Goal: Transaction & Acquisition: Purchase product/service

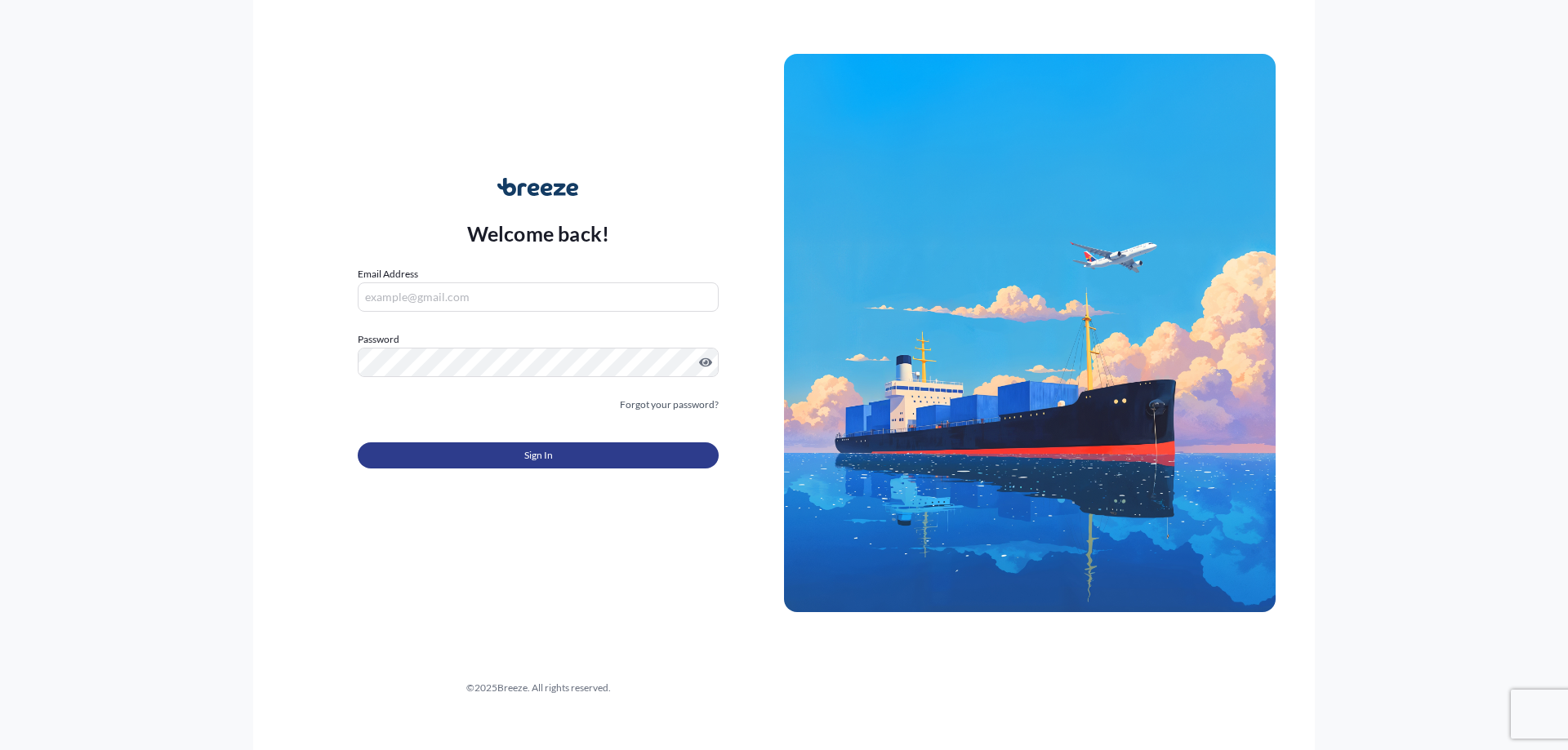
type input "[PERSON_NAME][EMAIL_ADDRESS][PERSON_NAME][DOMAIN_NAME]"
click at [497, 452] on button "Sign In" at bounding box center [538, 455] width 361 height 26
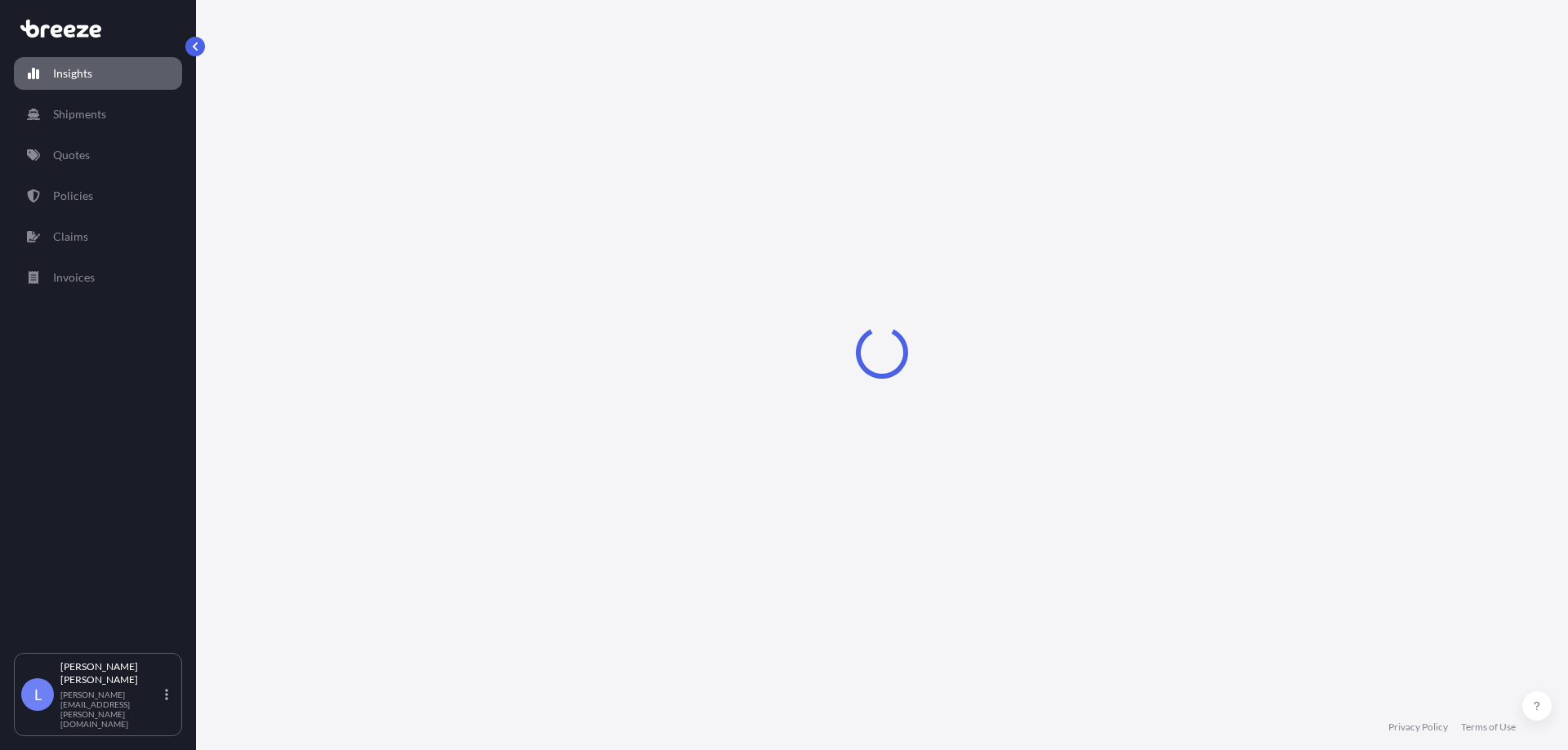
select select "2025"
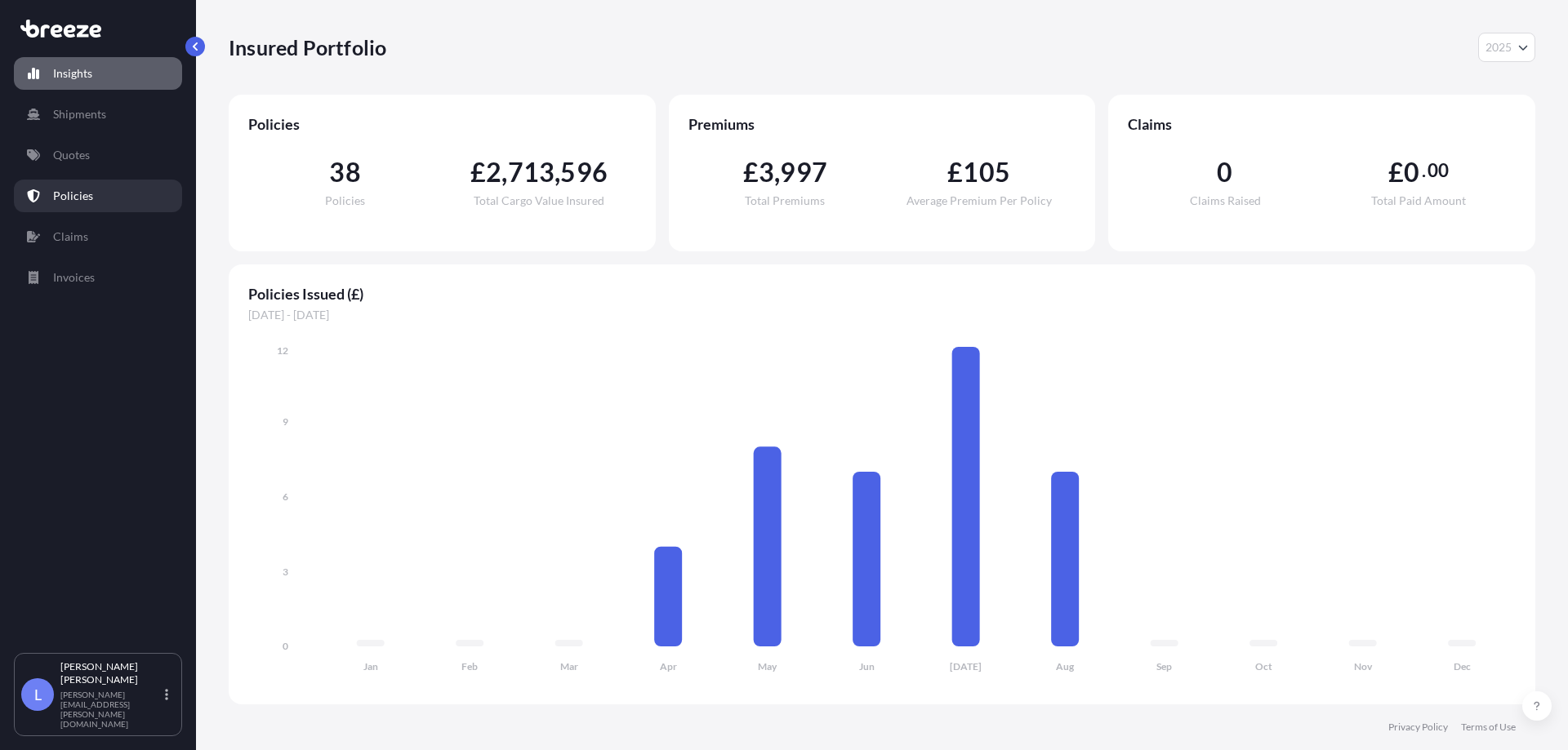
click at [86, 191] on p "Policies" at bounding box center [72, 196] width 40 height 17
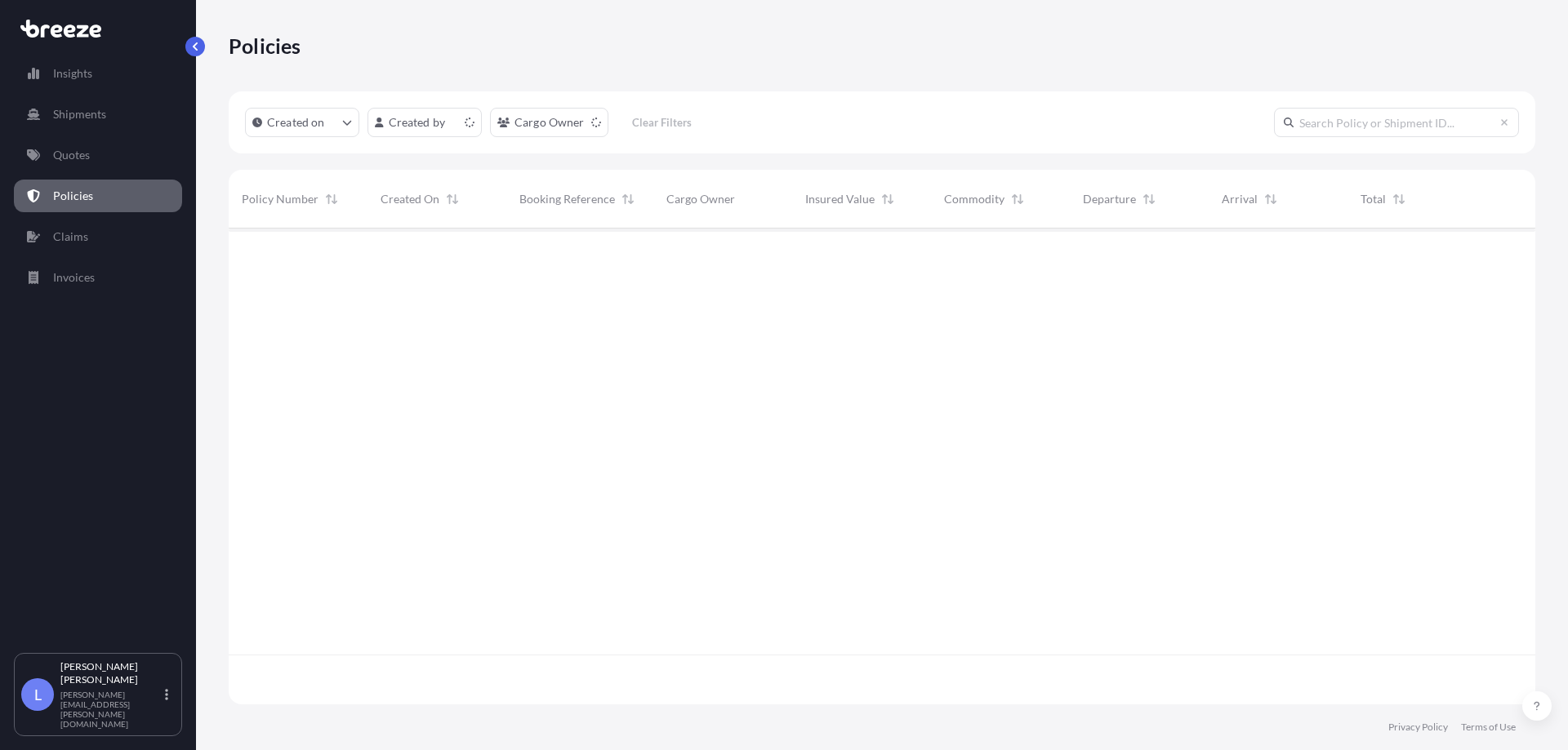
scroll to position [472, 1294]
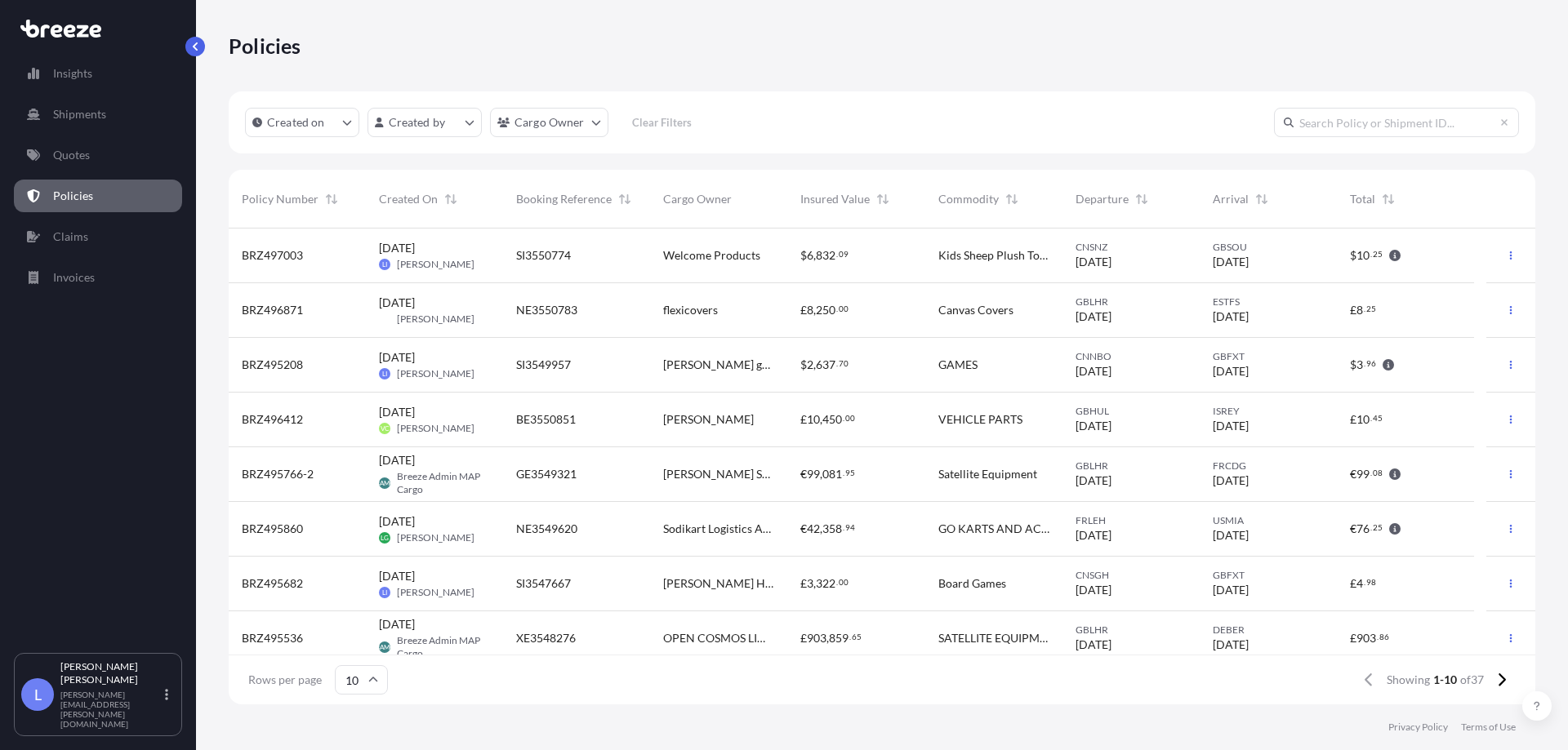
click at [1458, 262] on div "$ 10 . 25" at bounding box center [1405, 255] width 111 height 17
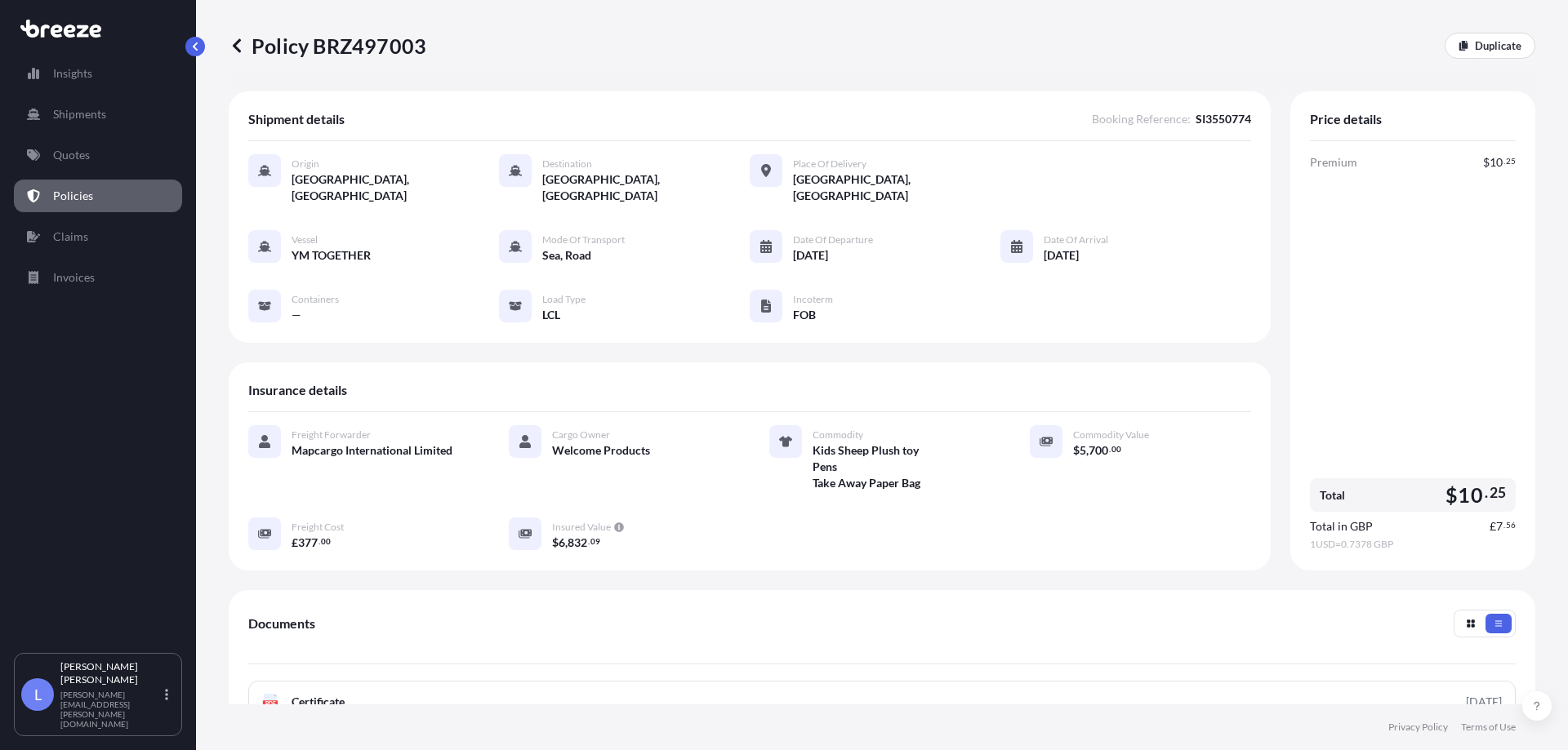
click at [1180, 161] on div "Origin [GEOGRAPHIC_DATA], [GEOGRAPHIC_DATA] Destination [GEOGRAPHIC_DATA], [GEO…" at bounding box center [749, 178] width 1003 height 50
drag, startPoint x: 1076, startPoint y: 223, endPoint x: 893, endPoint y: 233, distance: 183.3
click at [1075, 234] on span "Date of Arrival" at bounding box center [1076, 240] width 64 height 13
click at [803, 247] on span "[DATE]" at bounding box center [811, 255] width 35 height 17
click at [819, 175] on span "[GEOGRAPHIC_DATA], [GEOGRAPHIC_DATA]" at bounding box center [897, 188] width 208 height 33
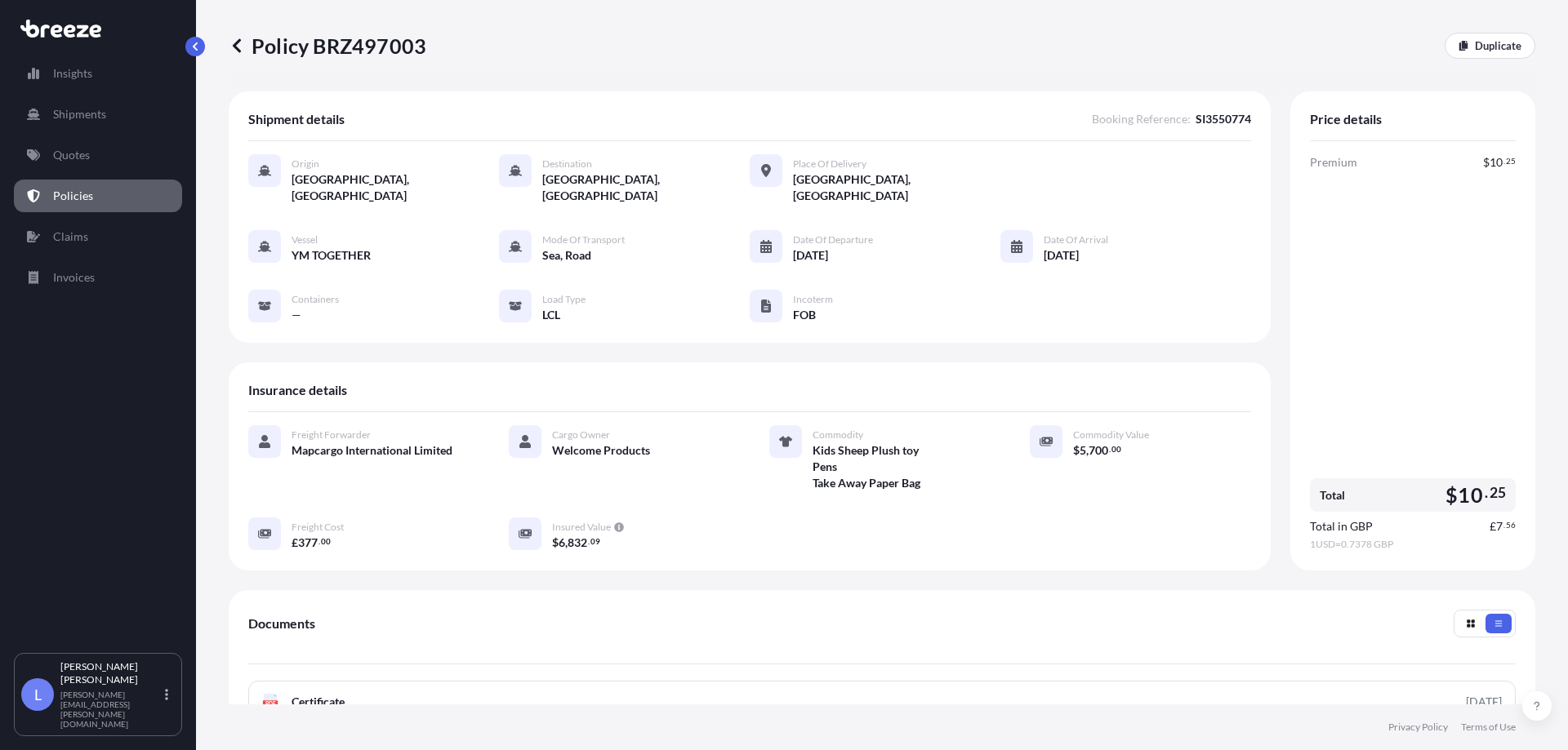
click at [596, 181] on span "[GEOGRAPHIC_DATA], [GEOGRAPHIC_DATA]" at bounding box center [645, 188] width 208 height 33
click at [572, 246] on div "Sea, Road" at bounding box center [583, 255] width 83 height 18
click at [359, 247] on span "YM TOGETHER" at bounding box center [330, 255] width 79 height 17
click at [341, 169] on div "Origin" at bounding box center [395, 162] width 208 height 17
click at [348, 257] on div "Vessel YM TOGETHER Mode of Transport Sea, Road Date of Departure [DATE] Date of…" at bounding box center [749, 277] width 1003 height 94
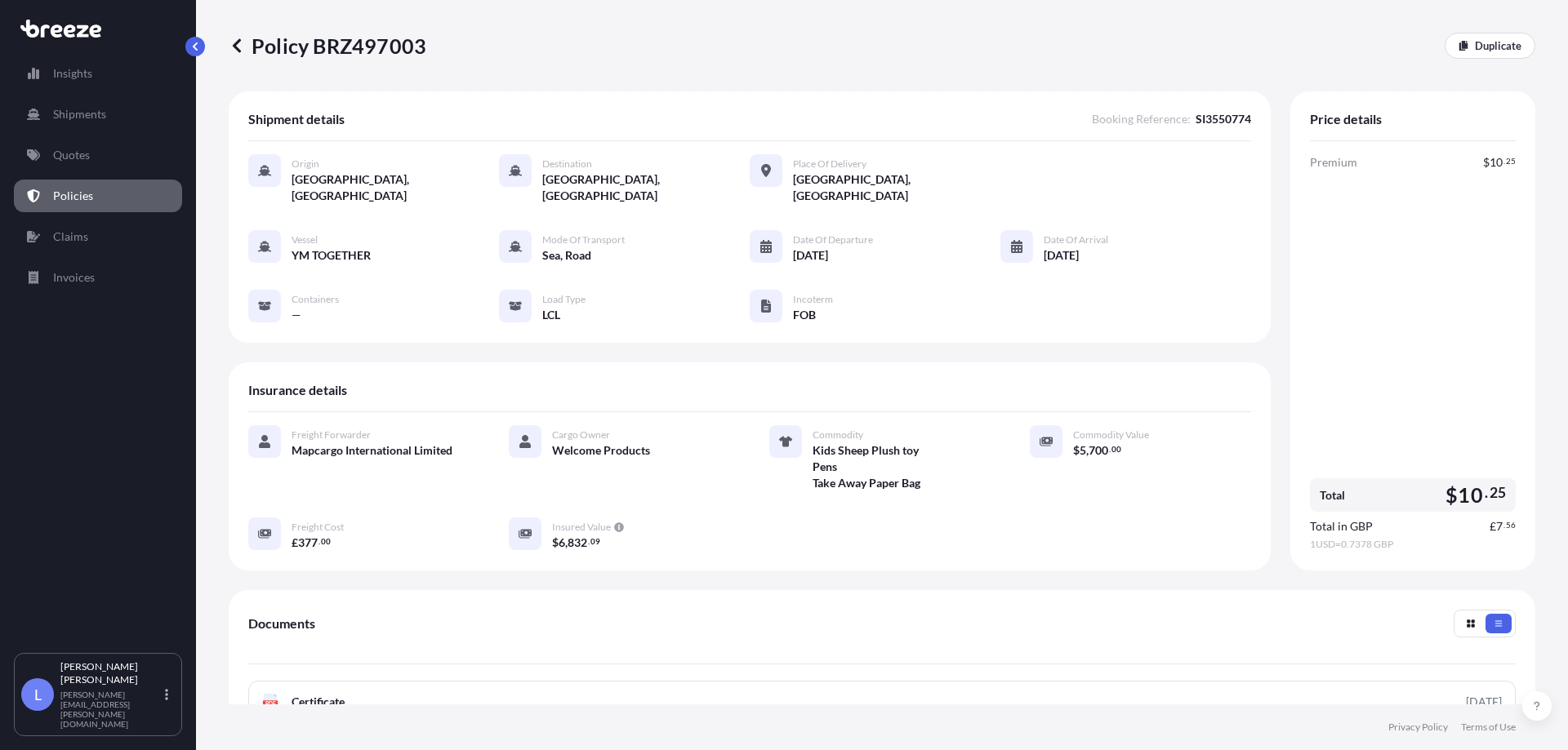
click at [385, 442] on span "Mapcargo International Limited" at bounding box center [371, 450] width 161 height 17
click at [816, 461] on span "Kids Sheep Plush toy Pens Take Away Paper Bag" at bounding box center [866, 467] width 108 height 49
click at [891, 442] on span "Kids Sheep Plush toy Pens Take Away Paper Bag" at bounding box center [866, 467] width 108 height 49
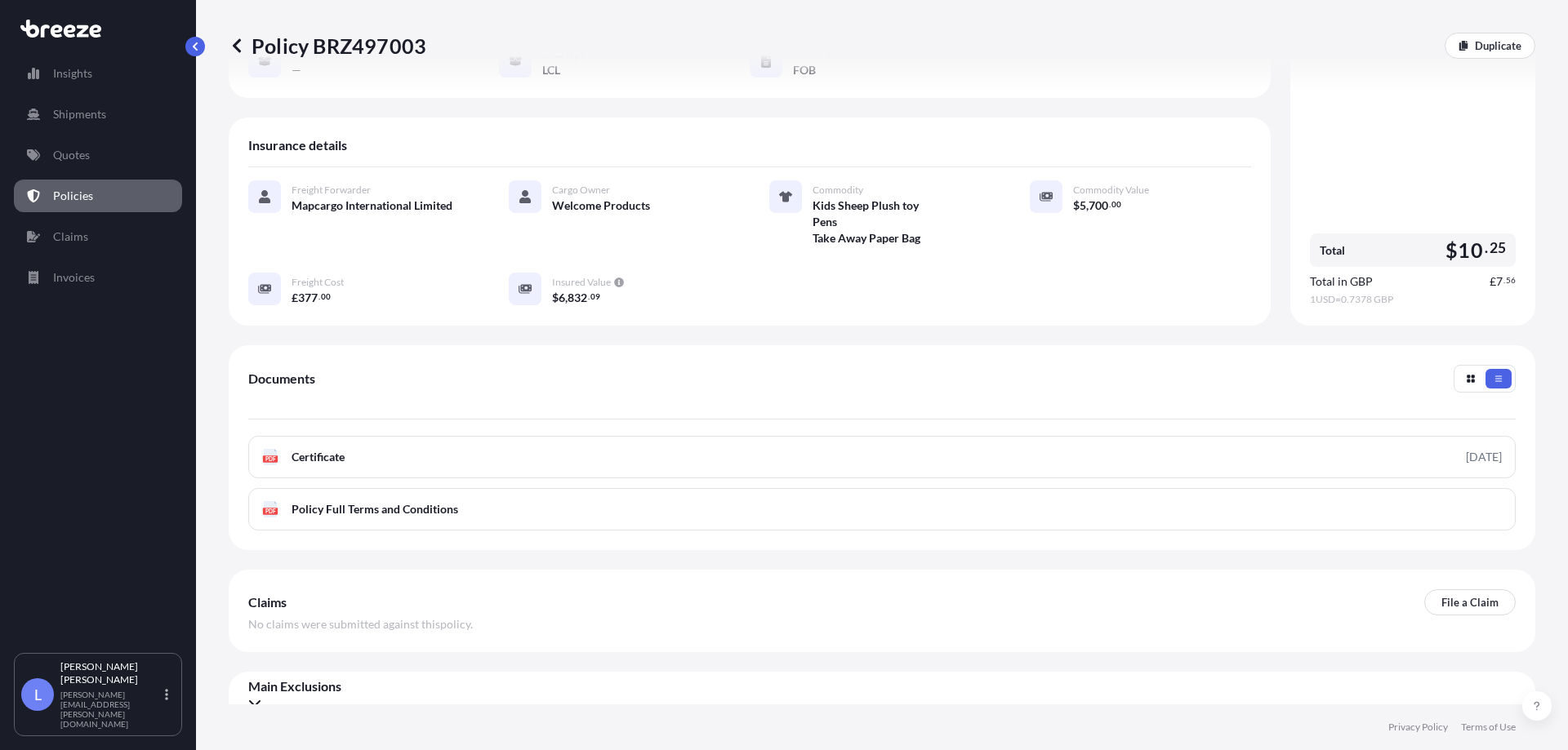
scroll to position [248, 0]
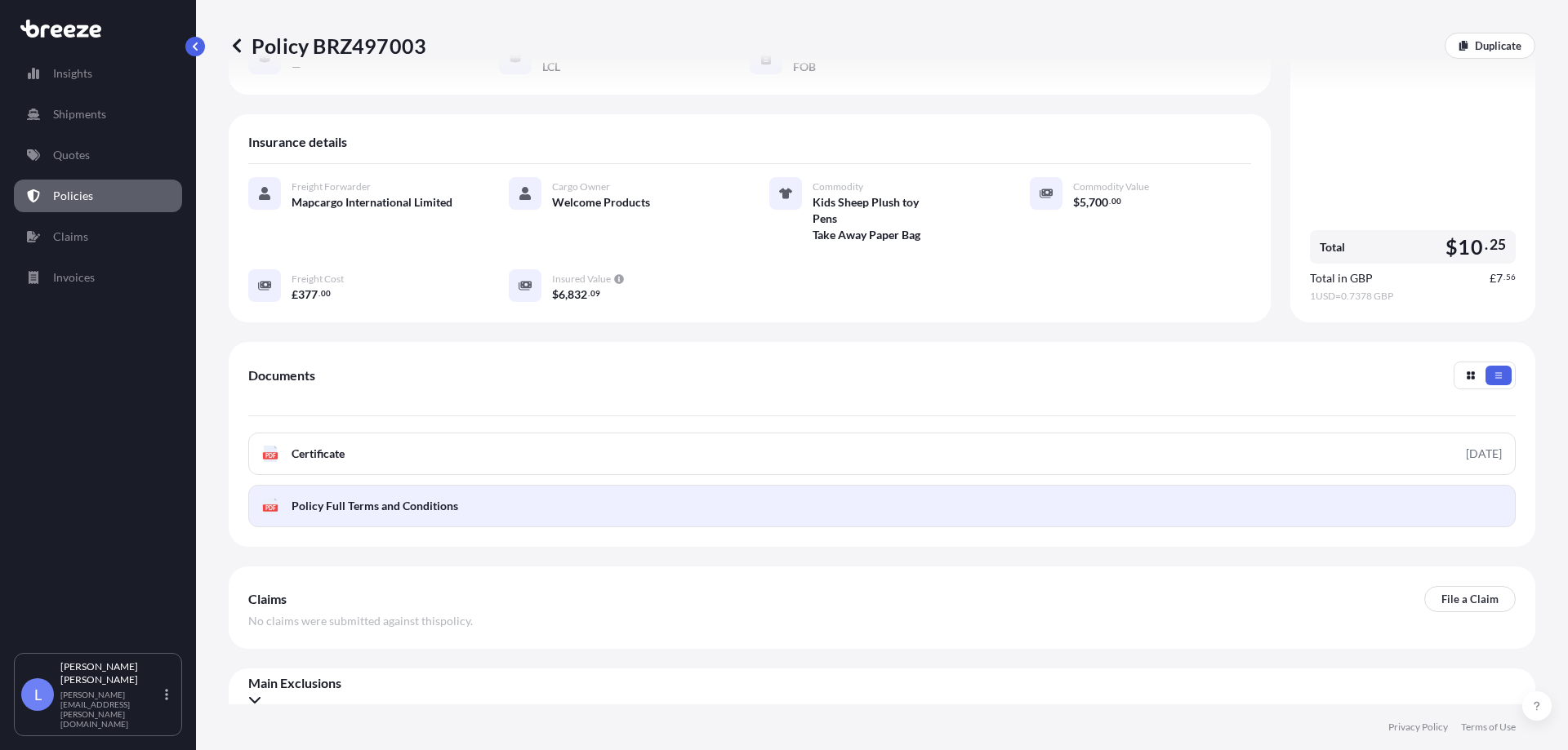
click at [396, 498] on span "Policy Full Terms and Conditions" at bounding box center [374, 506] width 167 height 17
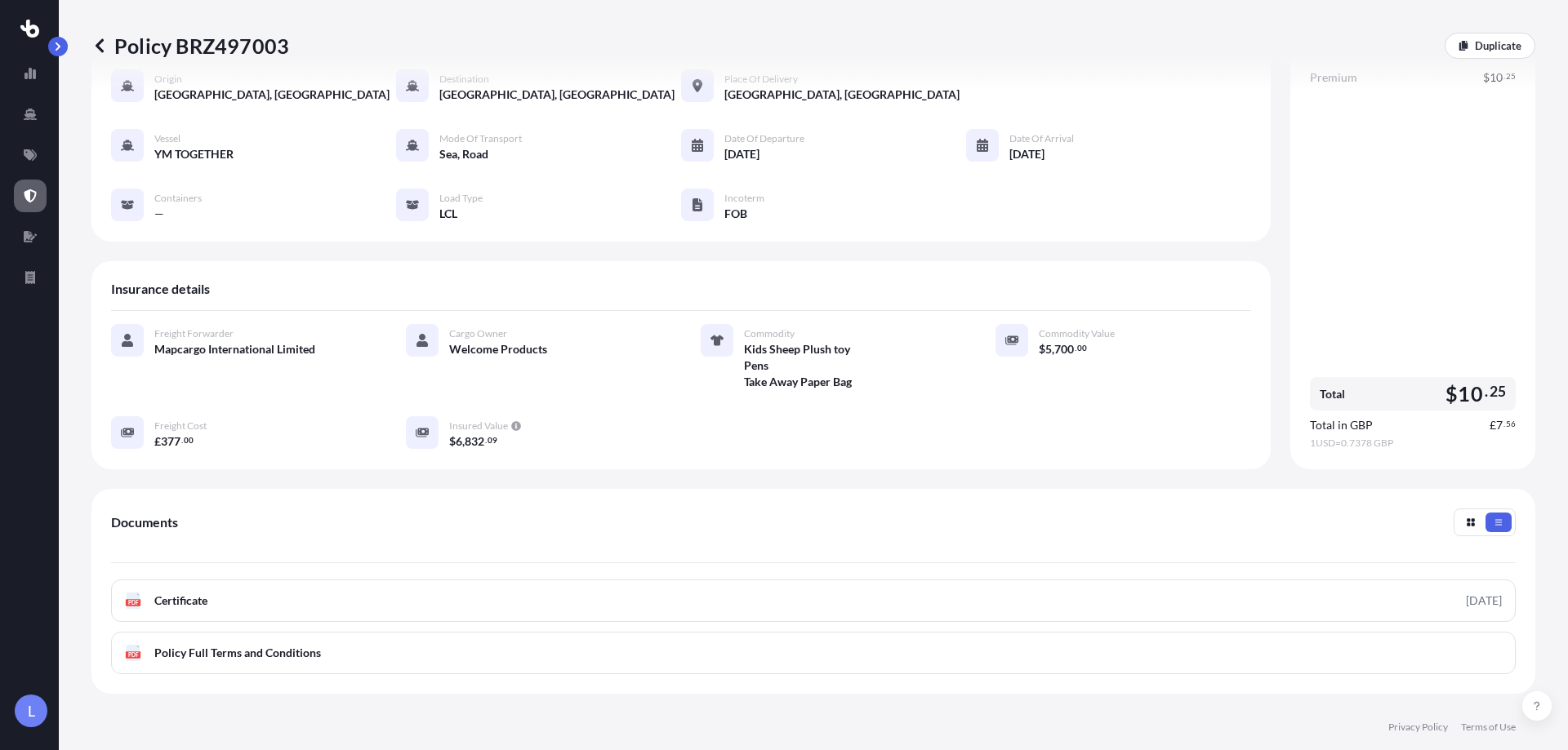
scroll to position [0, 0]
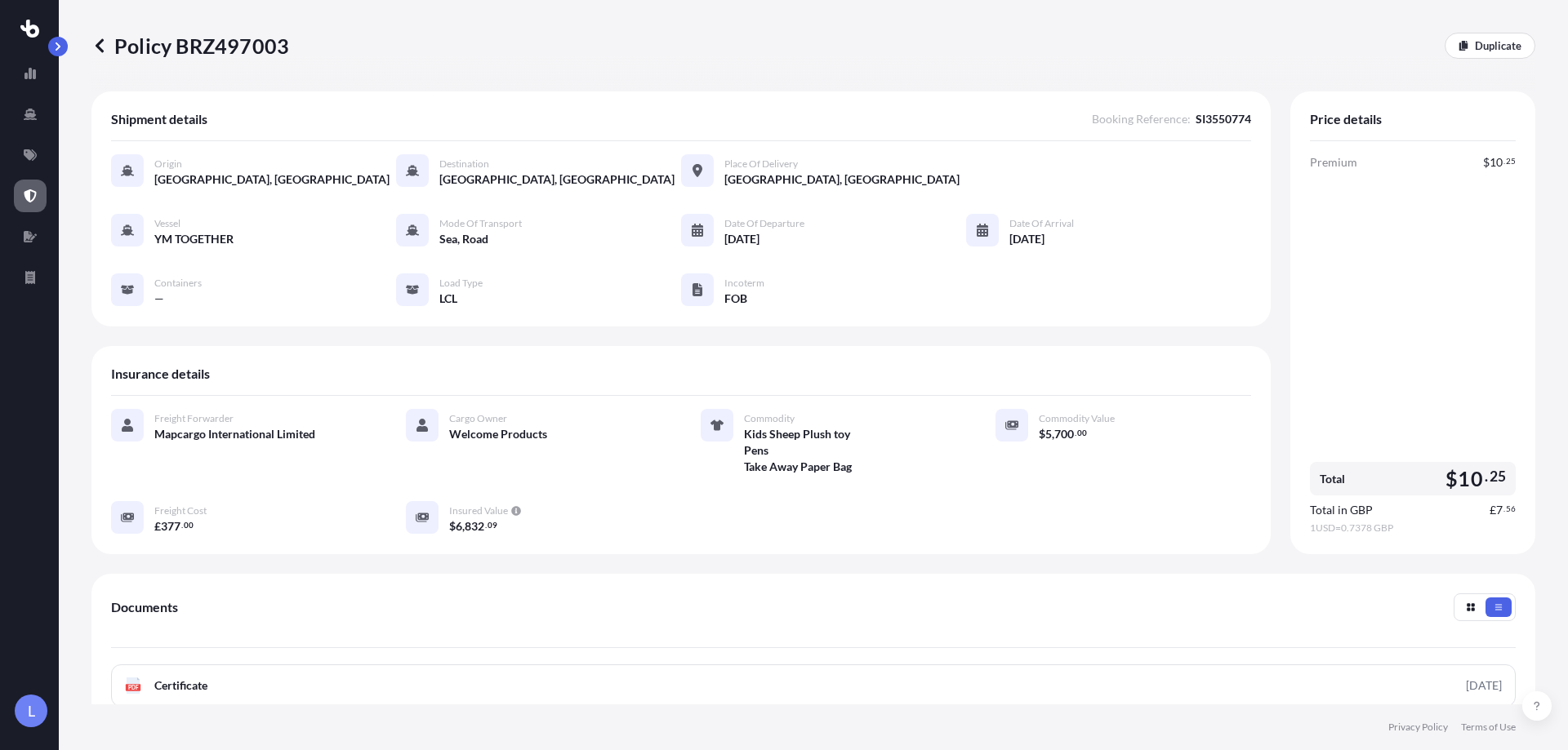
drag, startPoint x: 403, startPoint y: 227, endPoint x: 635, endPoint y: 232, distance: 232.1
click at [405, 227] on icon at bounding box center [411, 230] width 13 height 13
click at [716, 235] on div "Date of Departure [DATE]" at bounding box center [743, 231] width 124 height 33
click at [792, 254] on div "Vessel YM TOGETHER Mode of Transport Sea, Road Date of Departure [DATE] Date of…" at bounding box center [681, 261] width 1140 height 94
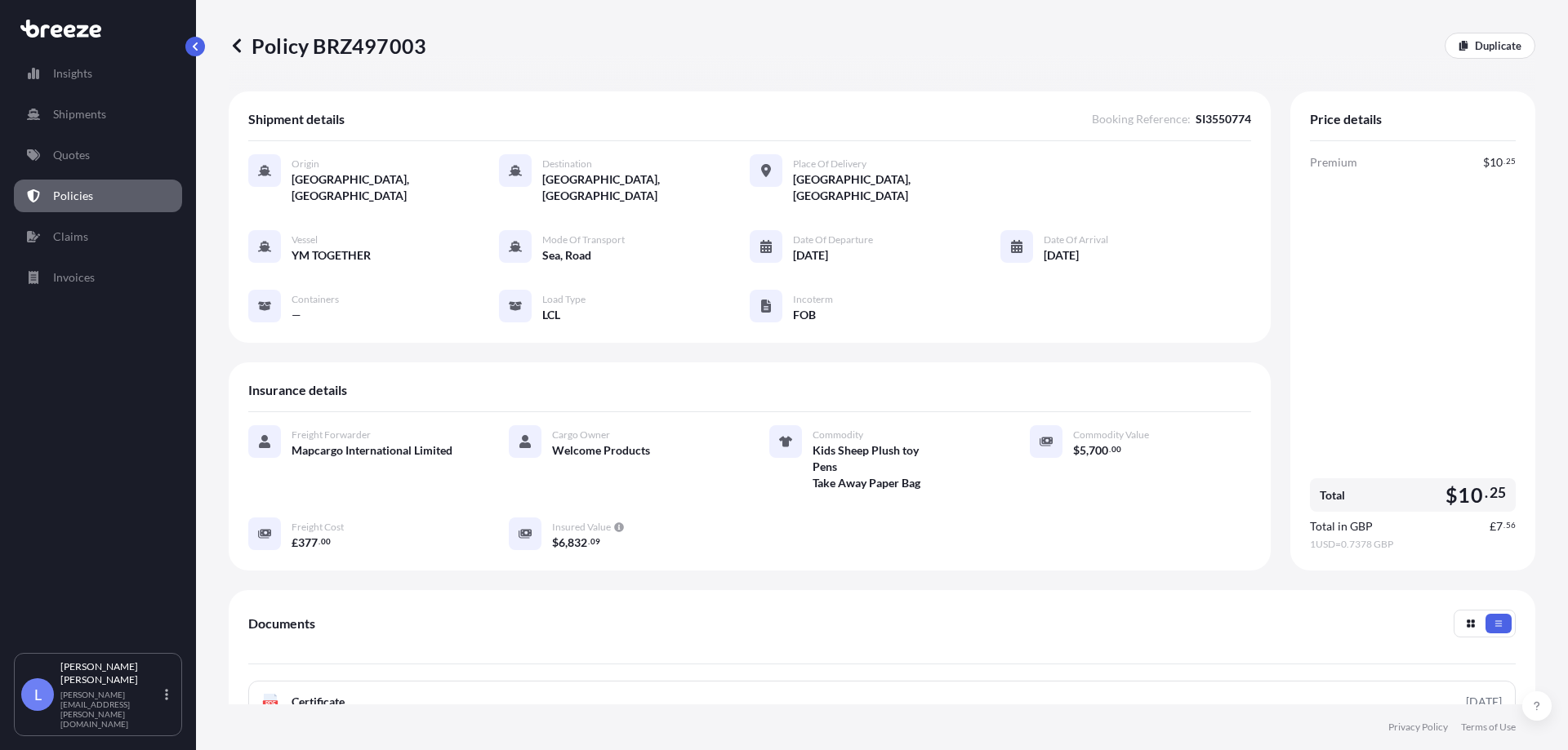
click at [237, 53] on icon at bounding box center [237, 46] width 17 height 17
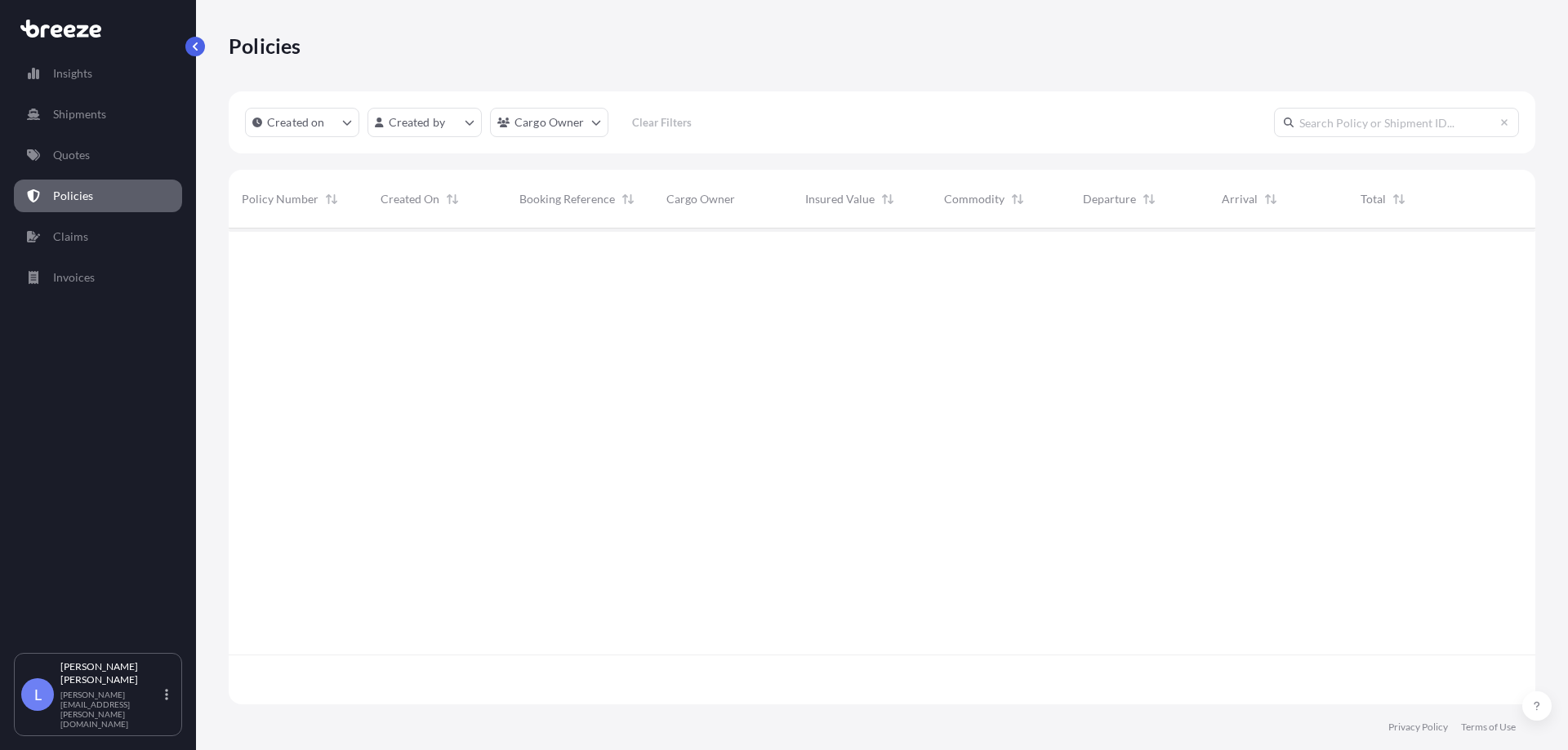
scroll to position [472, 1294]
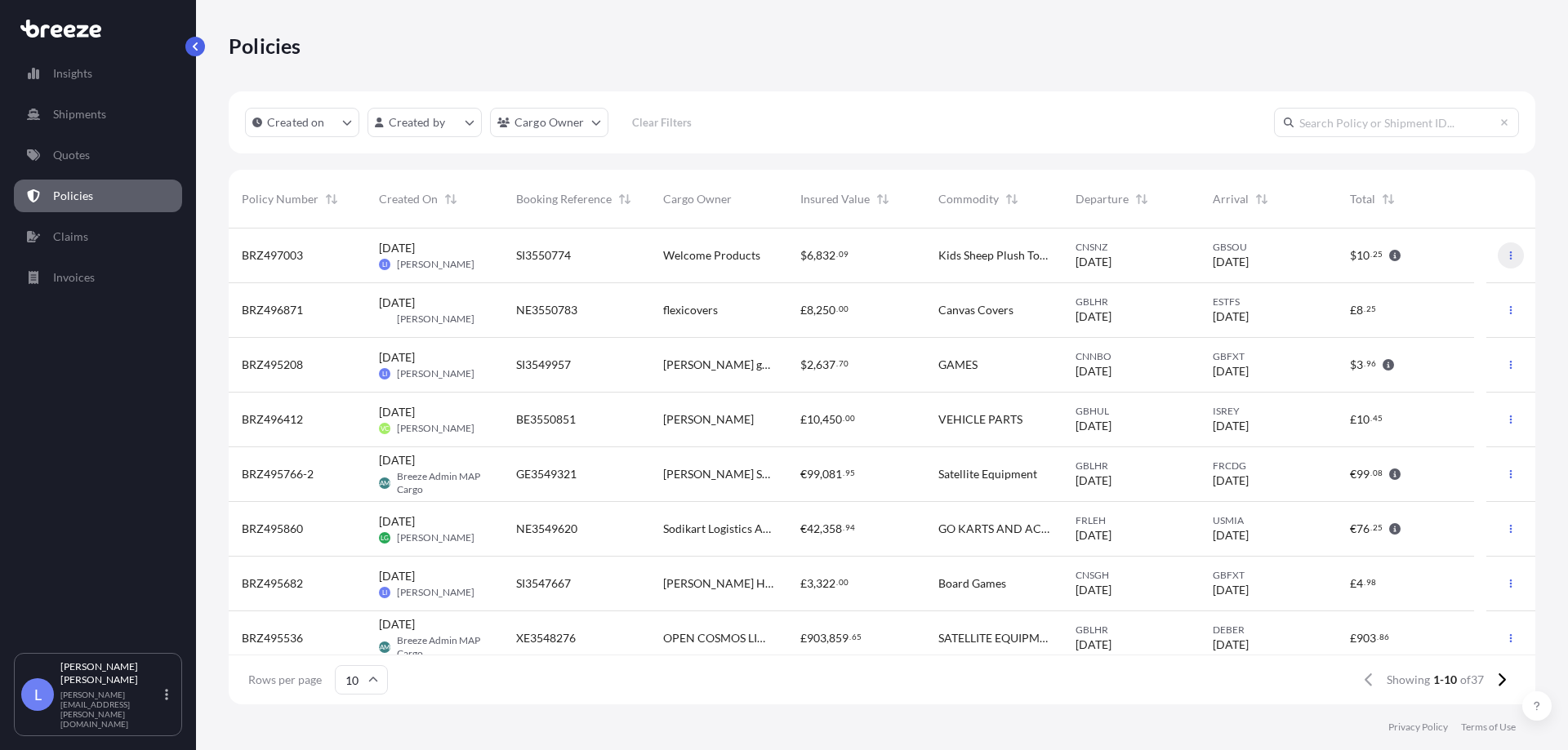
click at [1506, 257] on icon "button" at bounding box center [1511, 255] width 10 height 10
click at [1385, 264] on p "Duplicate quote" at bounding box center [1408, 258] width 82 height 17
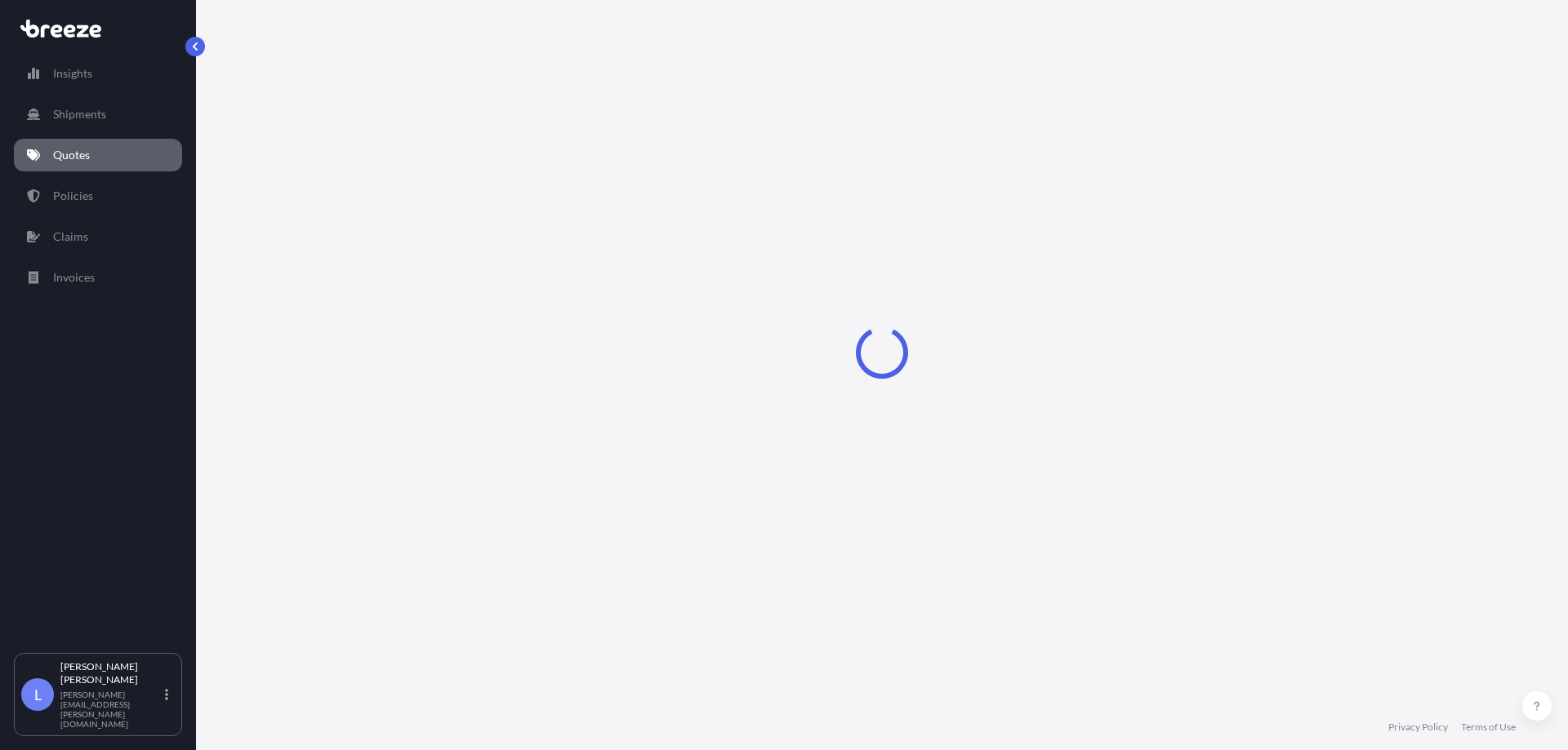
select select "Sea"
select select "Road"
select select "1"
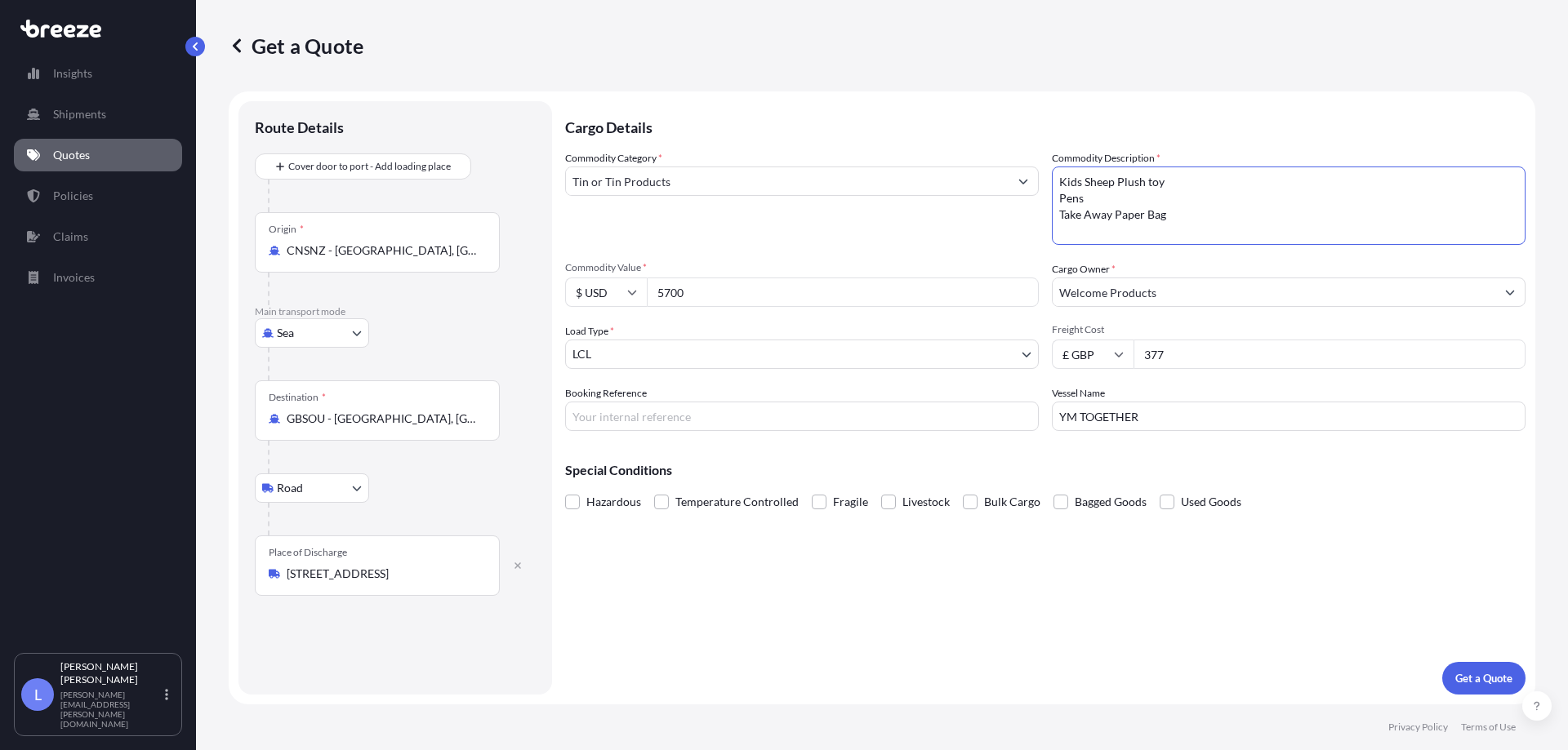
drag, startPoint x: 1186, startPoint y: 233, endPoint x: 984, endPoint y: 129, distance: 227.2
click at [986, 130] on div "Cargo Details Commodity Category * Tin or Tin Products Commodity Description * …" at bounding box center [1045, 397] width 960 height 593
type textarea "b"
type textarea "BALMORAL TEA TIN"
click at [1474, 683] on p "Get a Quote" at bounding box center [1483, 678] width 57 height 17
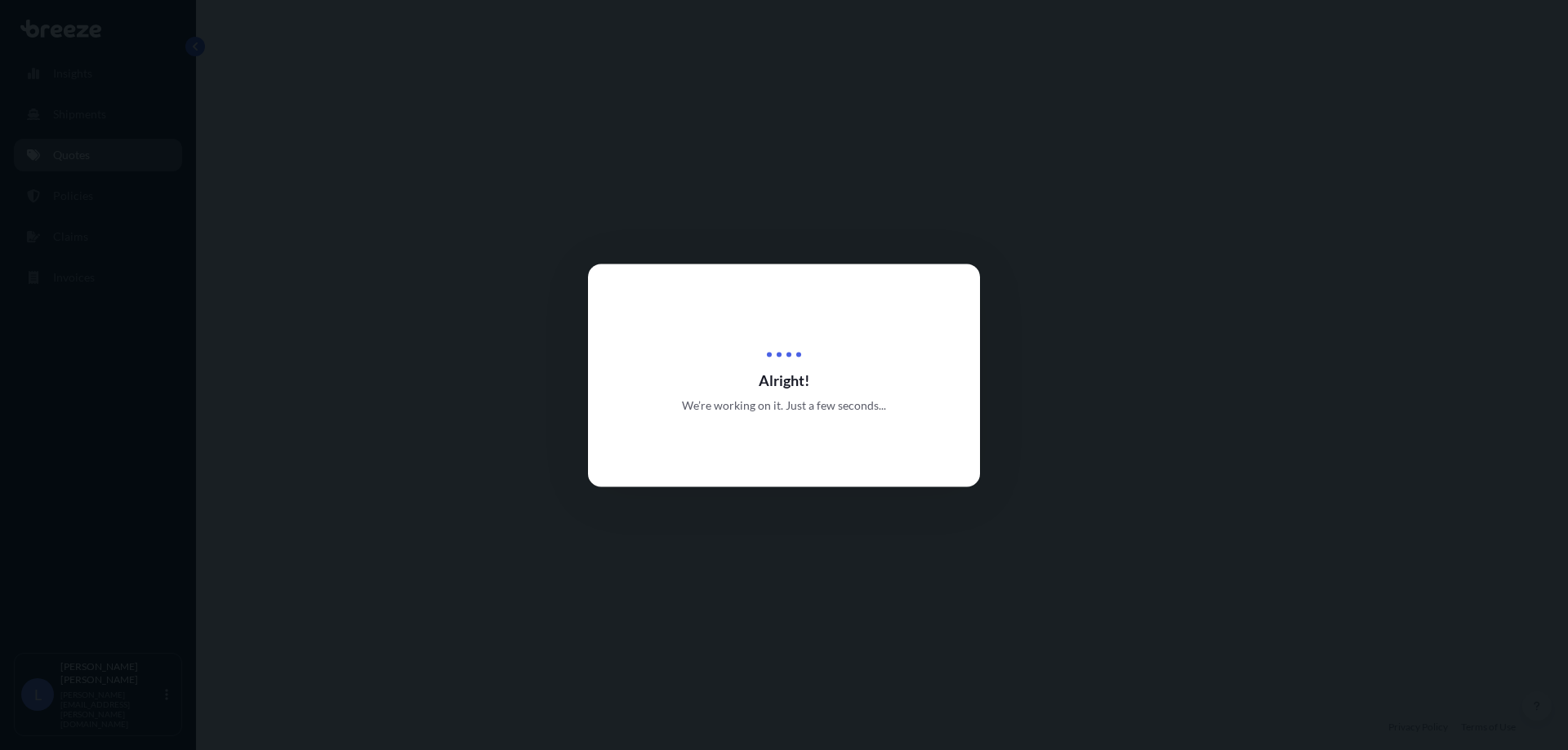
select select "Sea"
select select "Road"
select select "1"
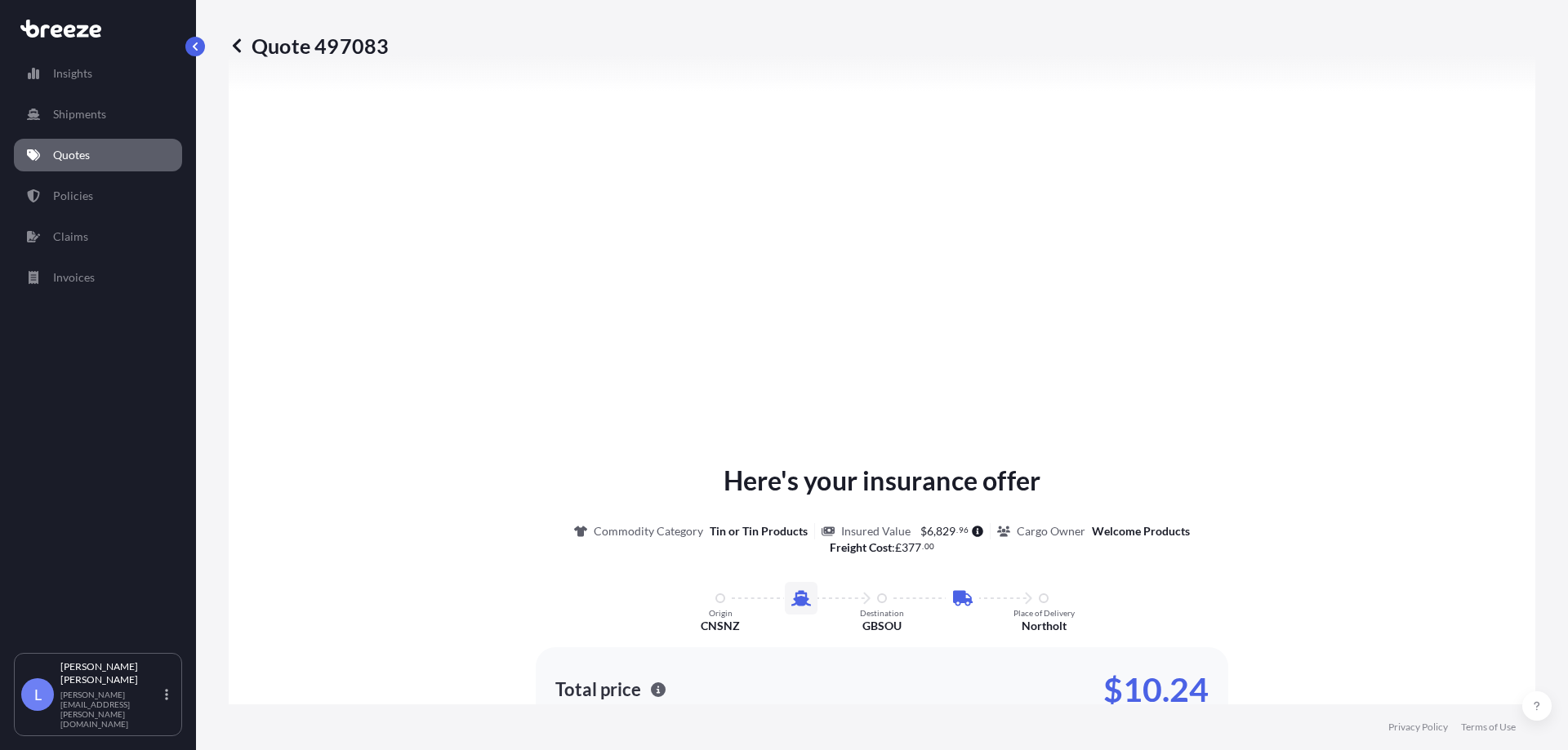
scroll to position [1970, 0]
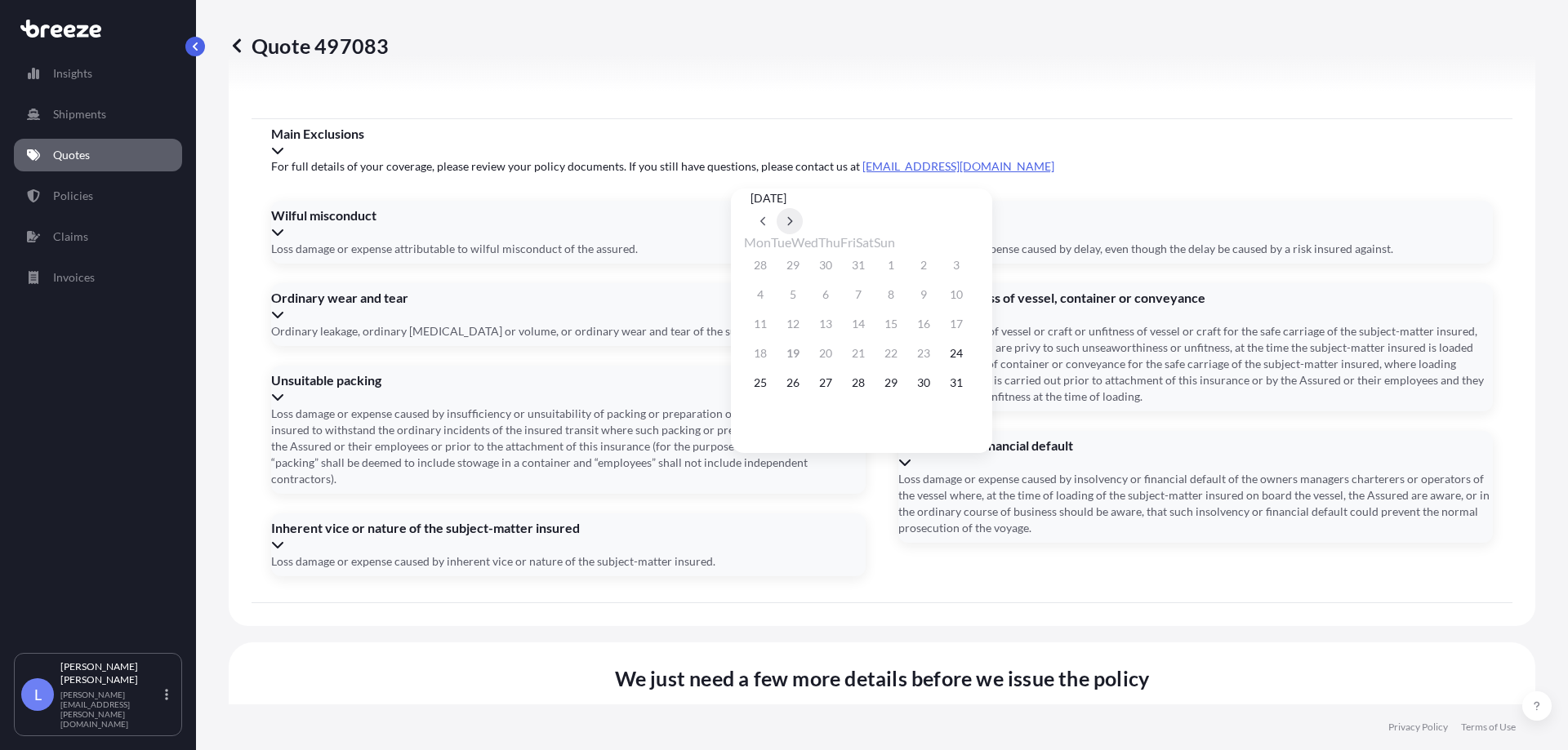
click at [793, 216] on icon at bounding box center [789, 221] width 7 height 10
click at [937, 366] on button "27" at bounding box center [923, 353] width 26 height 26
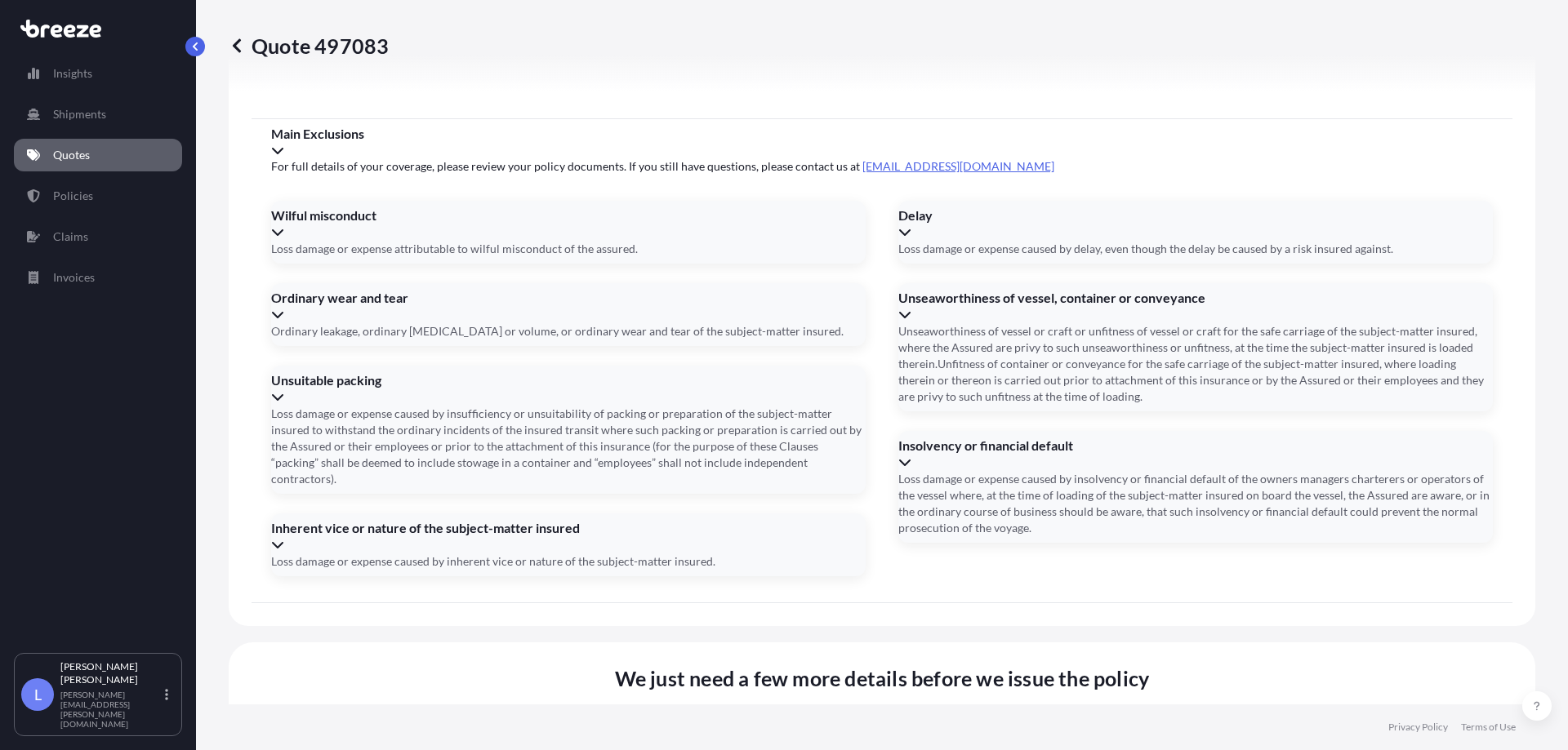
type input "[DATE]"
type input "s"
type input "SI3550774"
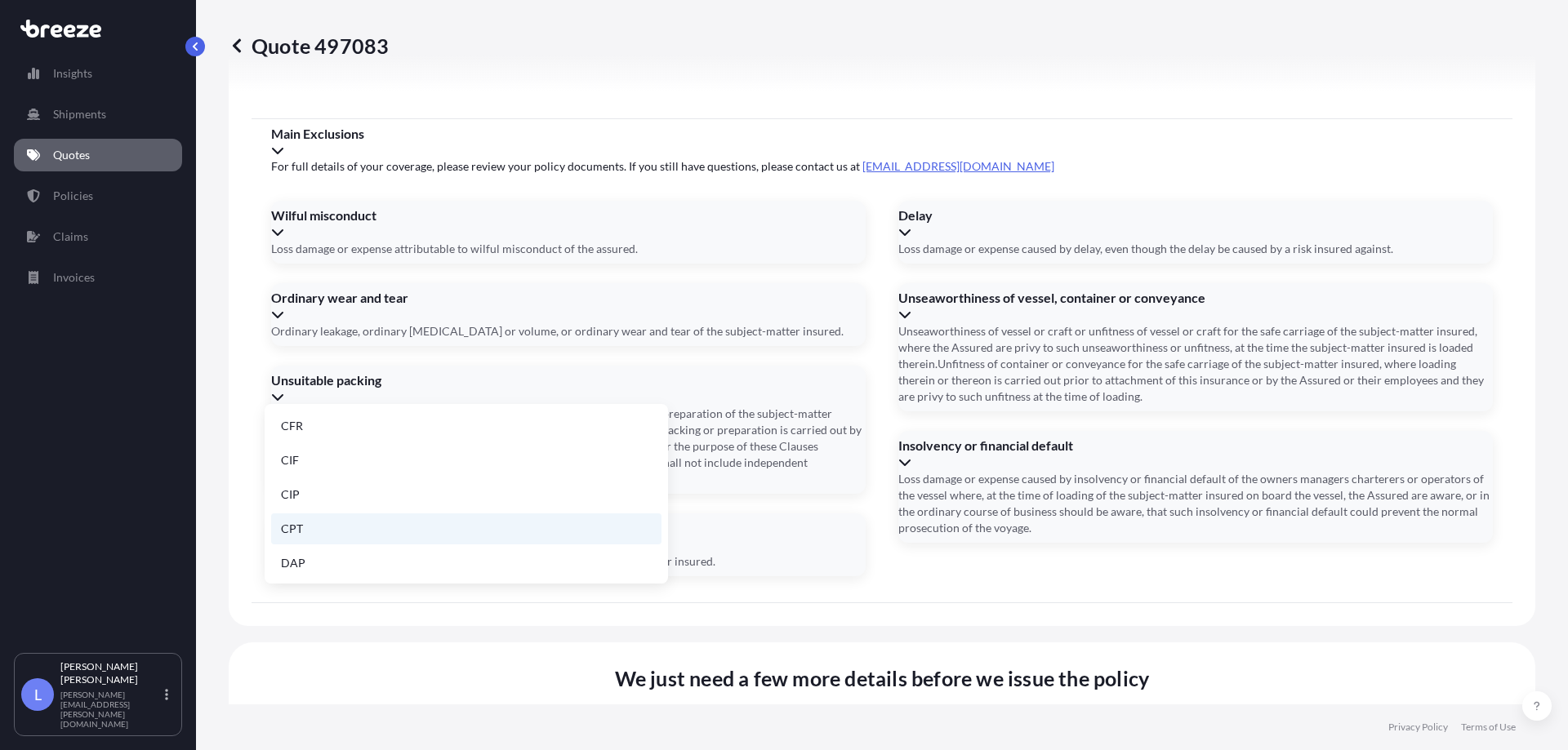
scroll to position [207, 0]
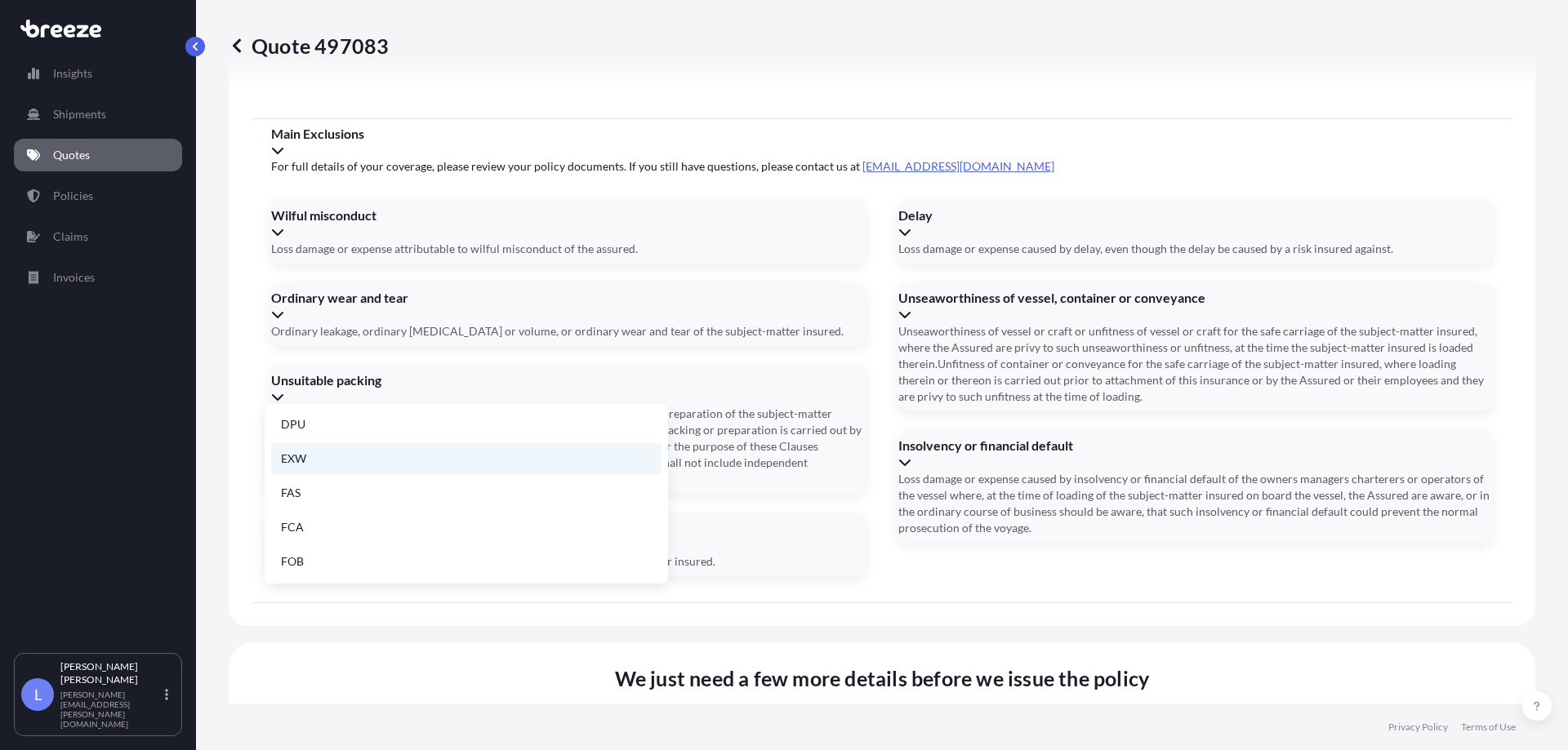
click at [316, 464] on li "EXW" at bounding box center [466, 459] width 391 height 31
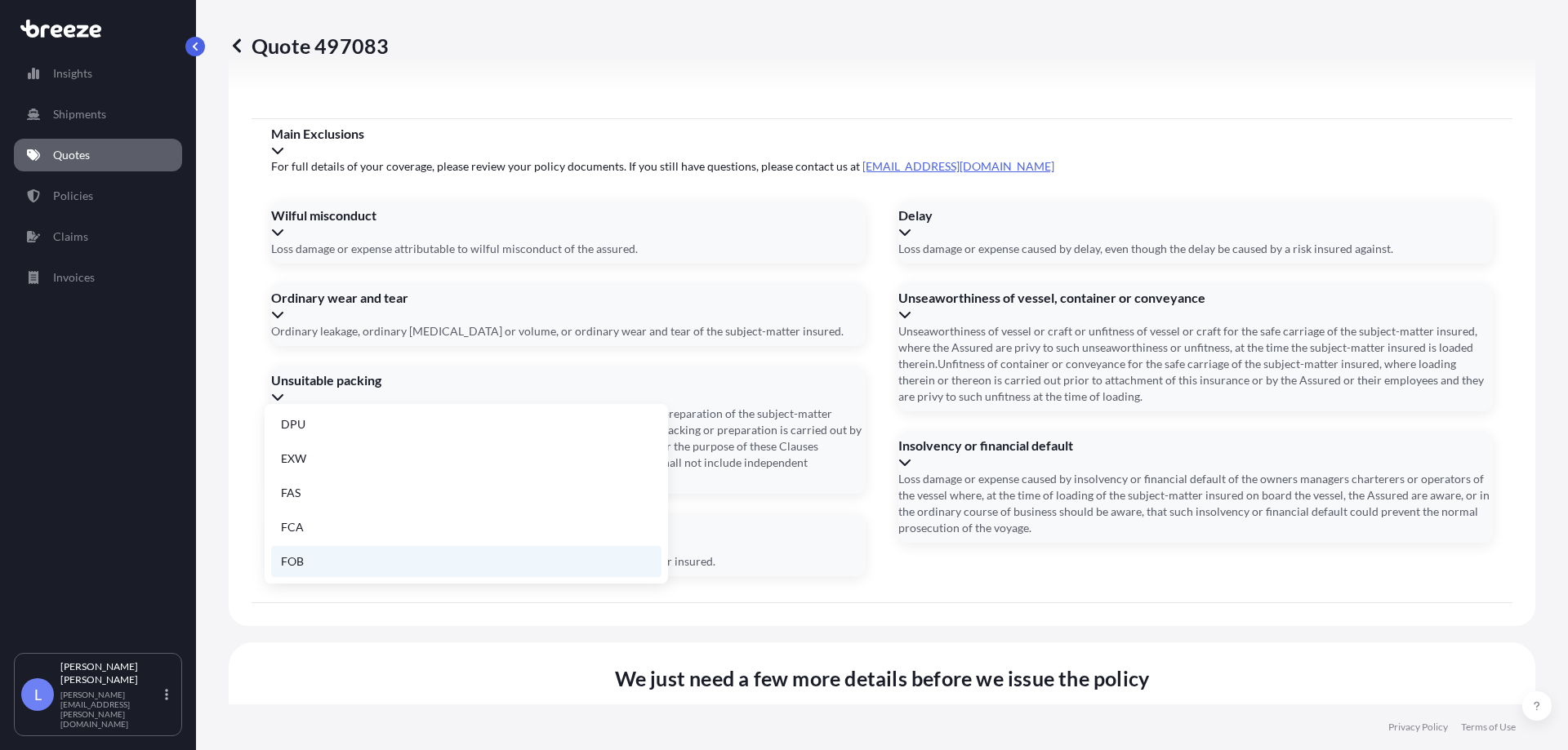
click at [335, 557] on li "FOB" at bounding box center [466, 562] width 391 height 31
type input "FOB"
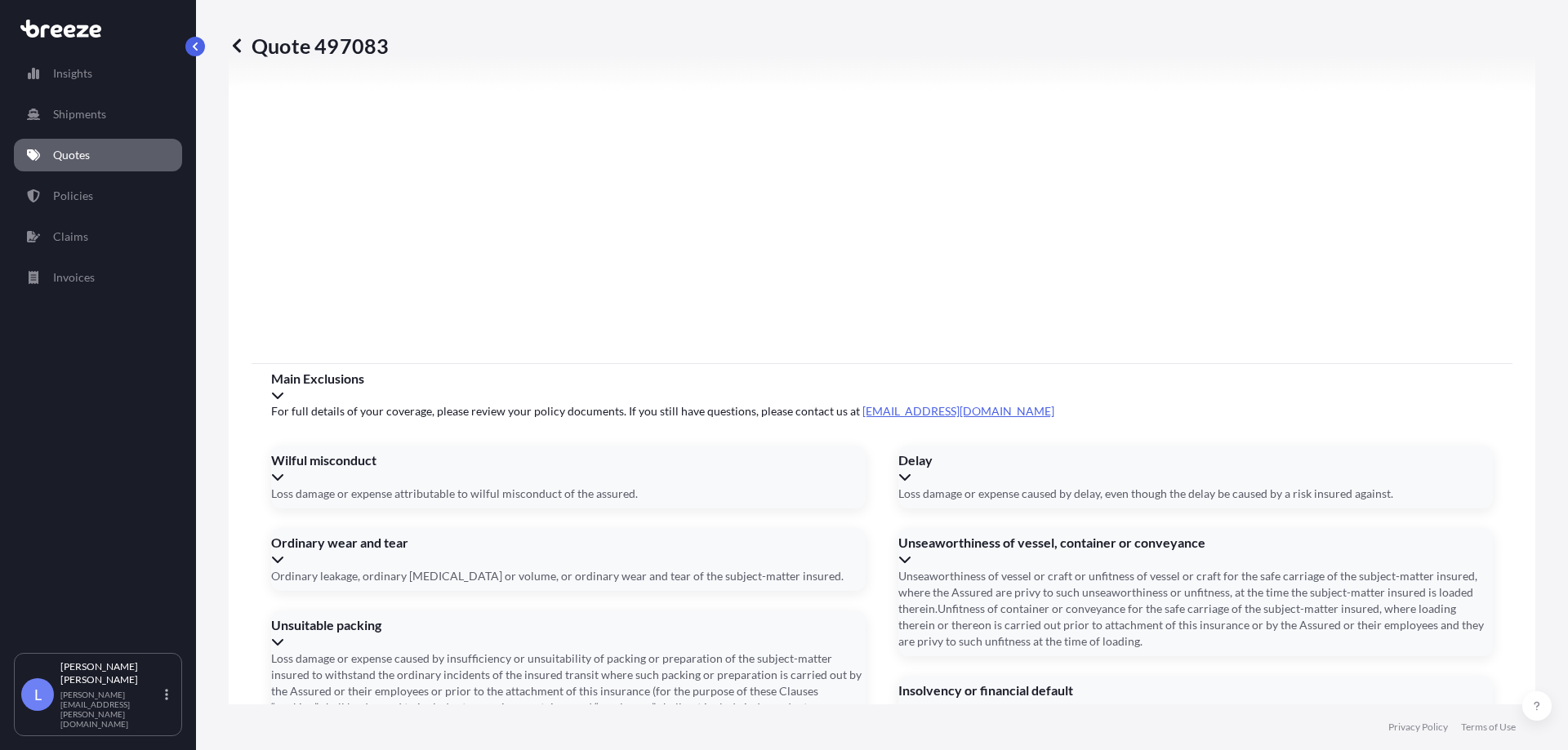
scroll to position [1970, 0]
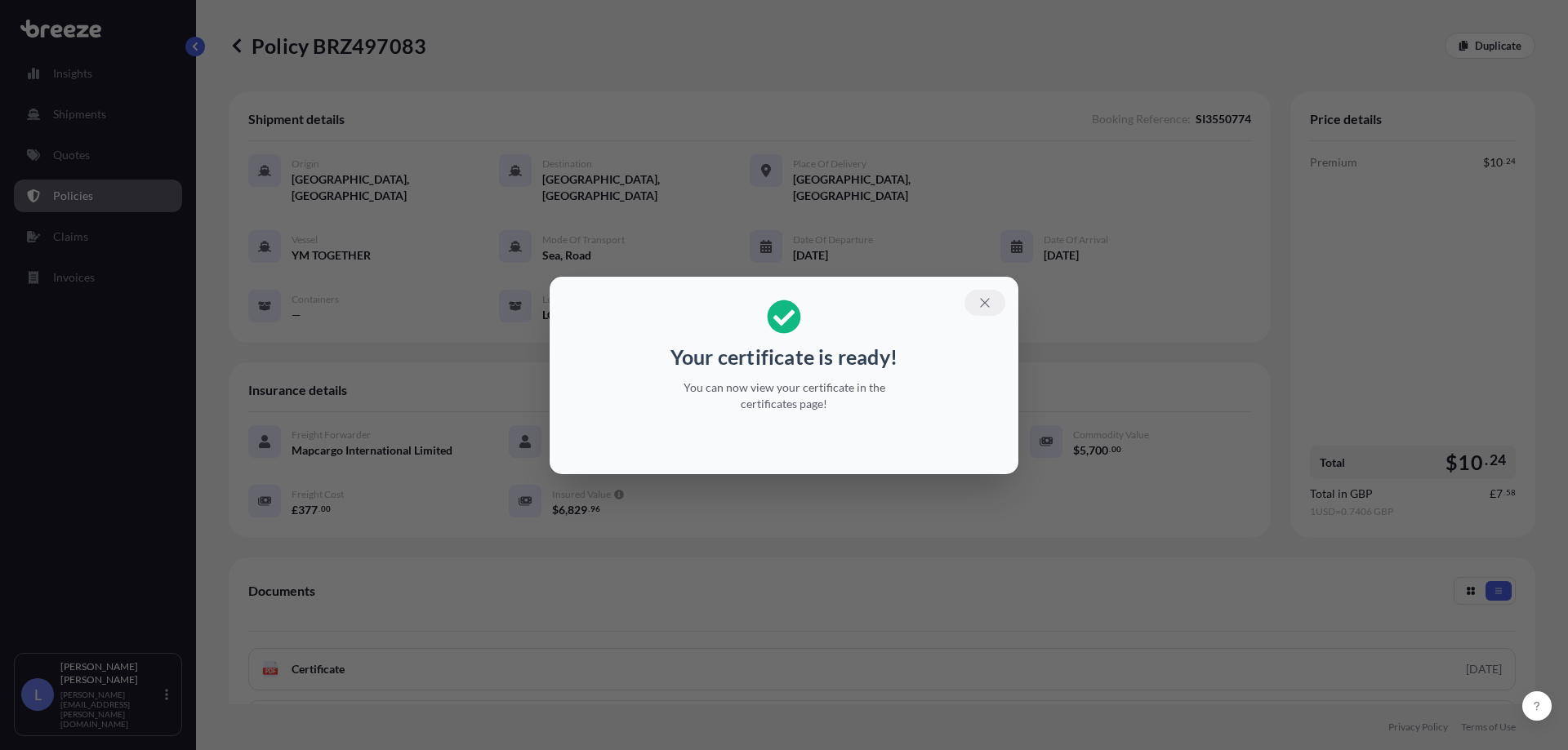
click at [984, 310] on icon "button" at bounding box center [984, 302] width 15 height 15
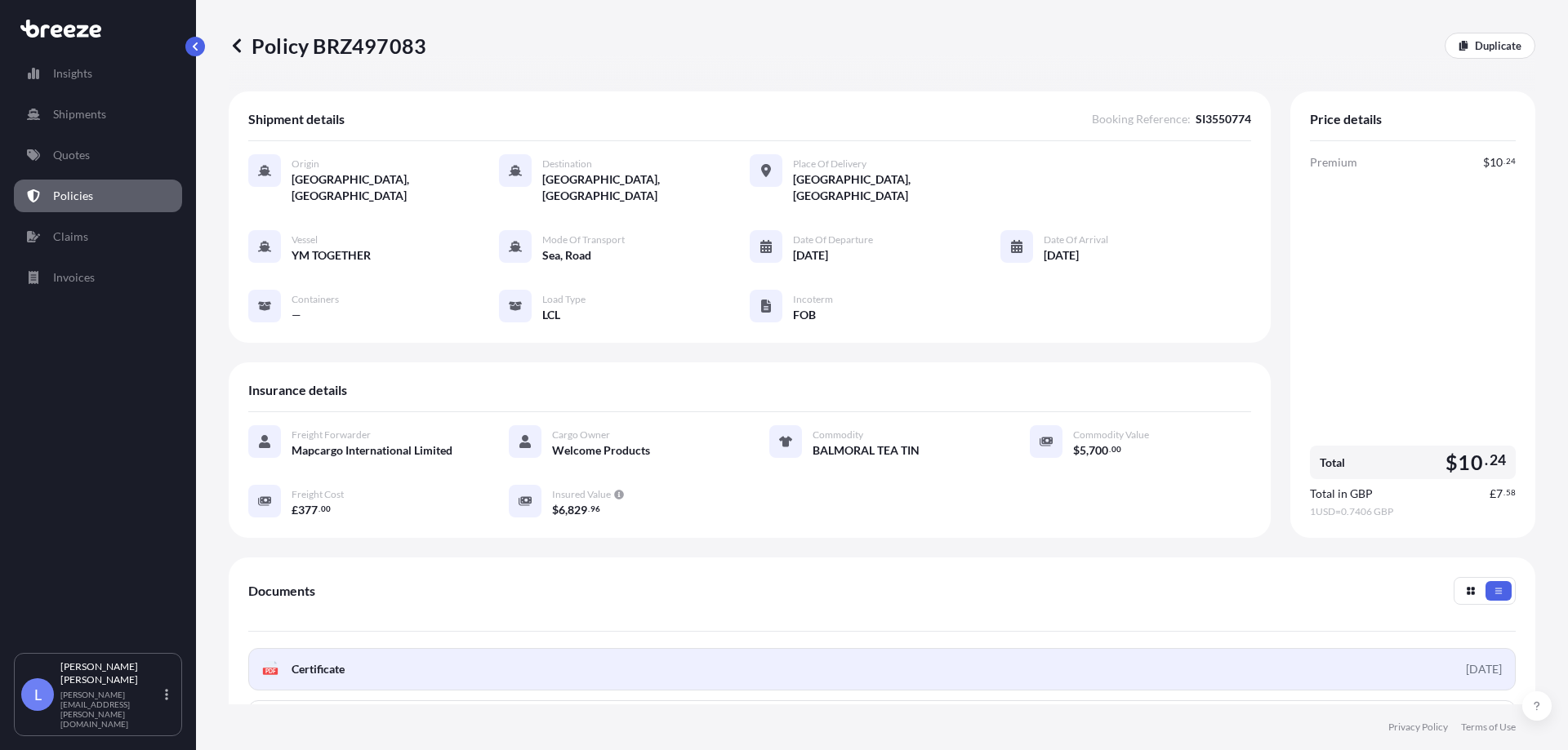
scroll to position [164, 0]
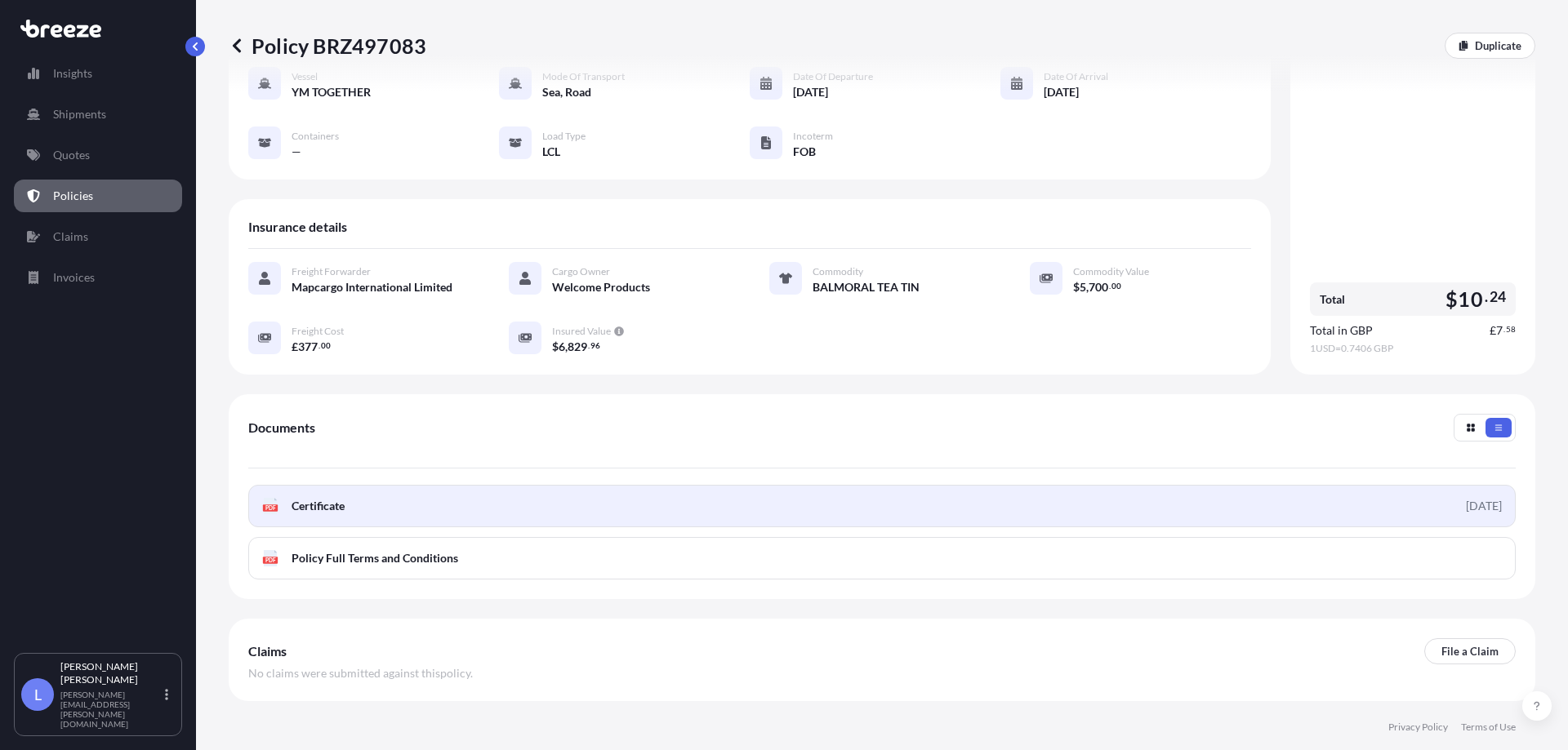
click at [1225, 494] on link "PDF Certificate [DATE]" at bounding box center [882, 506] width 1267 height 43
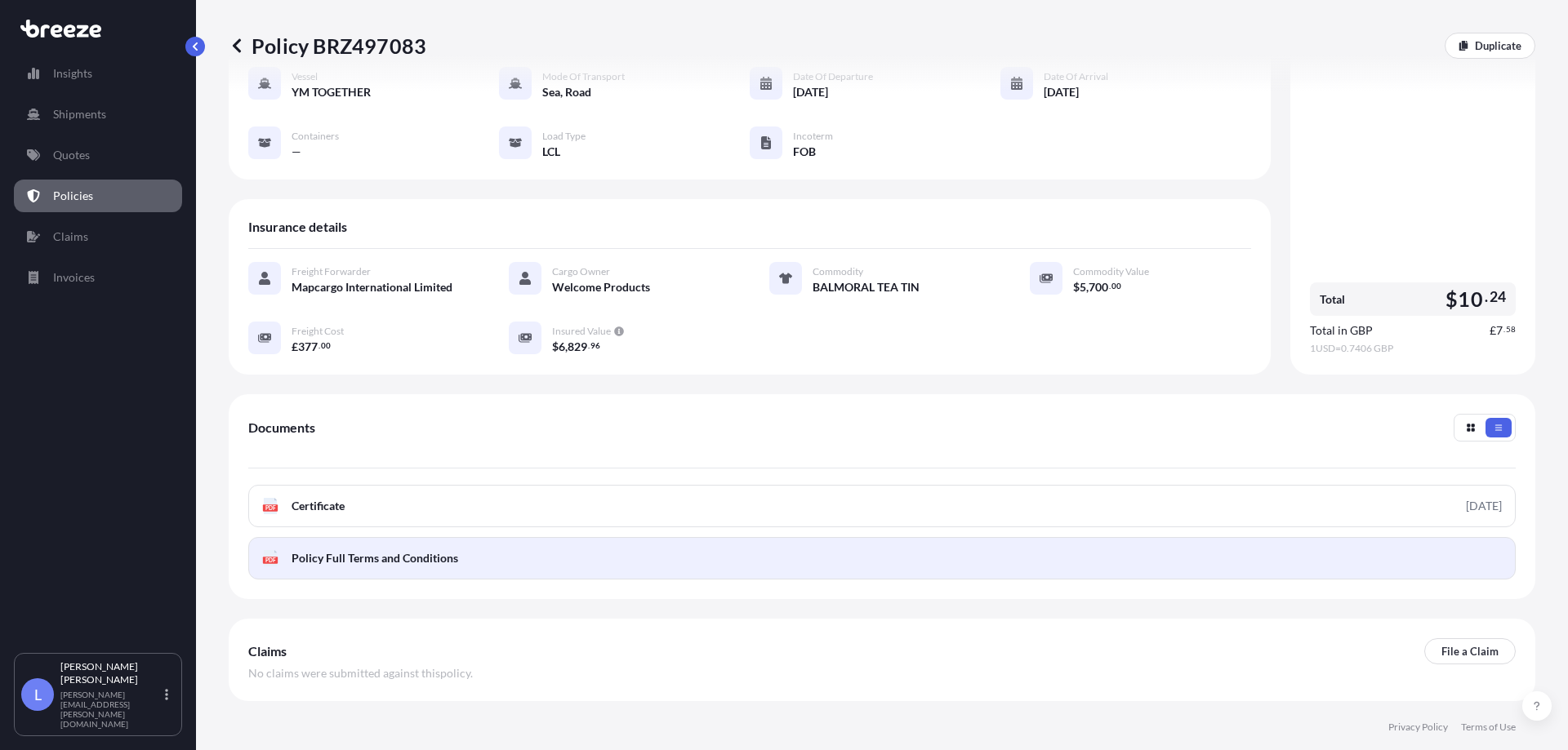
click at [874, 546] on link "PDF Policy Full Terms and Conditions" at bounding box center [882, 558] width 1267 height 43
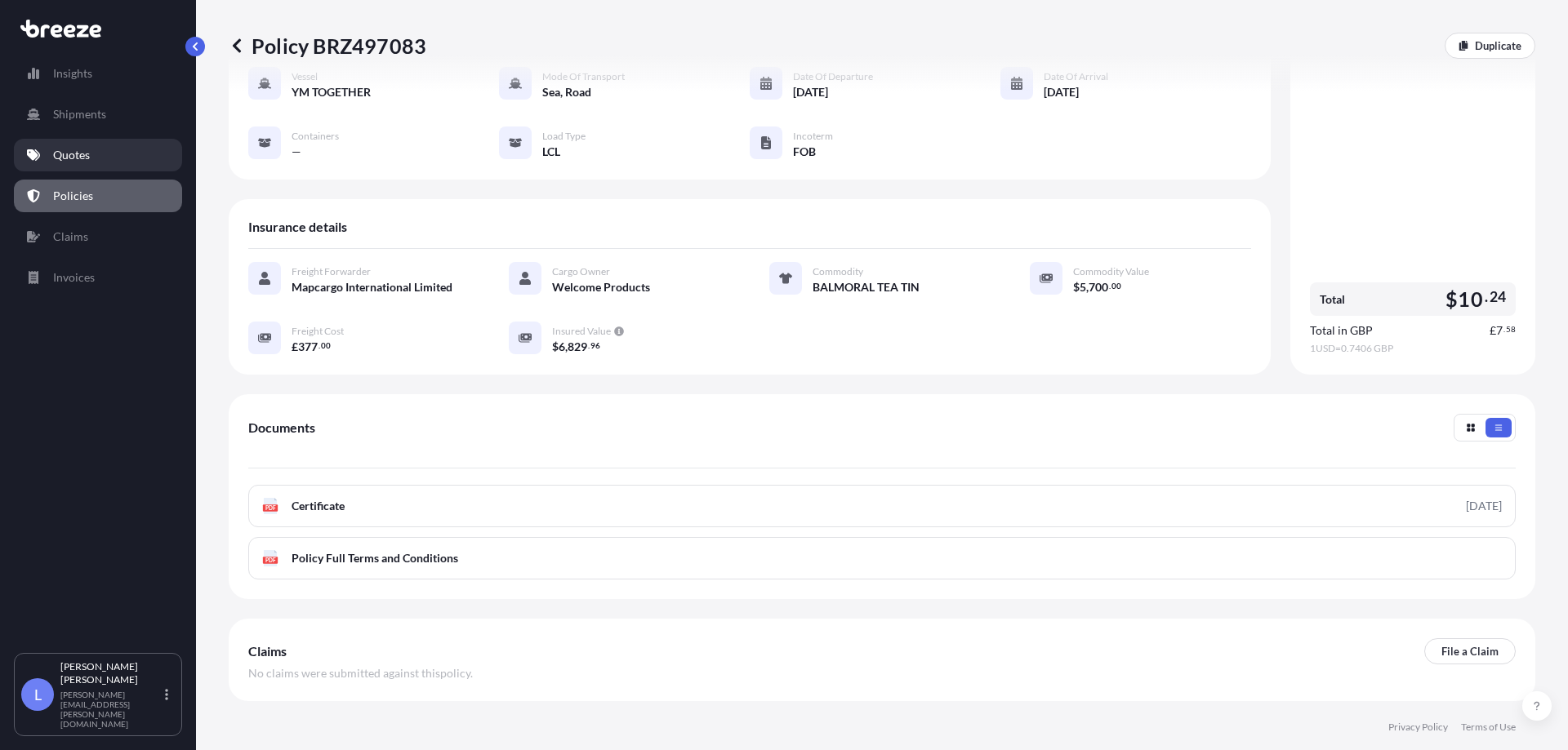
click at [82, 162] on p "Quotes" at bounding box center [71, 155] width 37 height 17
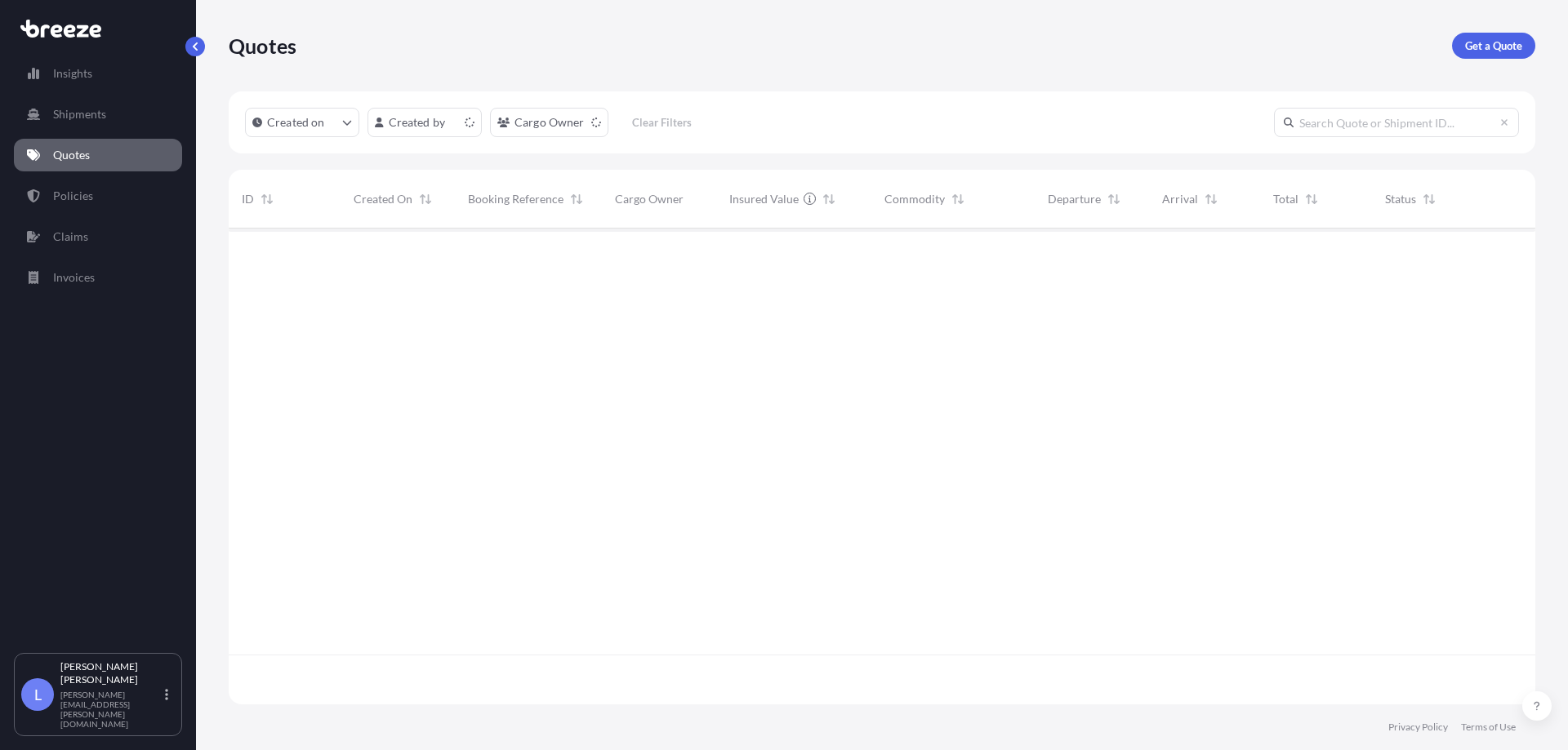
scroll to position [472, 1294]
click at [1478, 50] on p "Get a Quote" at bounding box center [1493, 46] width 57 height 17
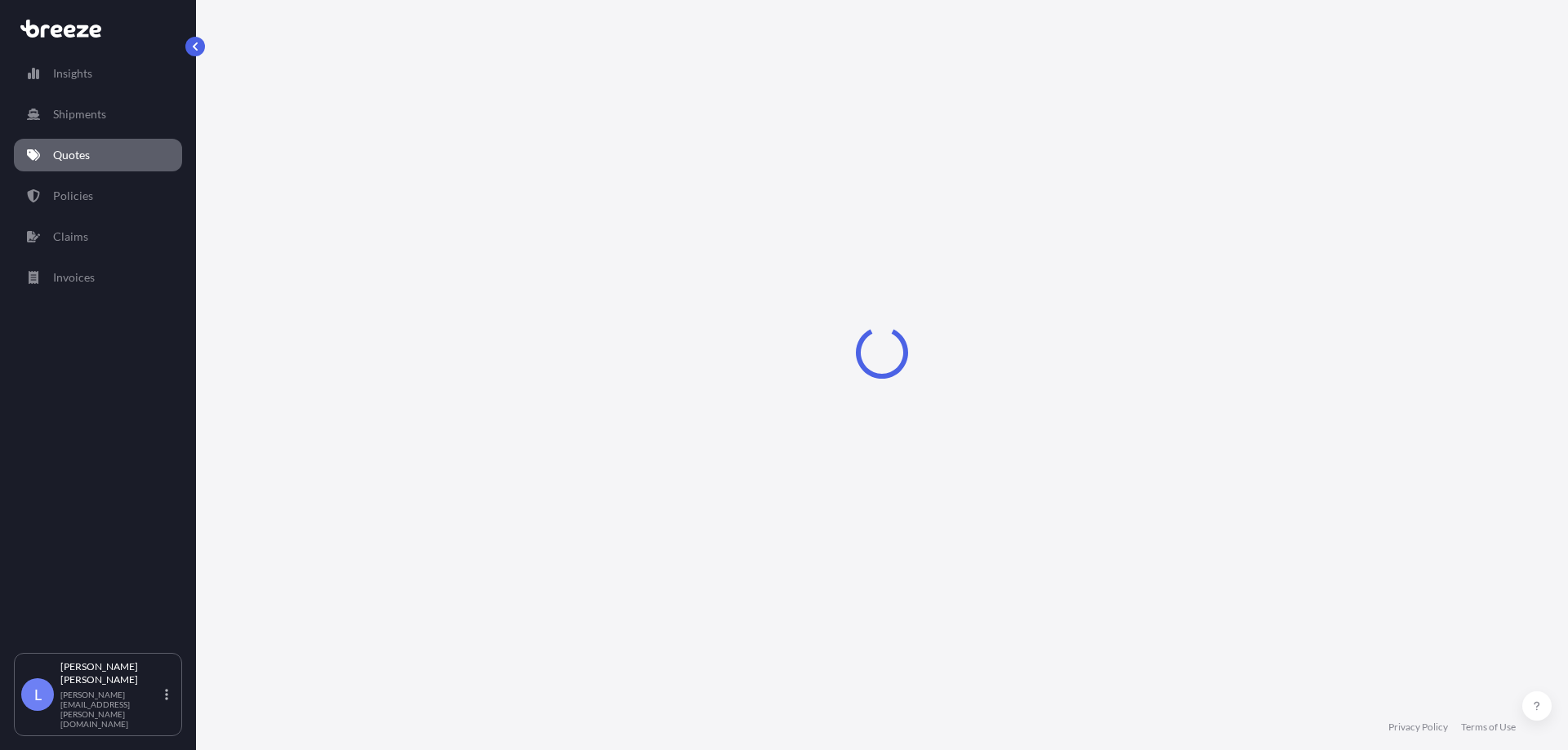
select select "Sea"
select select "1"
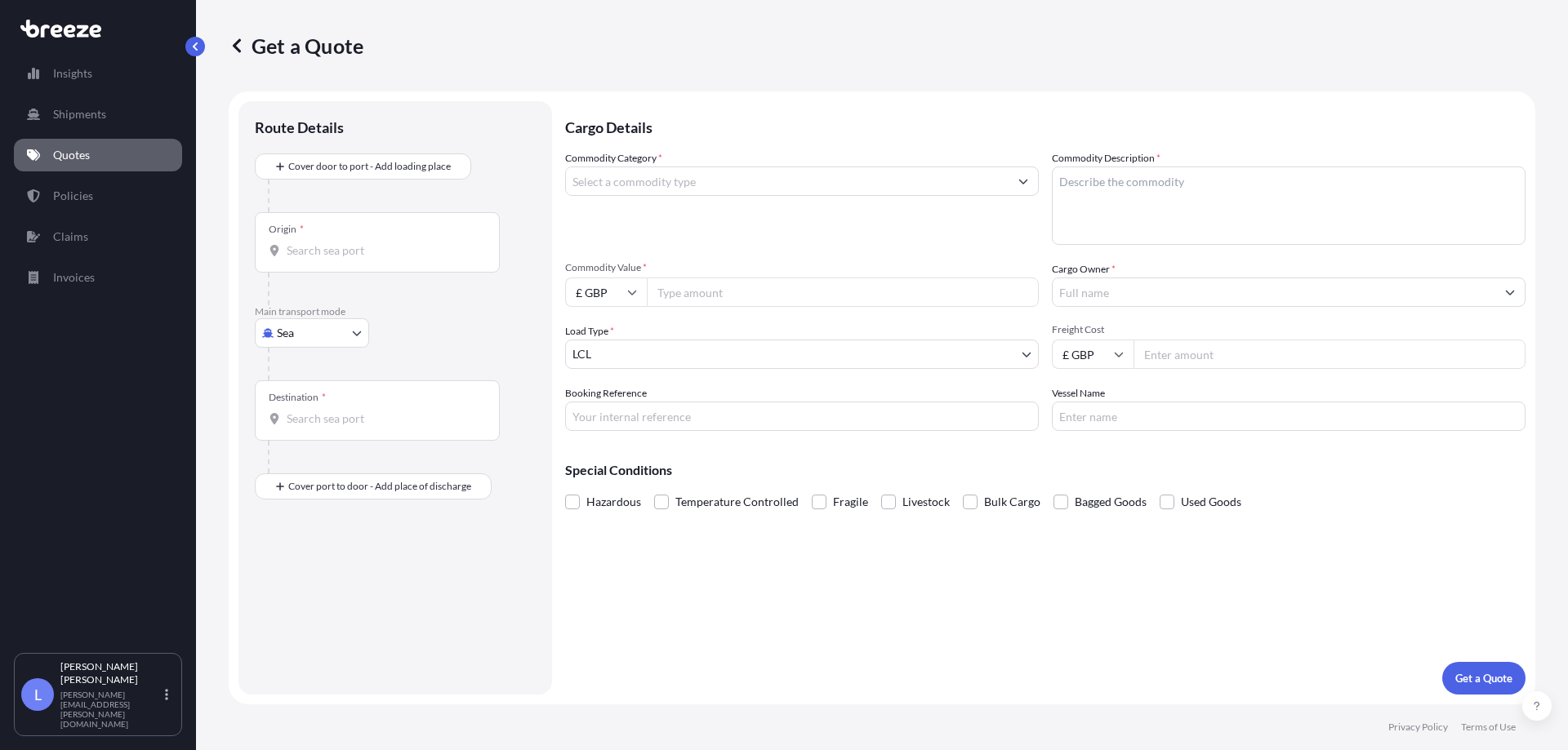
click at [712, 189] on input "Commodity Category *" at bounding box center [787, 181] width 442 height 29
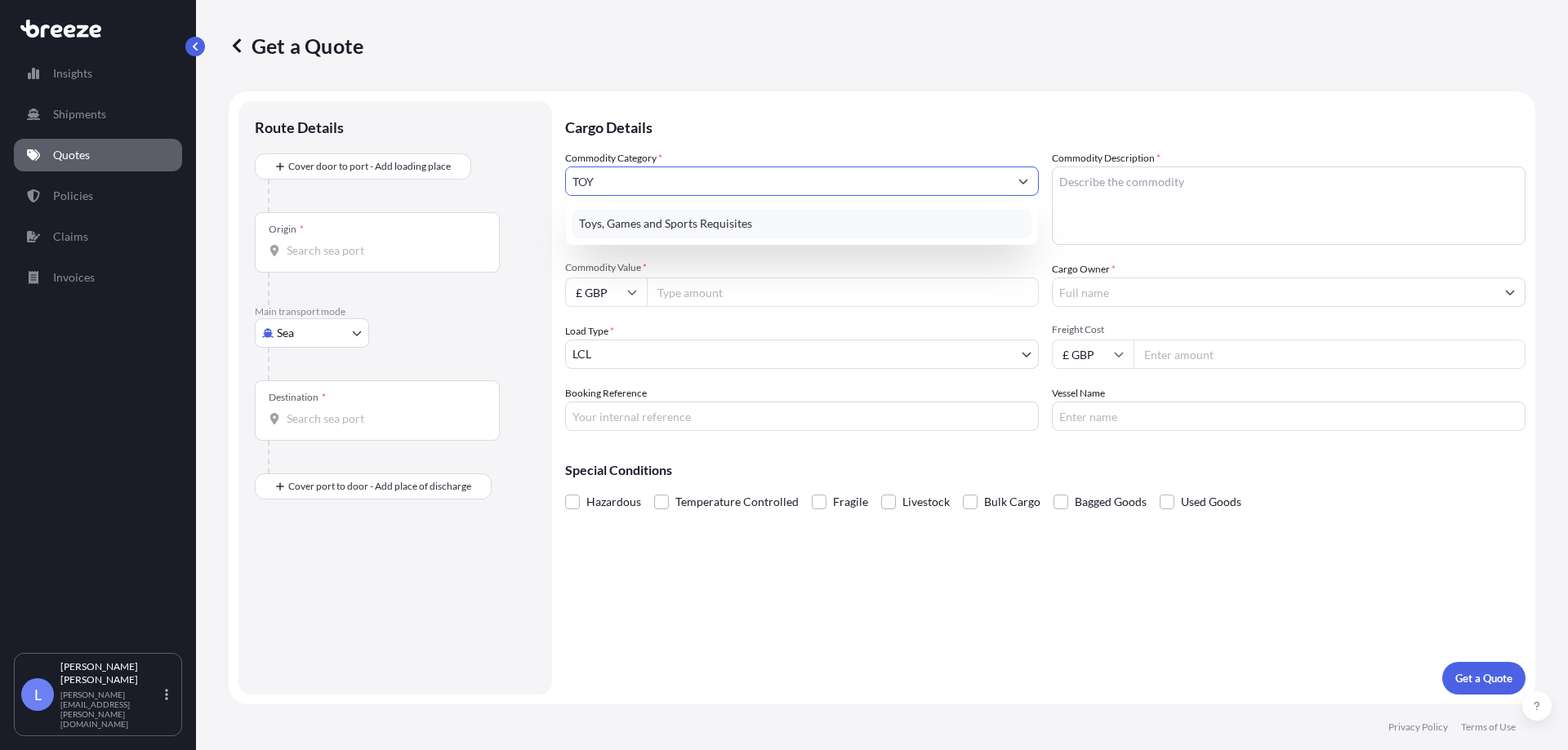
click at [707, 218] on div "Toys, Games and Sports Requisites" at bounding box center [801, 223] width 459 height 29
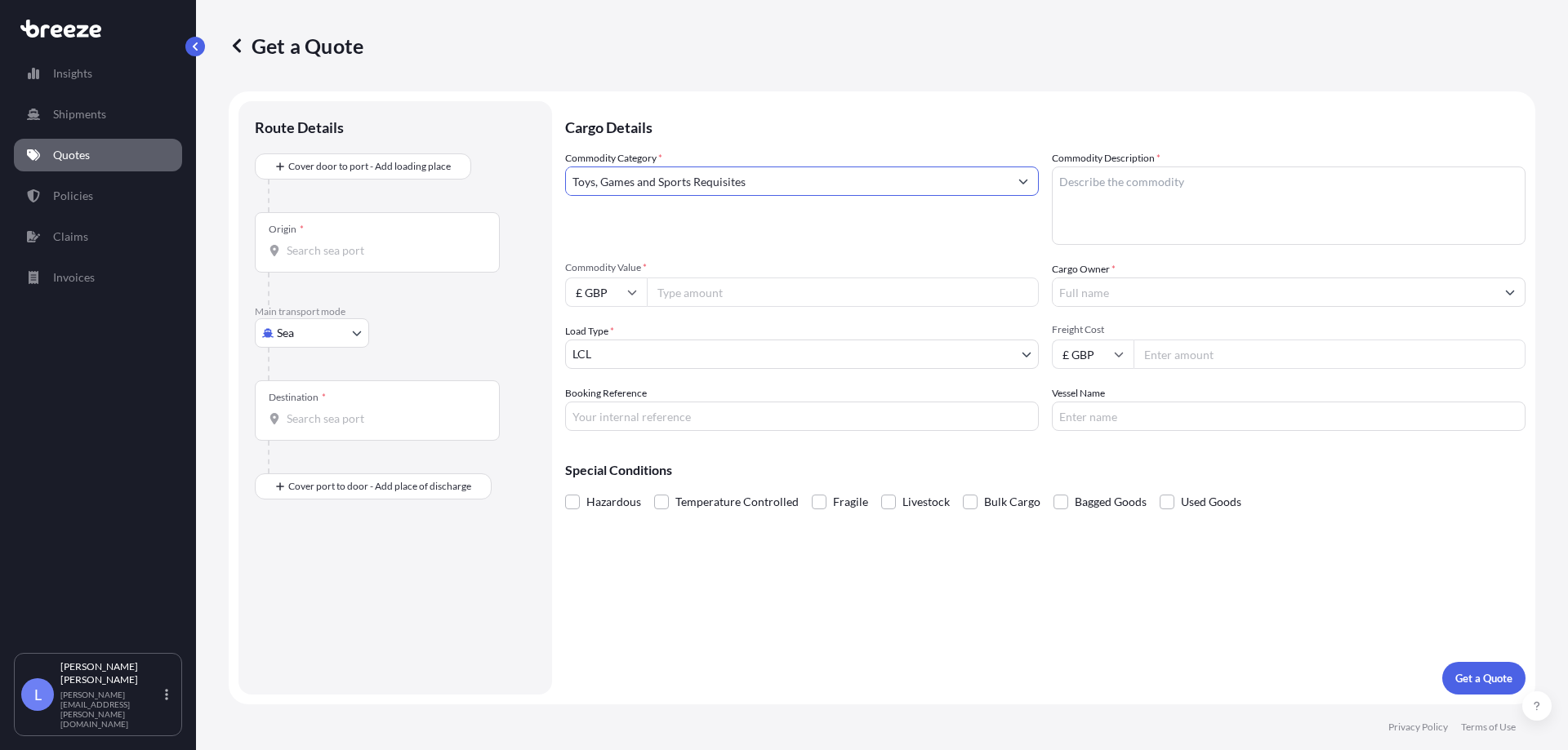
type input "Toys, Games and Sports Requisites"
click at [1177, 181] on textarea "Commodity Description *" at bounding box center [1288, 206] width 474 height 78
type textarea "p"
type textarea "PLUSH TOYS PENS"
click at [729, 297] on input "Commodity Value *" at bounding box center [843, 292] width 392 height 29
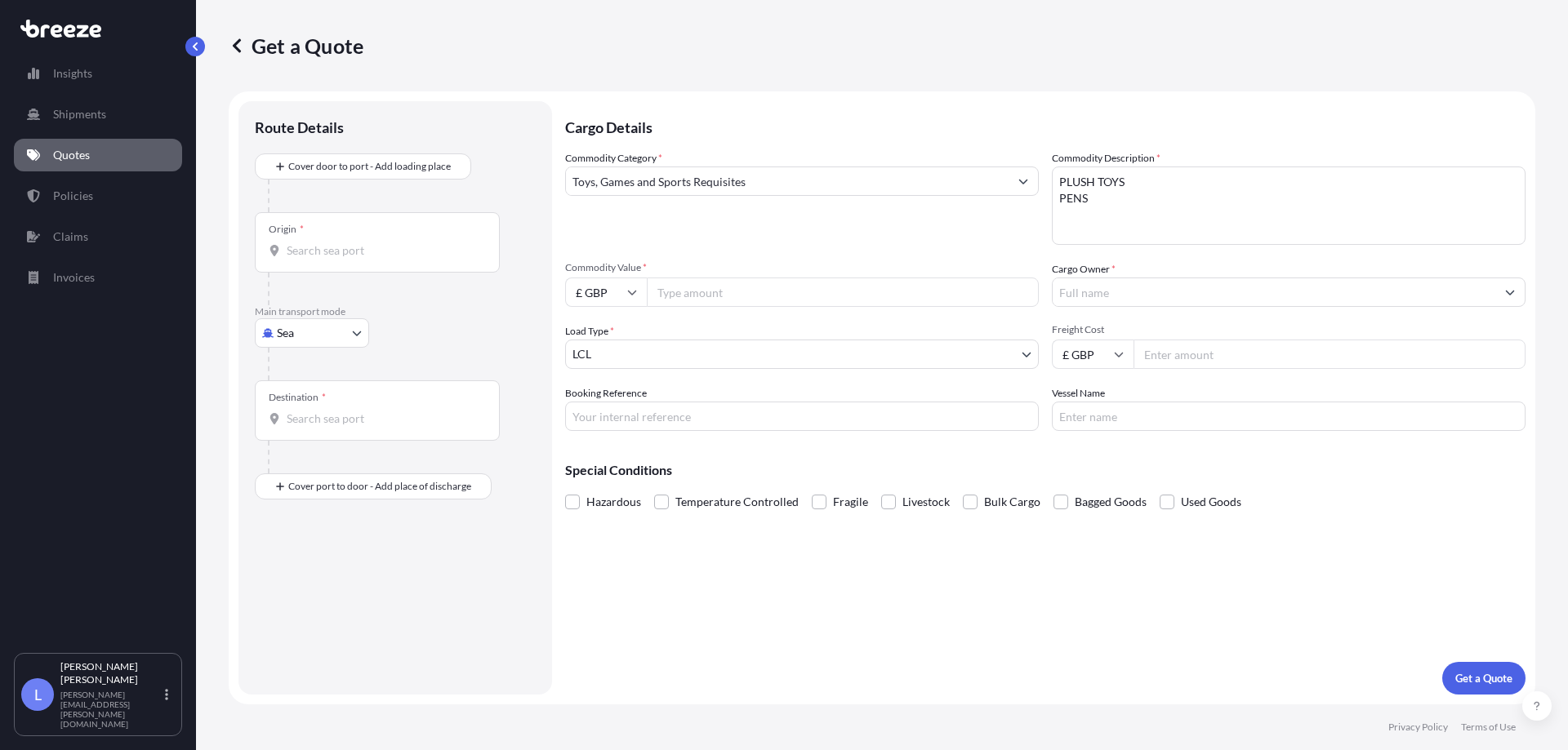
click at [602, 300] on input "£ GBP" at bounding box center [606, 292] width 82 height 29
drag, startPoint x: 600, startPoint y: 410, endPoint x: 708, endPoint y: 316, distance: 143.2
click at [600, 409] on div "$ USD" at bounding box center [606, 406] width 68 height 31
type input "$ USD"
click at [723, 292] on input "Commodity Value *" at bounding box center [843, 292] width 392 height 29
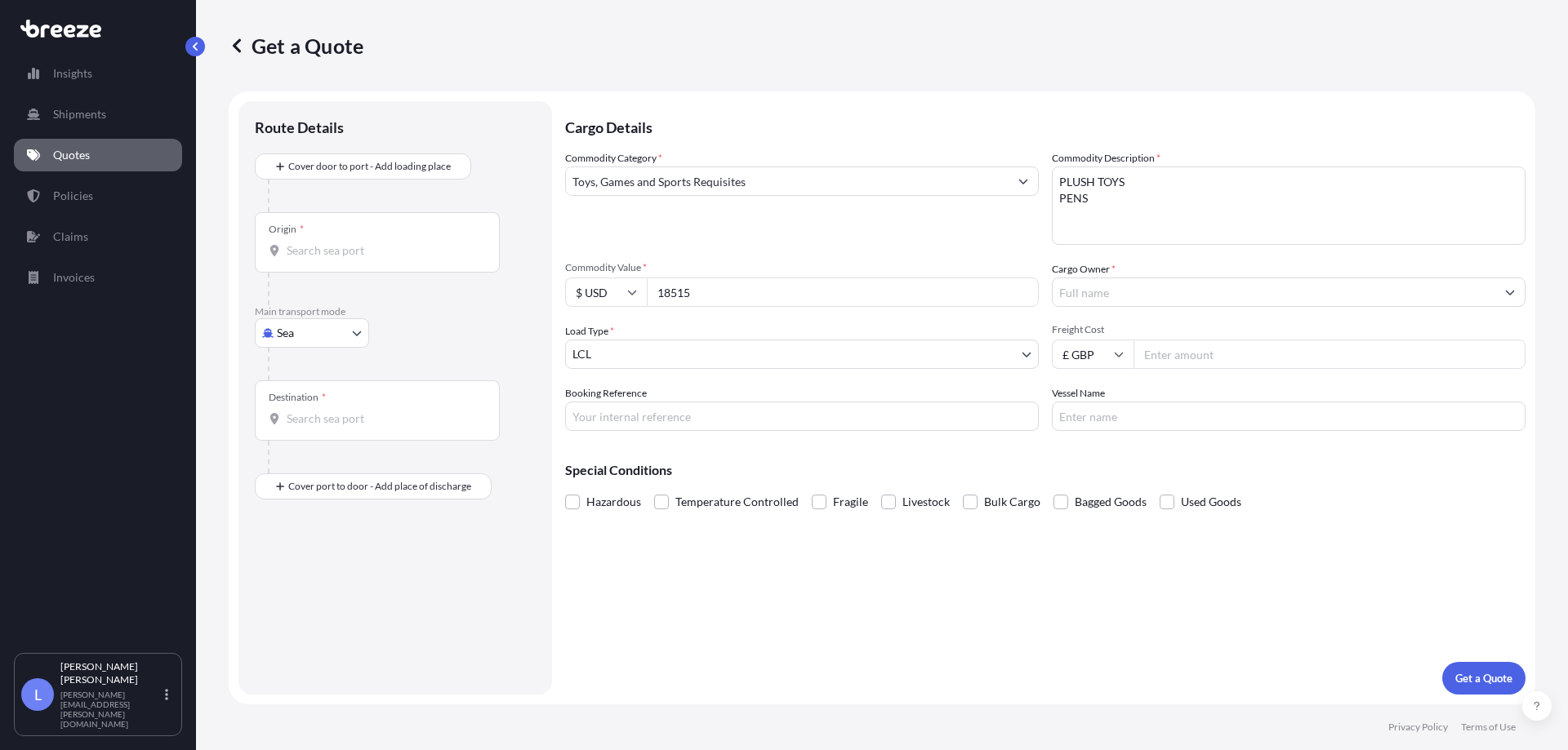
type input "18515"
click at [1075, 295] on input "Cargo Owner *" at bounding box center [1274, 292] width 442 height 29
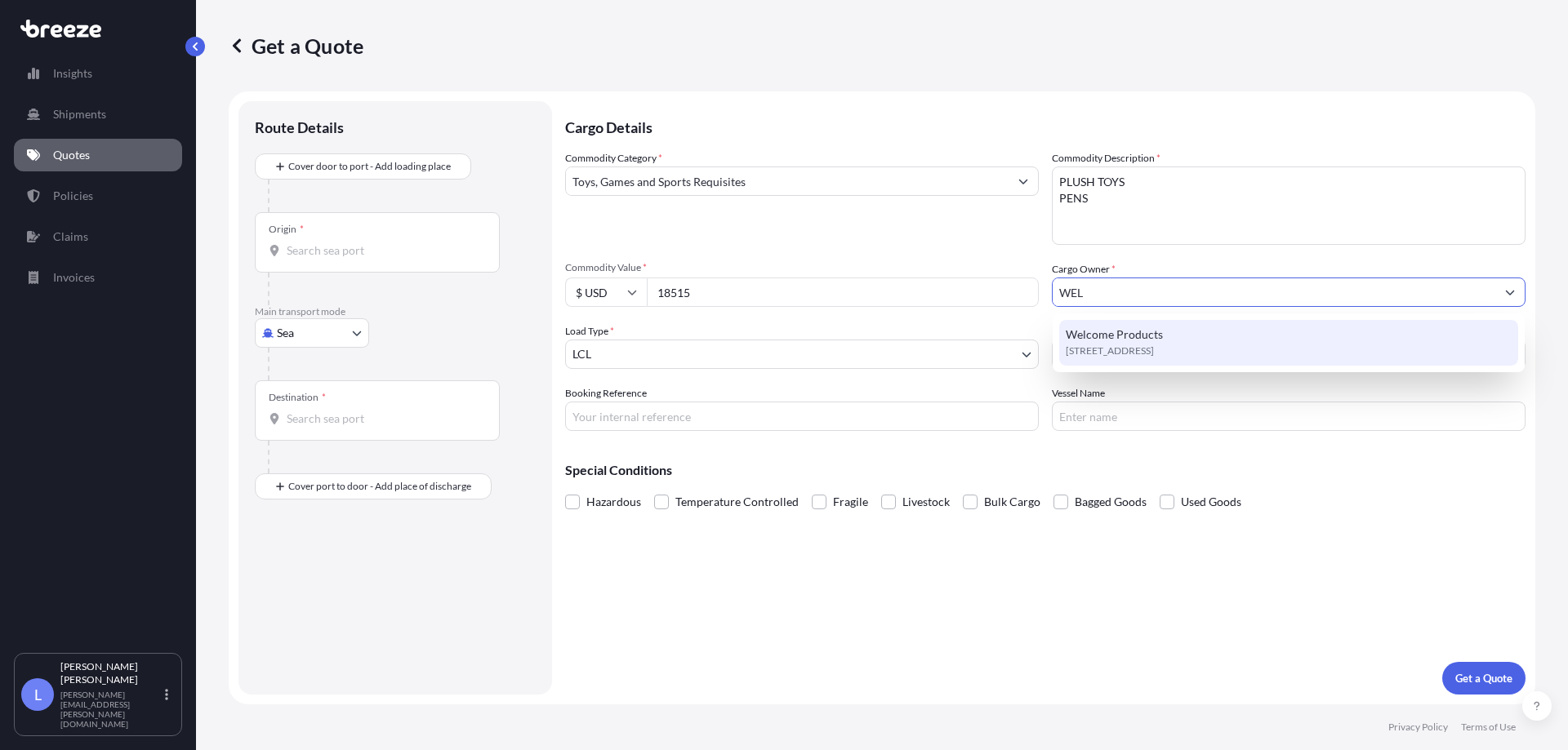
click at [1081, 336] on span "Welcome Products" at bounding box center [1114, 334] width 97 height 17
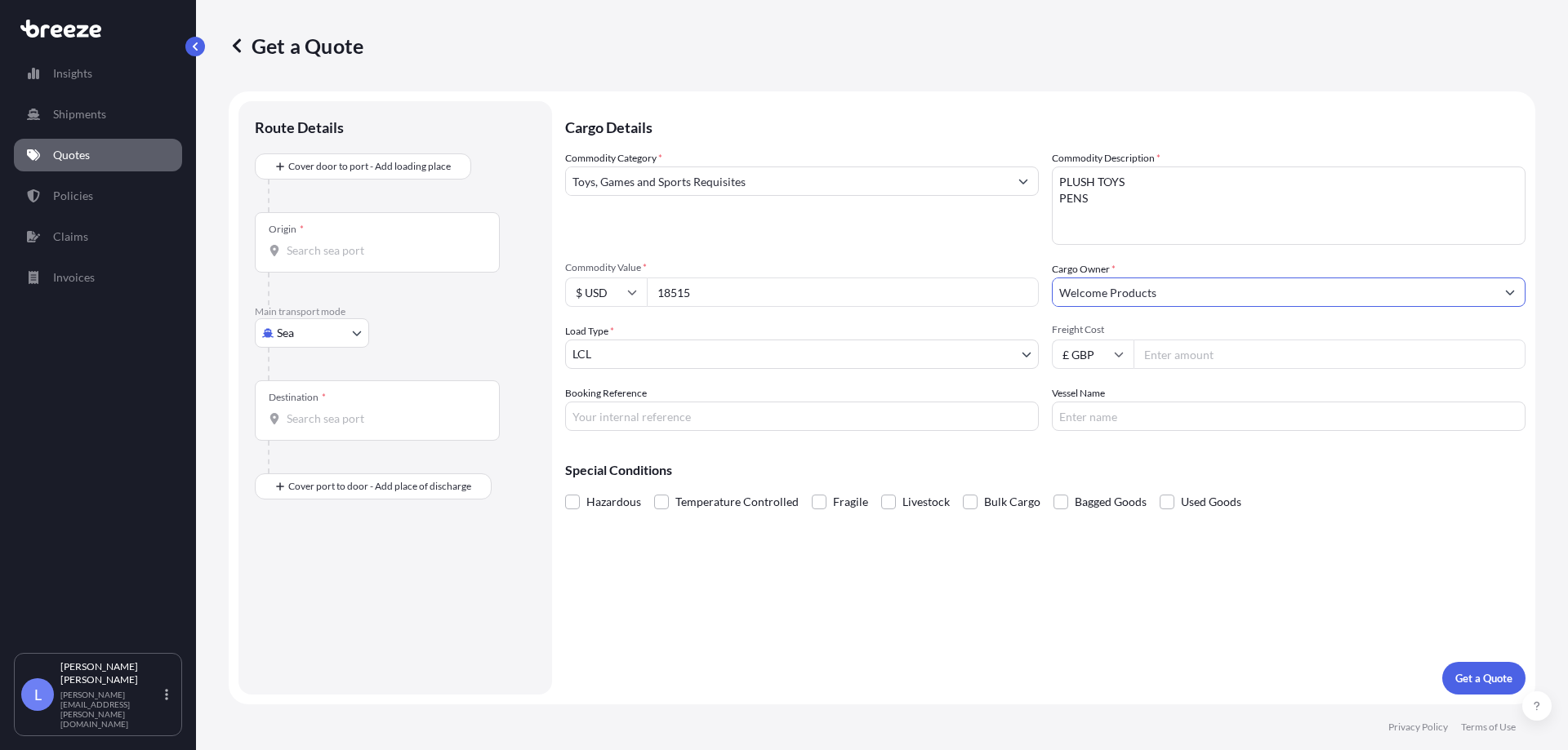
type input "Welcome Products"
click at [1202, 352] on input "Freight Cost" at bounding box center [1329, 355] width 392 height 29
type input "1085"
click at [855, 427] on input "Booking Reference" at bounding box center [802, 416] width 474 height 29
type input "SI3551160"
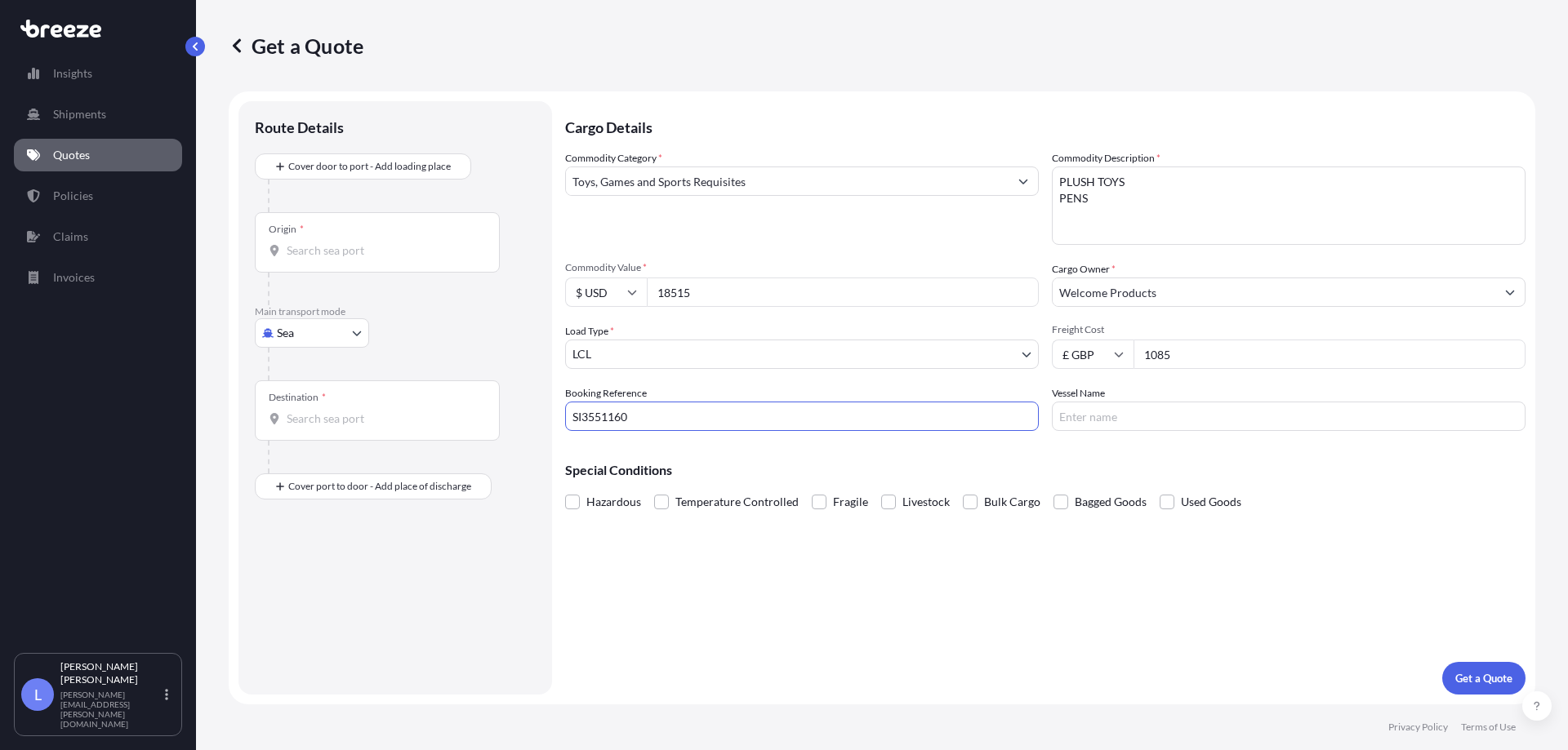
click at [1170, 408] on input "Vessel Name" at bounding box center [1288, 416] width 474 height 29
click at [717, 566] on div "Cargo Details Commodity Category * Toys, Games and Sports Requisites Commodity …" at bounding box center [1045, 397] width 960 height 593
click at [363, 234] on div "Origin *" at bounding box center [376, 243] width 245 height 60
click at [363, 243] on input "Origin *" at bounding box center [383, 250] width 193 height 17
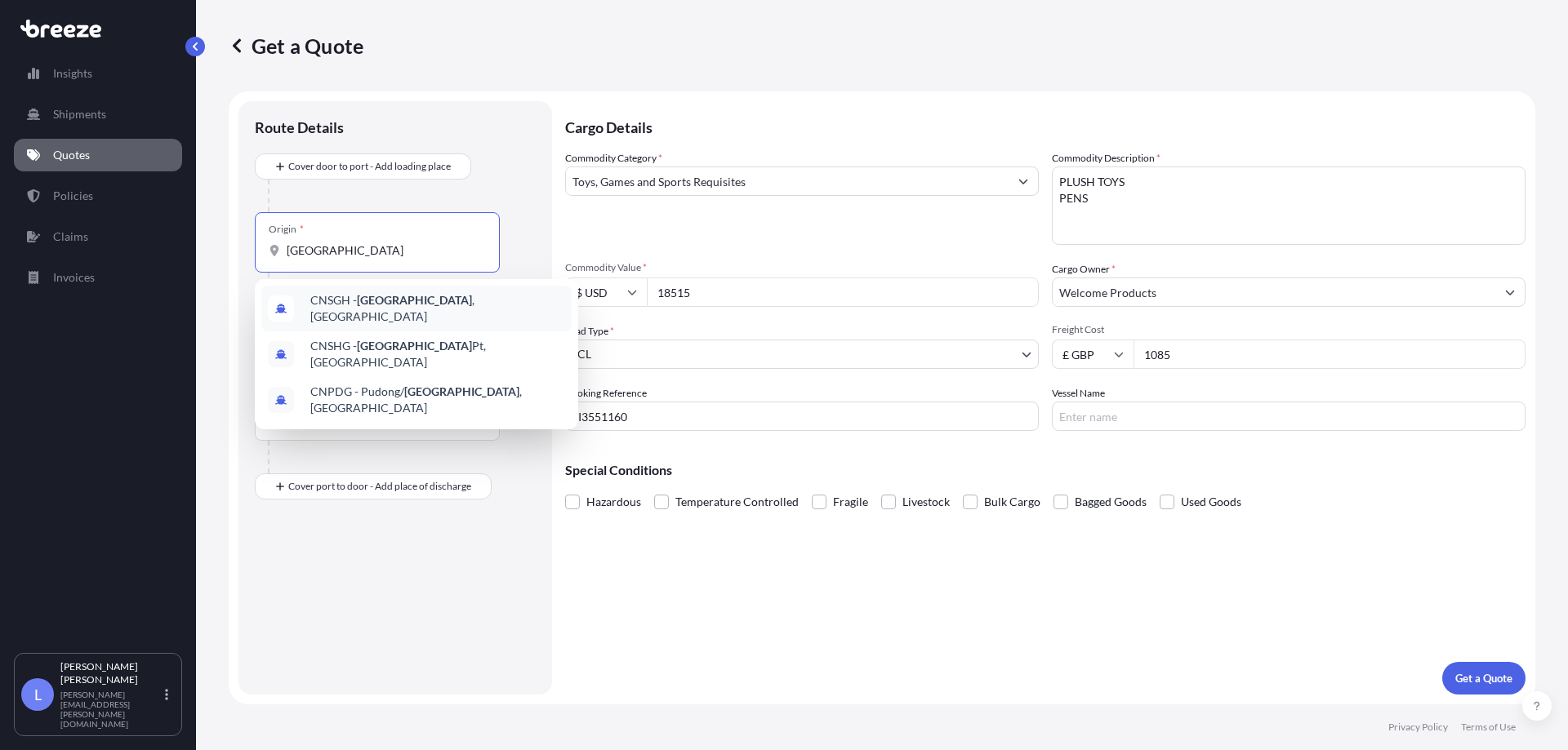
click at [365, 293] on div "CNSGH - [GEOGRAPHIC_DATA] , [GEOGRAPHIC_DATA]" at bounding box center [416, 308] width 310 height 46
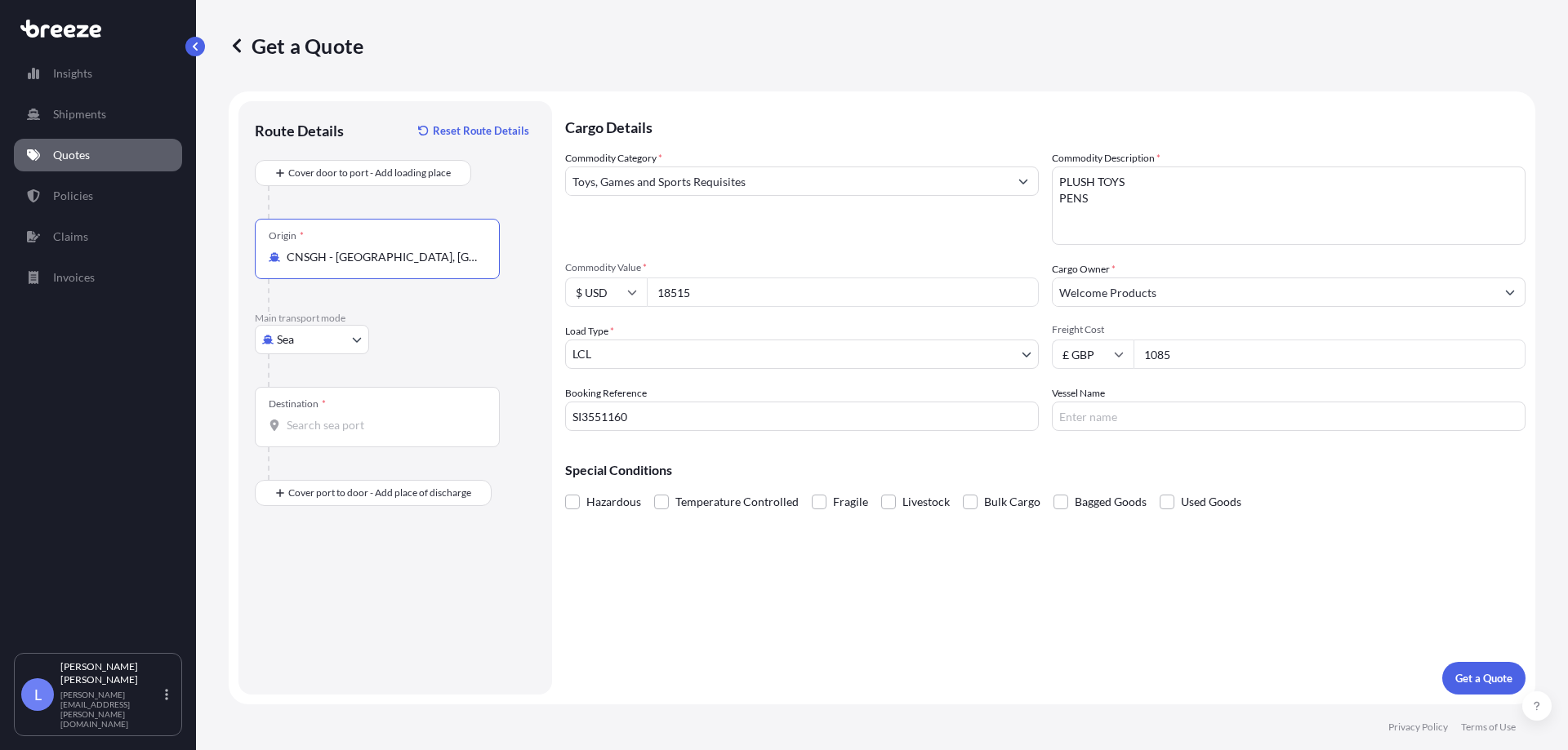
type input "CNSGH - [GEOGRAPHIC_DATA], [GEOGRAPHIC_DATA]"
click at [361, 431] on input "Destination *" at bounding box center [383, 425] width 193 height 17
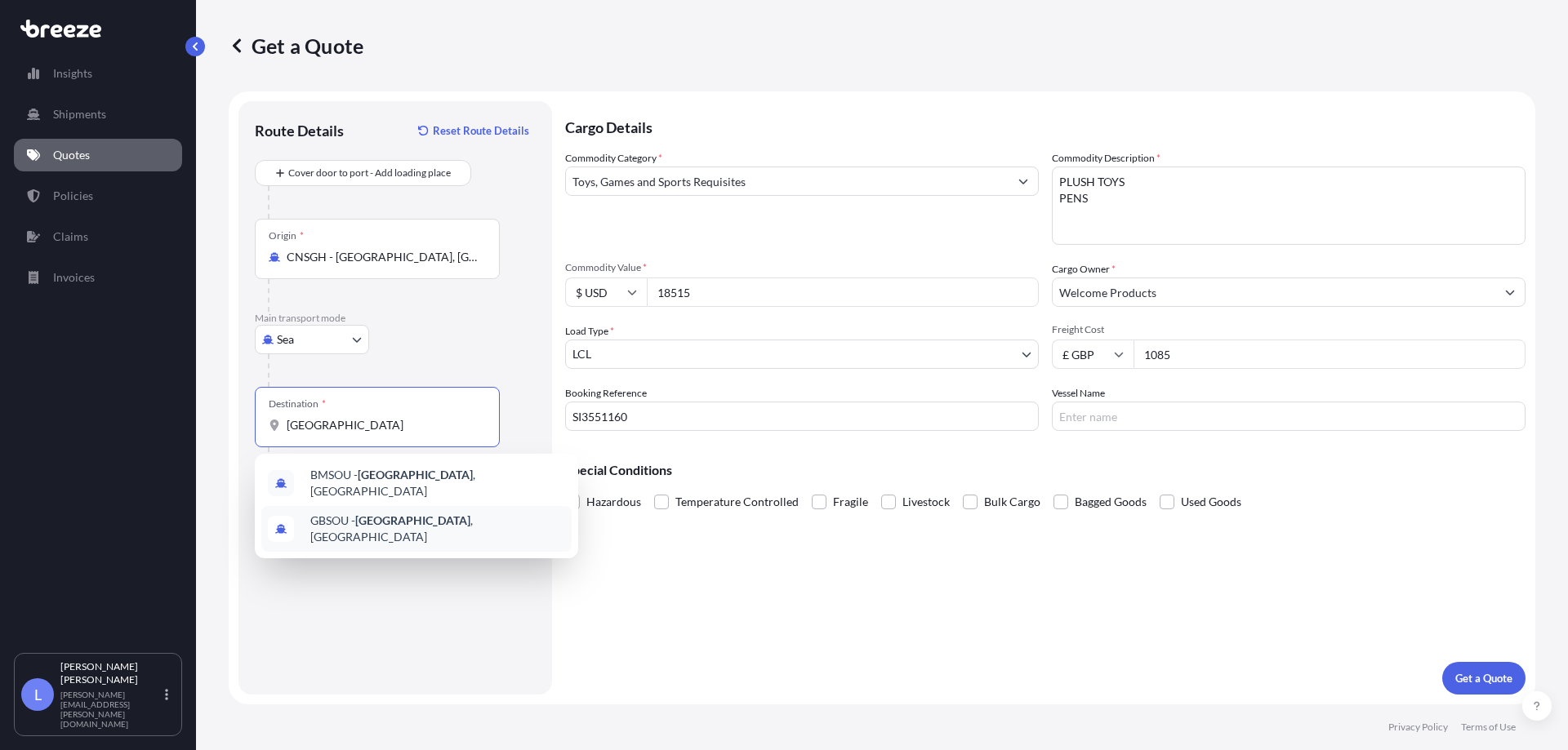
click at [463, 519] on span "GBSOU - [GEOGRAPHIC_DATA] , [GEOGRAPHIC_DATA]" at bounding box center [437, 529] width 254 height 33
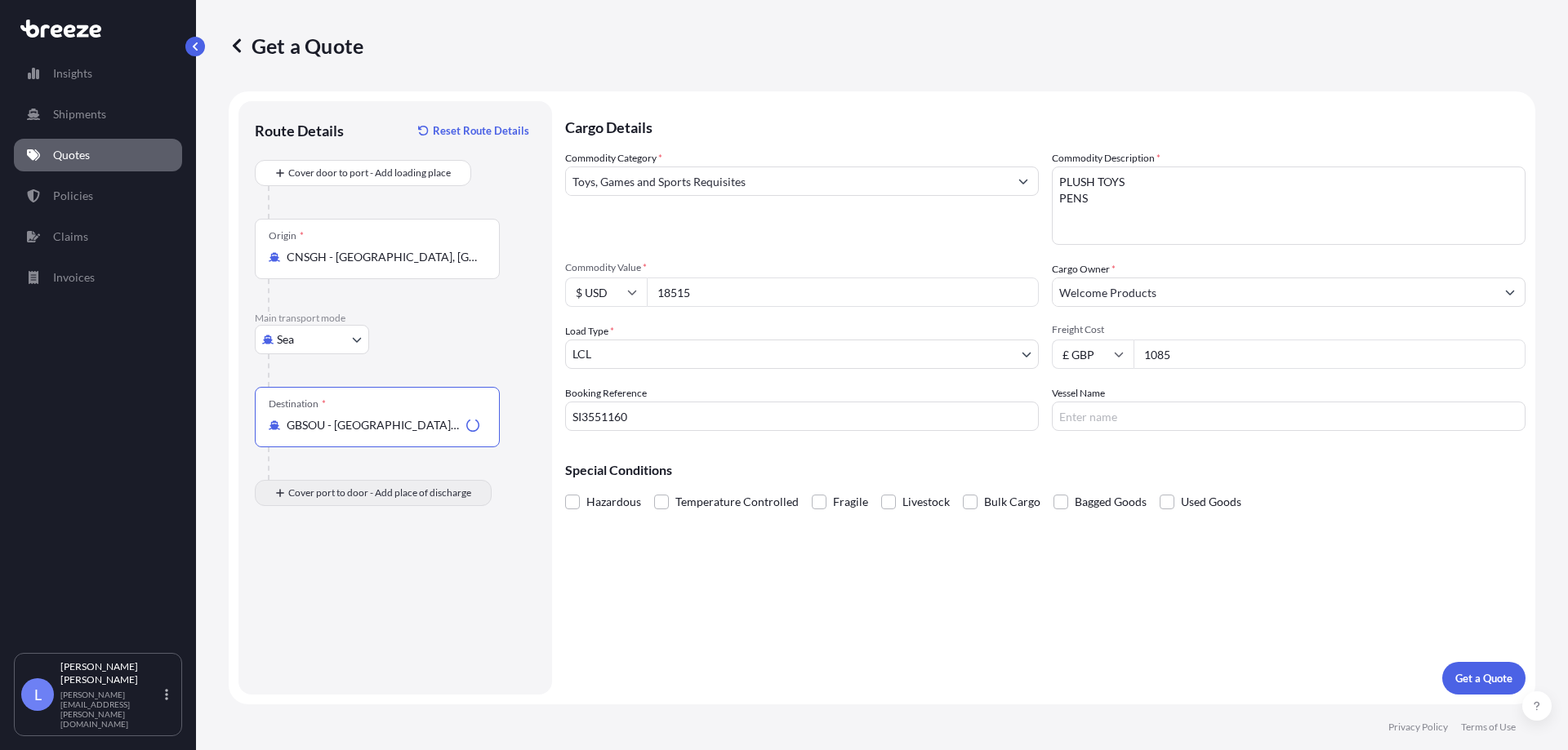
type input "GBSOU - [GEOGRAPHIC_DATA], [GEOGRAPHIC_DATA]"
click at [361, 566] on div "Place of Discharge" at bounding box center [376, 572] width 245 height 60
click at [361, 572] on input "Place of Discharge" at bounding box center [383, 580] width 193 height 17
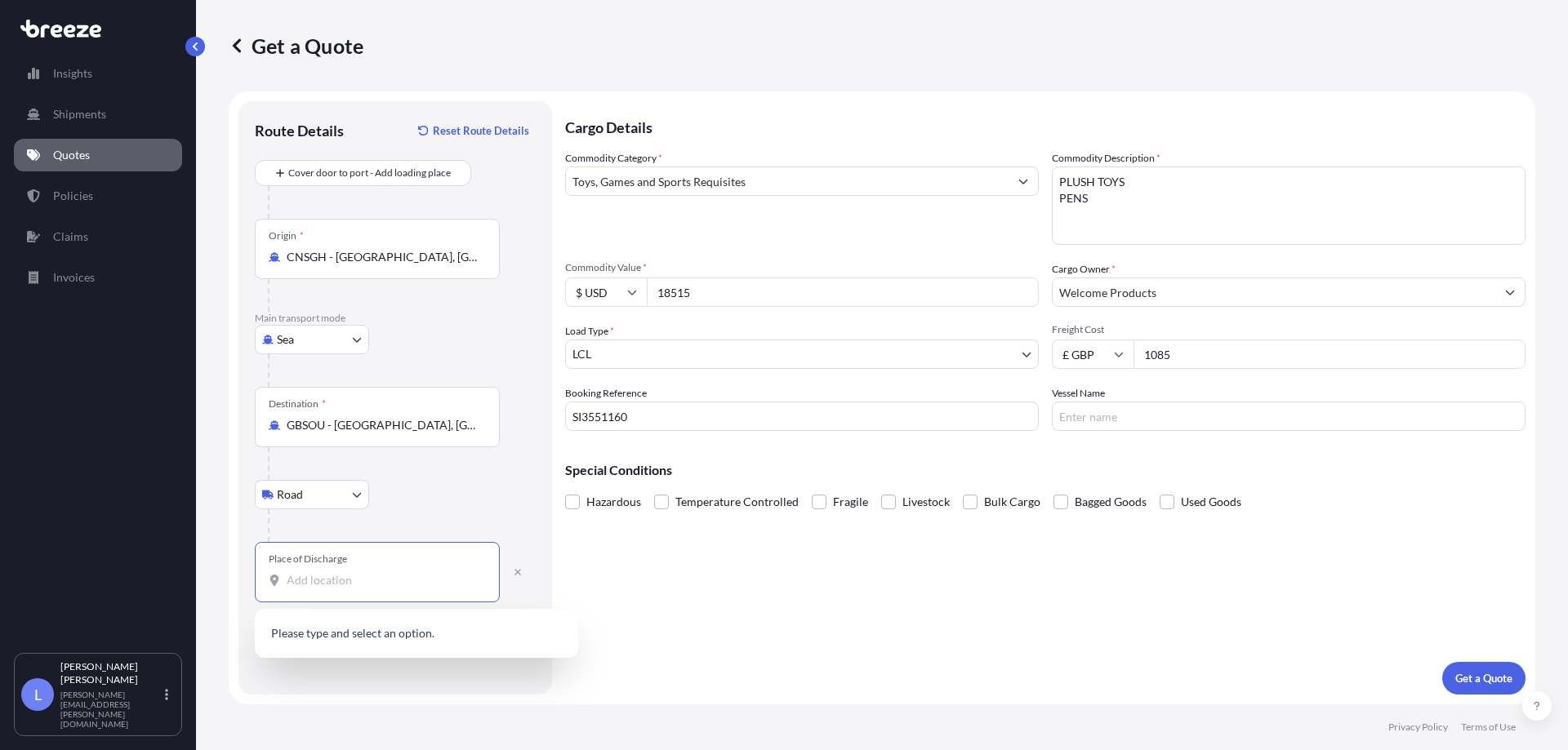
type input "V"
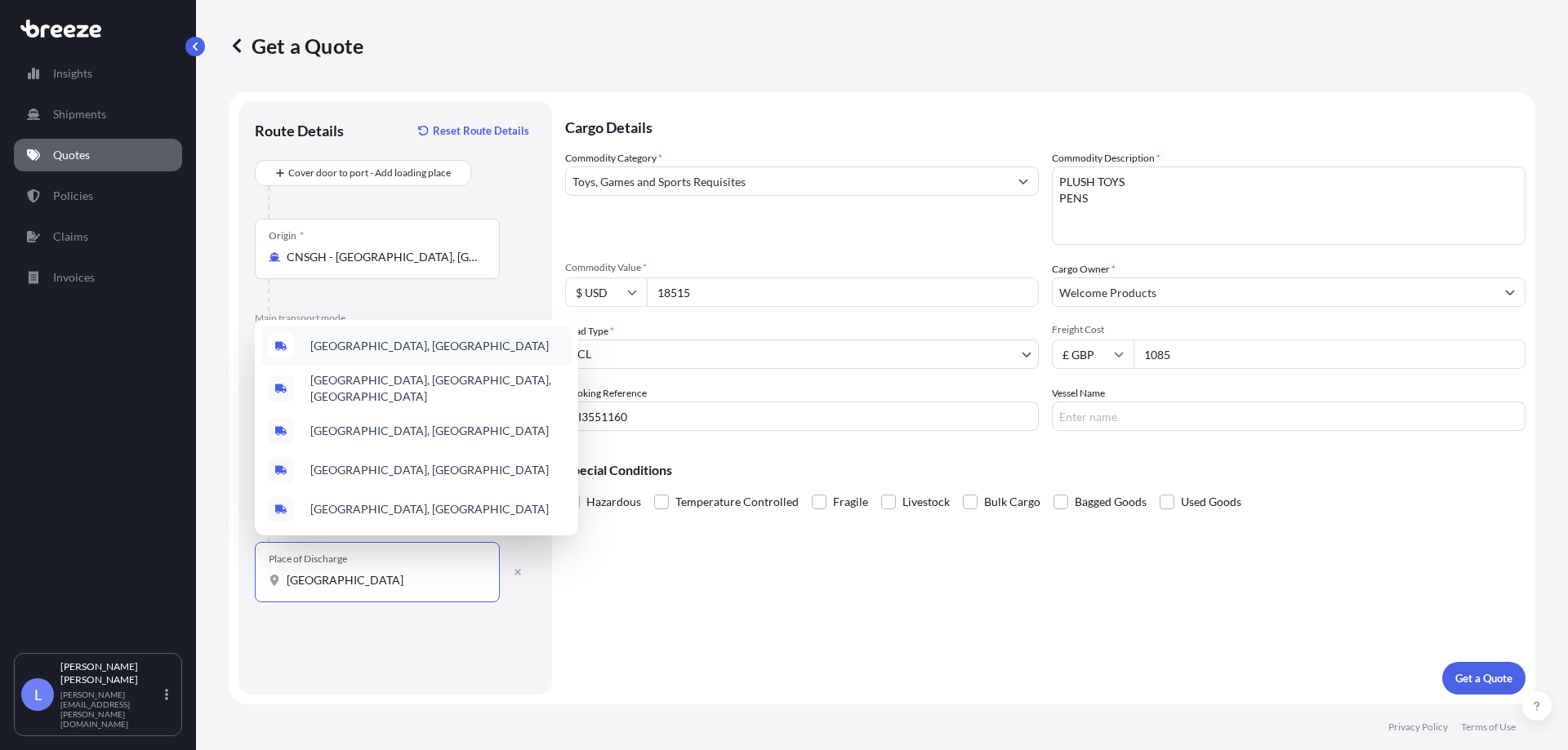
click at [435, 355] on span "[GEOGRAPHIC_DATA], [GEOGRAPHIC_DATA]" at bounding box center [429, 346] width 239 height 17
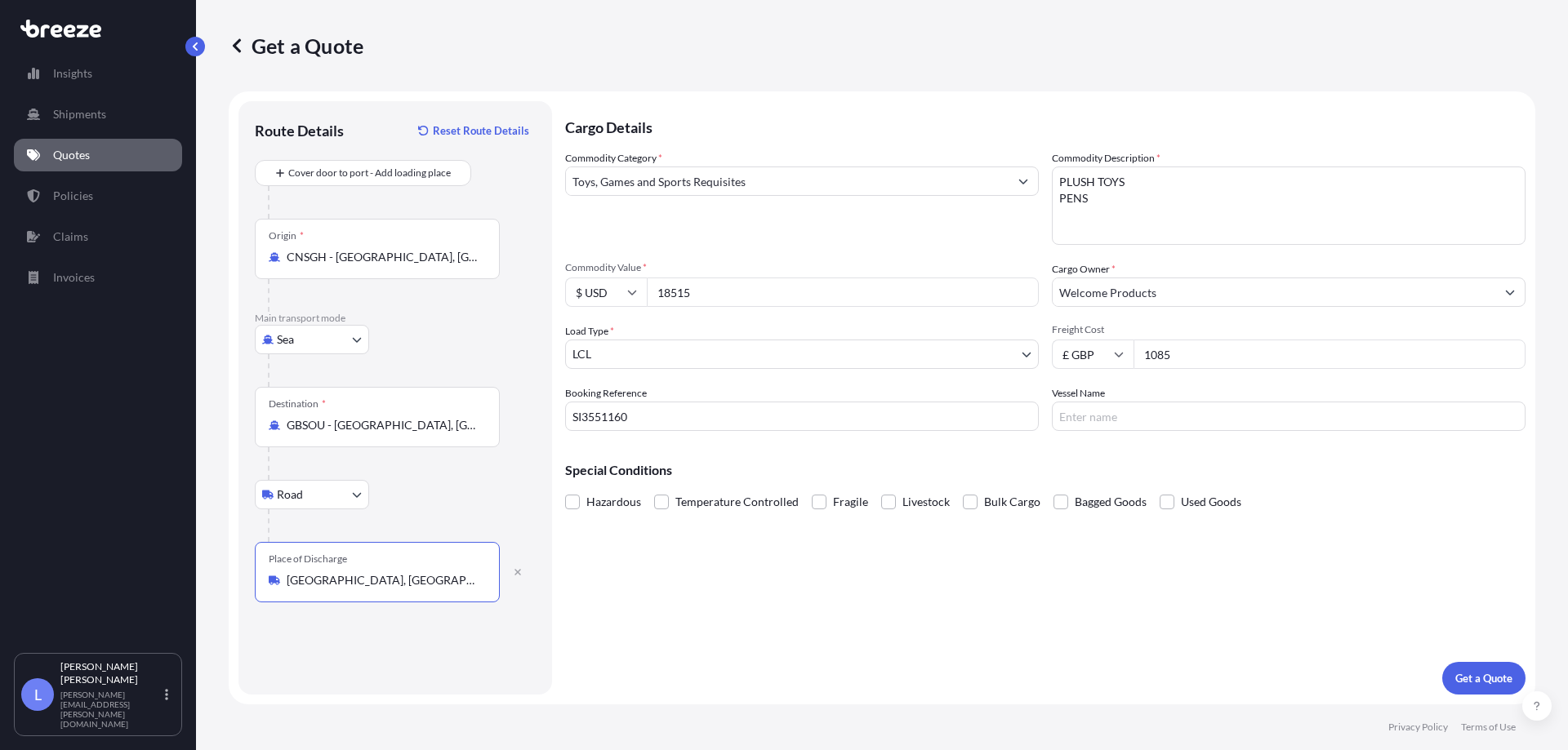
type input "[GEOGRAPHIC_DATA], [GEOGRAPHIC_DATA]"
click at [1481, 676] on p "Get a Quote" at bounding box center [1483, 678] width 57 height 17
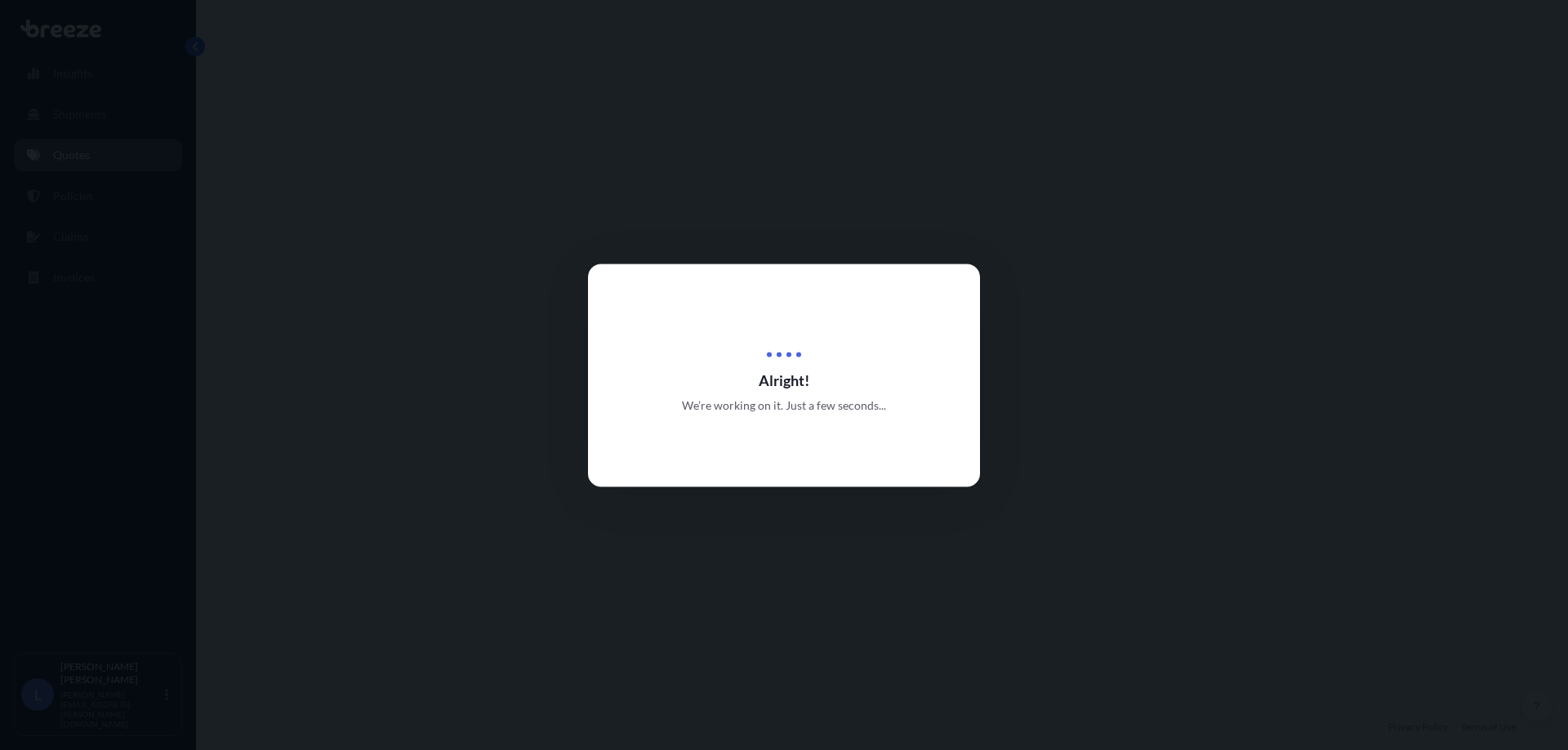
scroll to position [556, 0]
select select "Sea"
select select "Road"
select select "1"
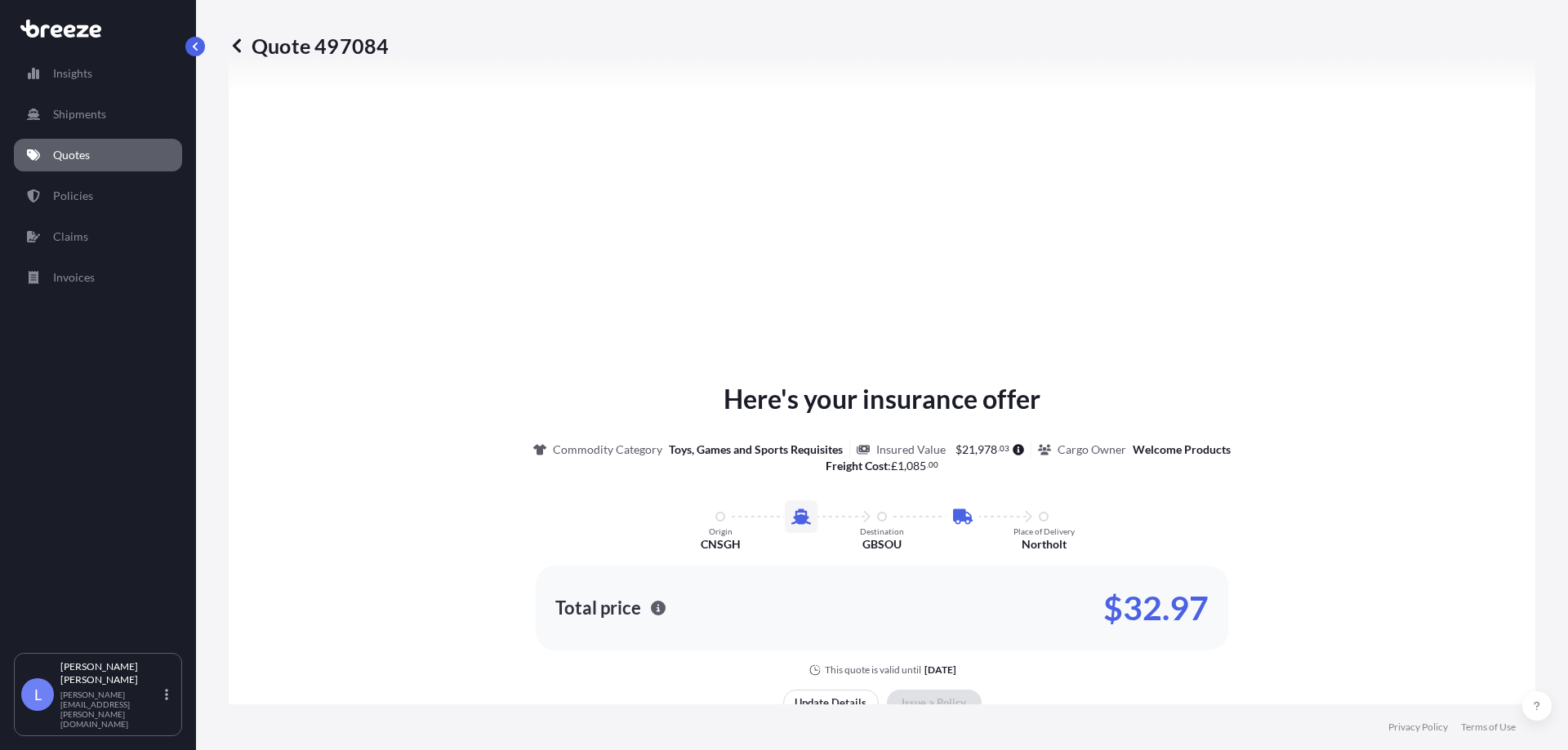
scroll to position [1970, 0]
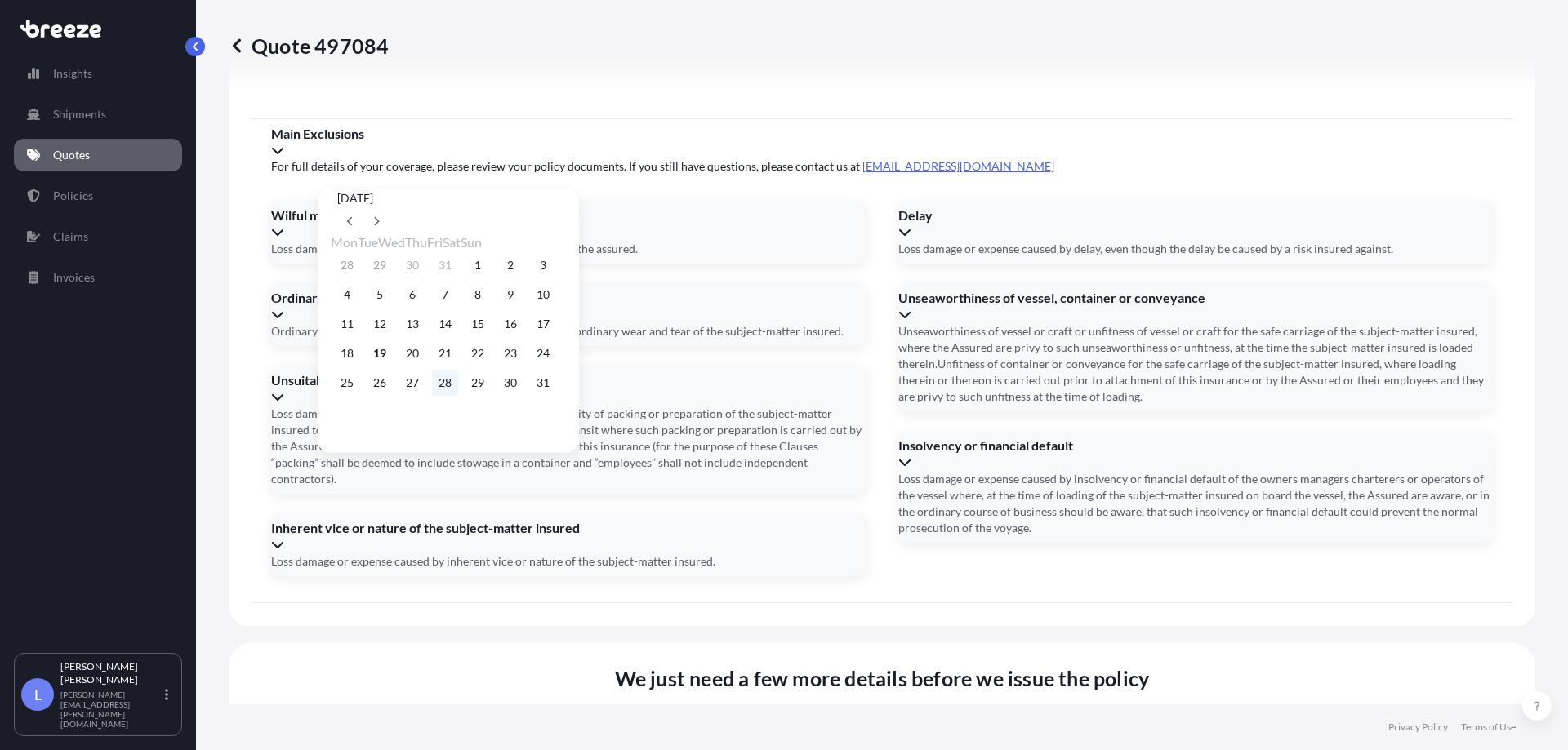
click at [458, 385] on button "28" at bounding box center [444, 383] width 26 height 26
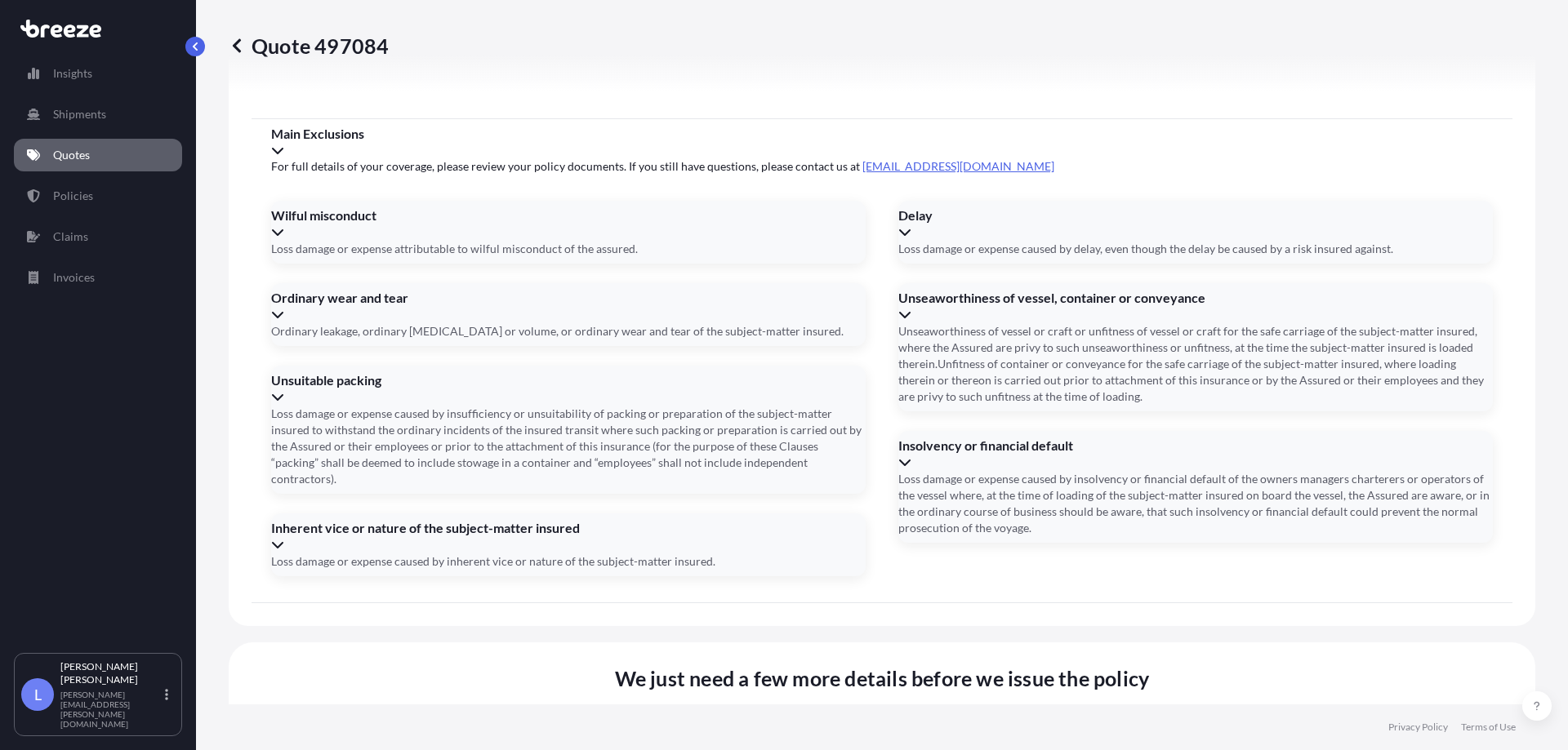
type input "[DATE]"
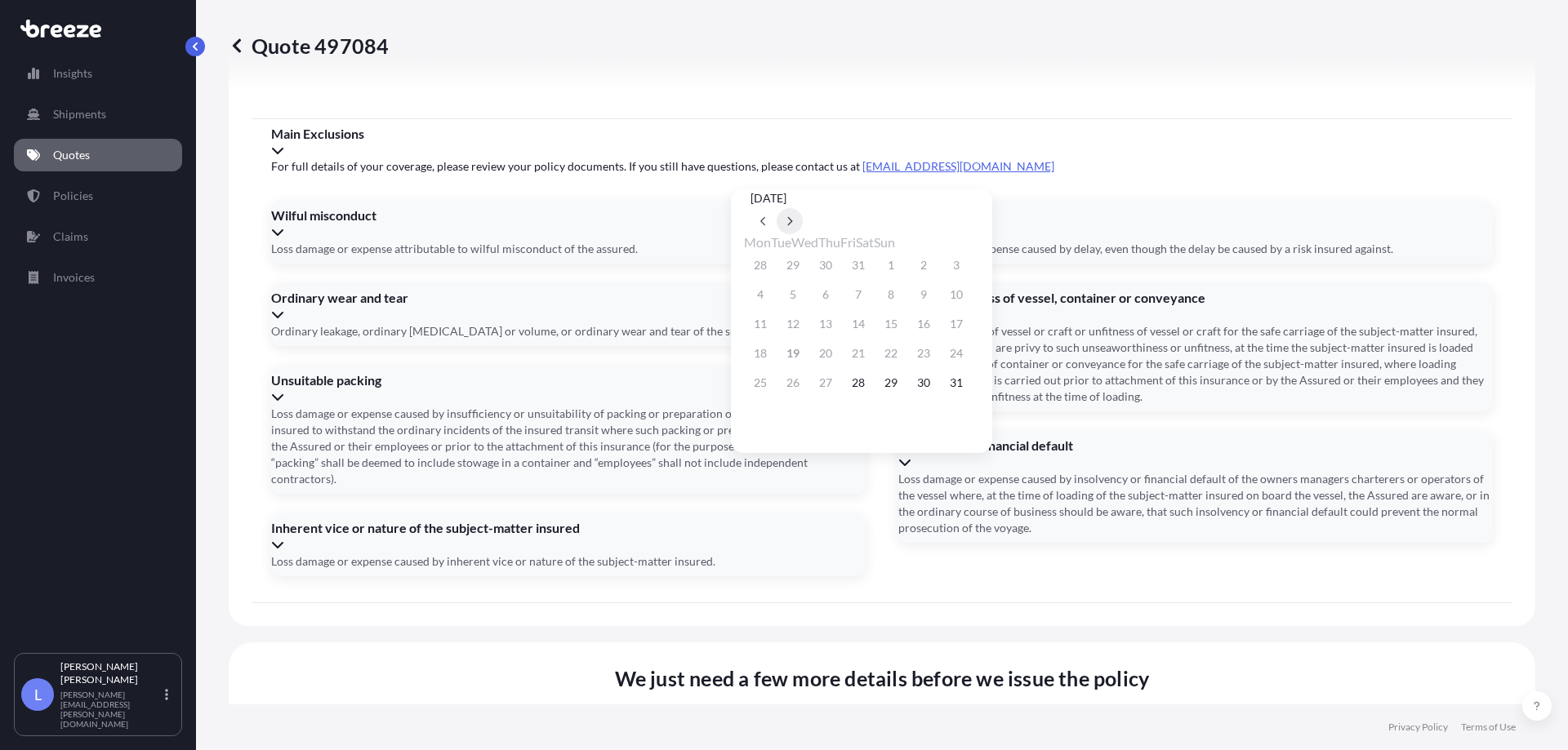
drag, startPoint x: 989, startPoint y: 194, endPoint x: 981, endPoint y: 204, distance: 12.8
click at [803, 208] on button at bounding box center [789, 221] width 26 height 26
click at [871, 268] on button "2" at bounding box center [858, 265] width 26 height 26
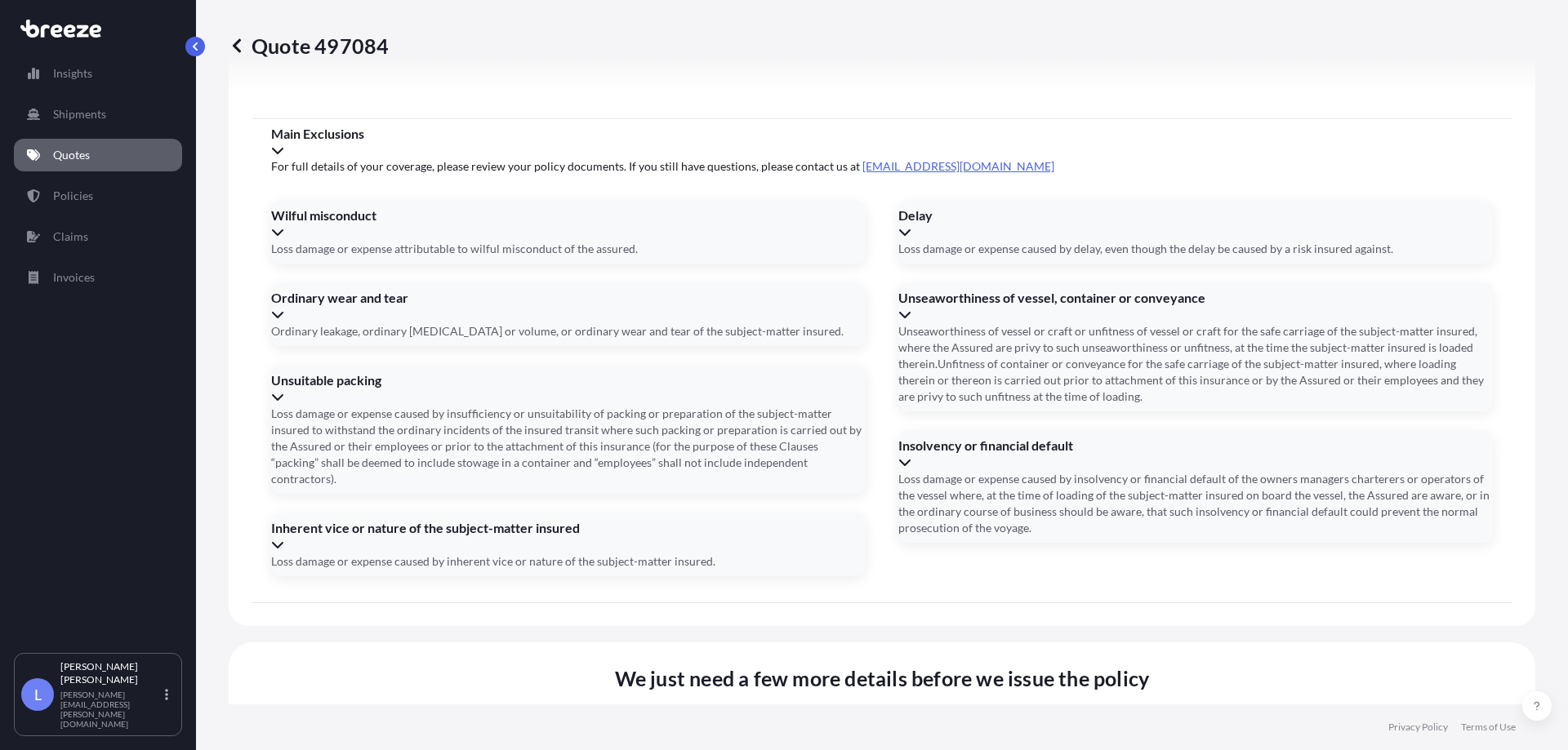
type input "[DATE]"
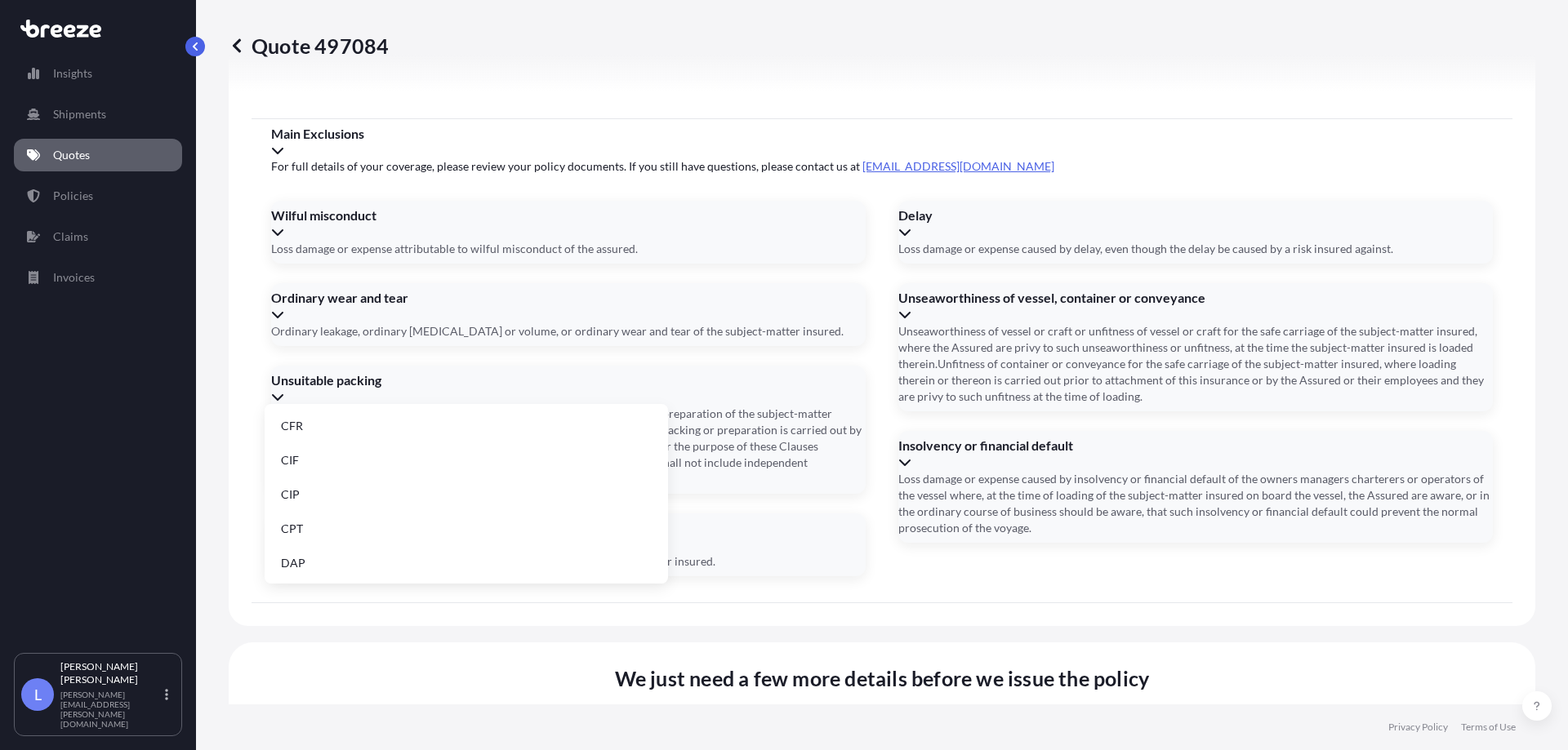
scroll to position [207, 0]
click at [361, 551] on li "FOB" at bounding box center [466, 562] width 391 height 31
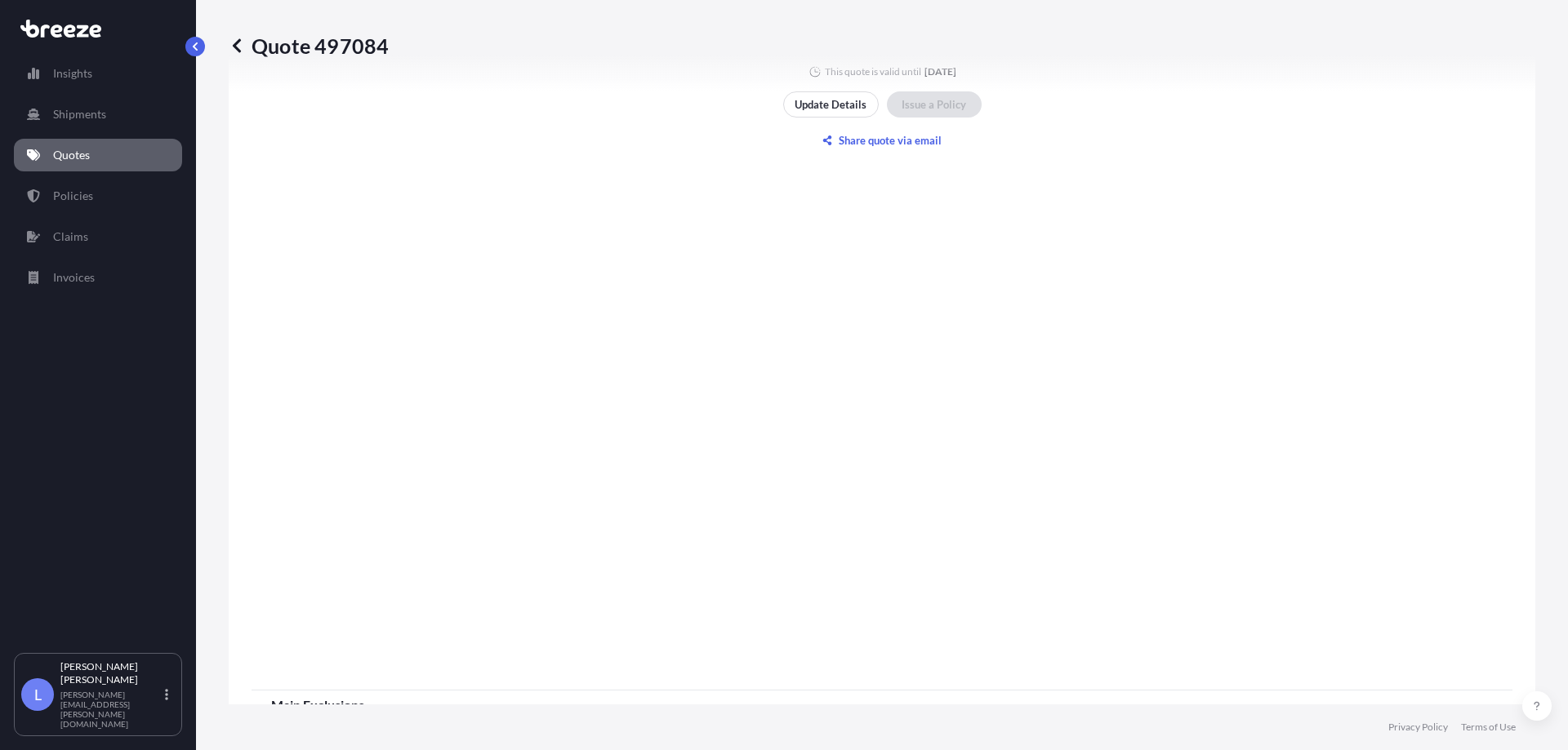
scroll to position [1318, 0]
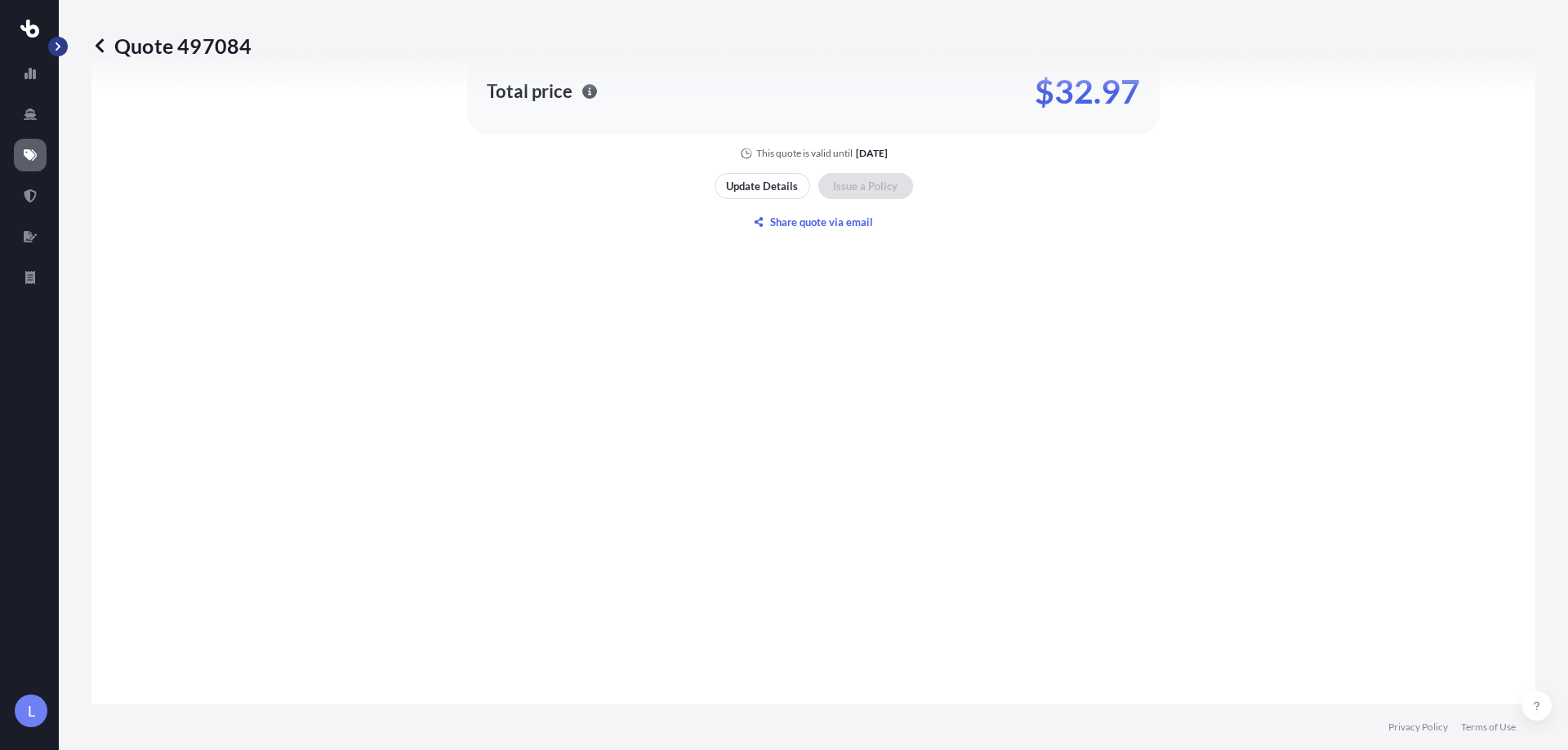
click at [57, 52] on button "button" at bounding box center [57, 47] width 19 height 19
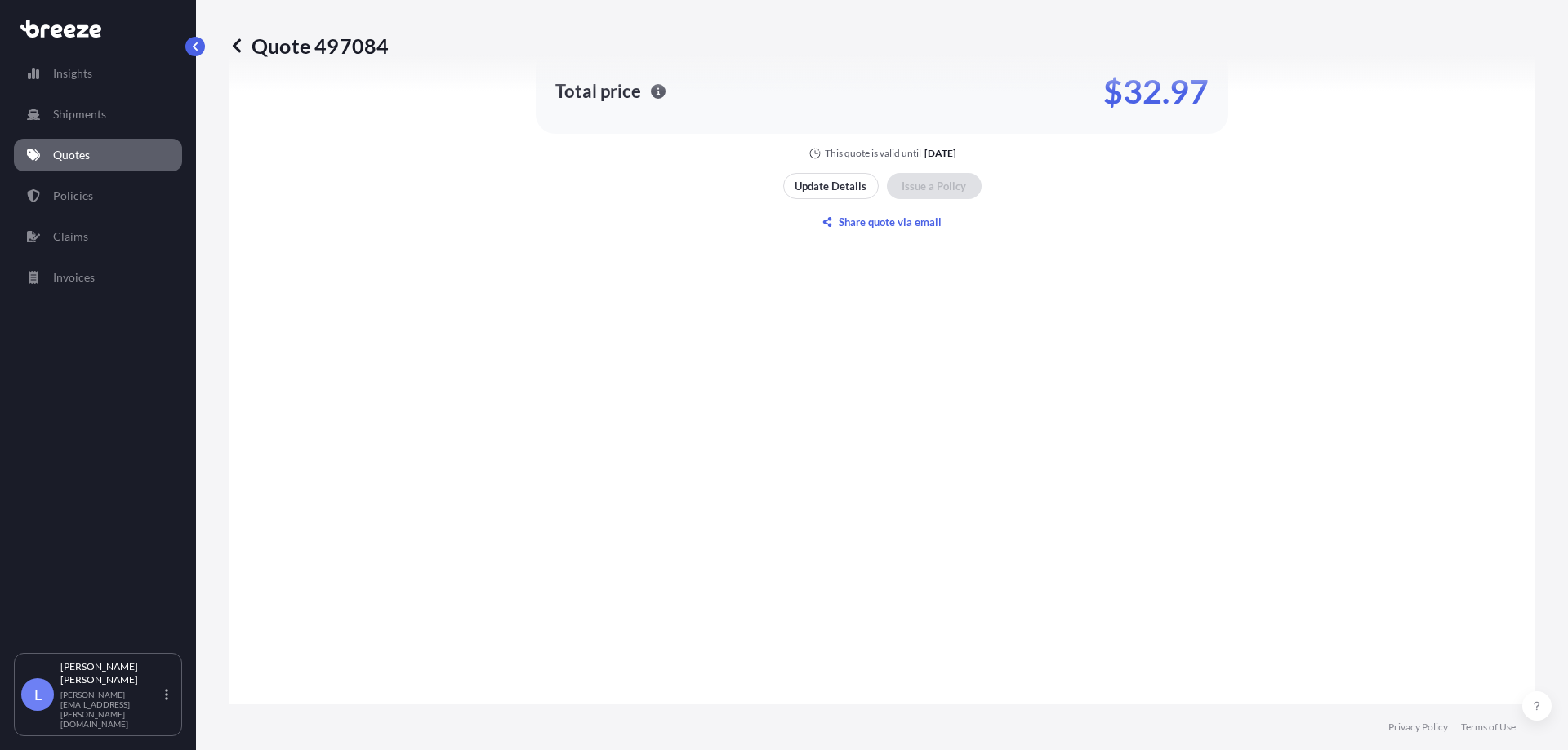
click at [240, 43] on icon at bounding box center [237, 46] width 17 height 17
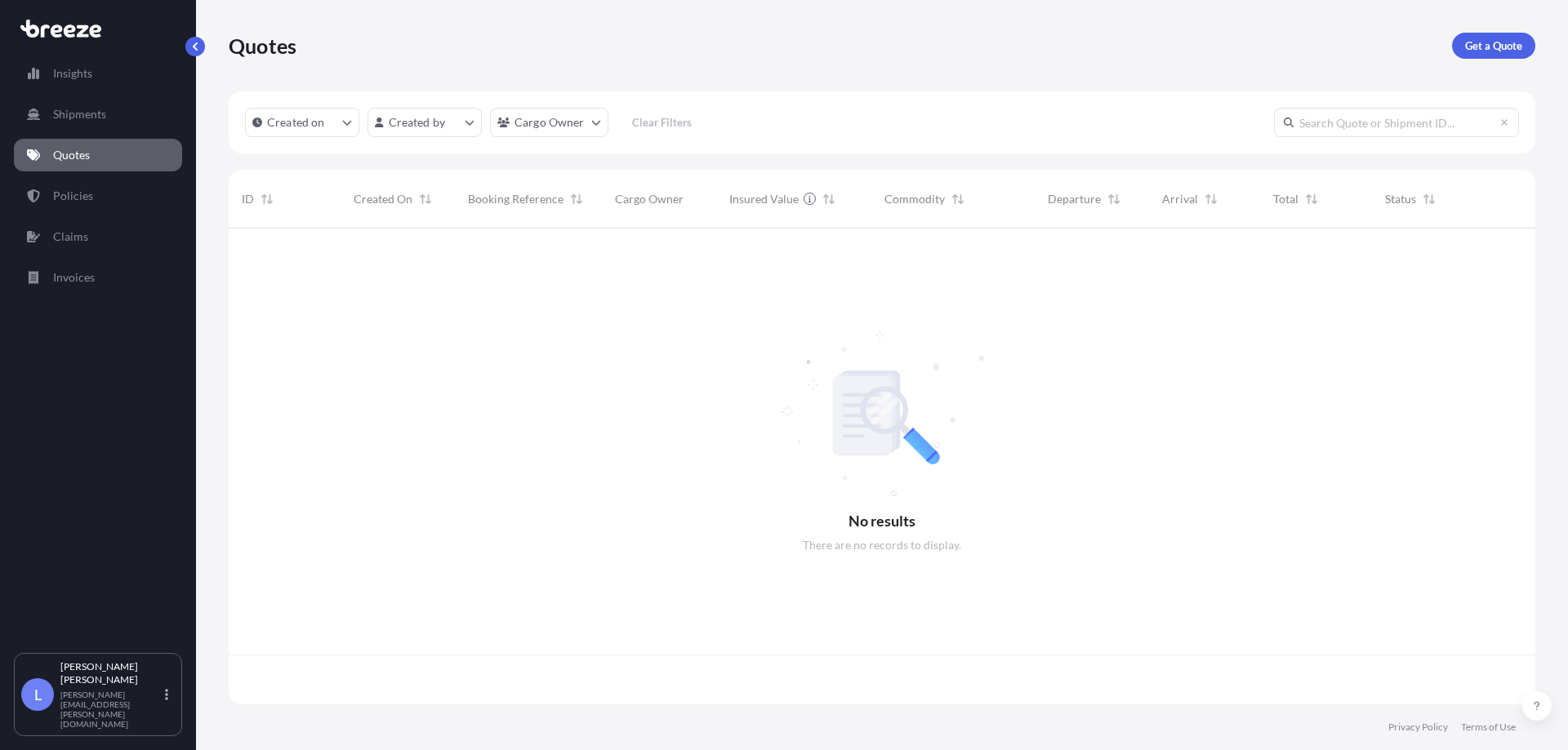
scroll to position [472, 1294]
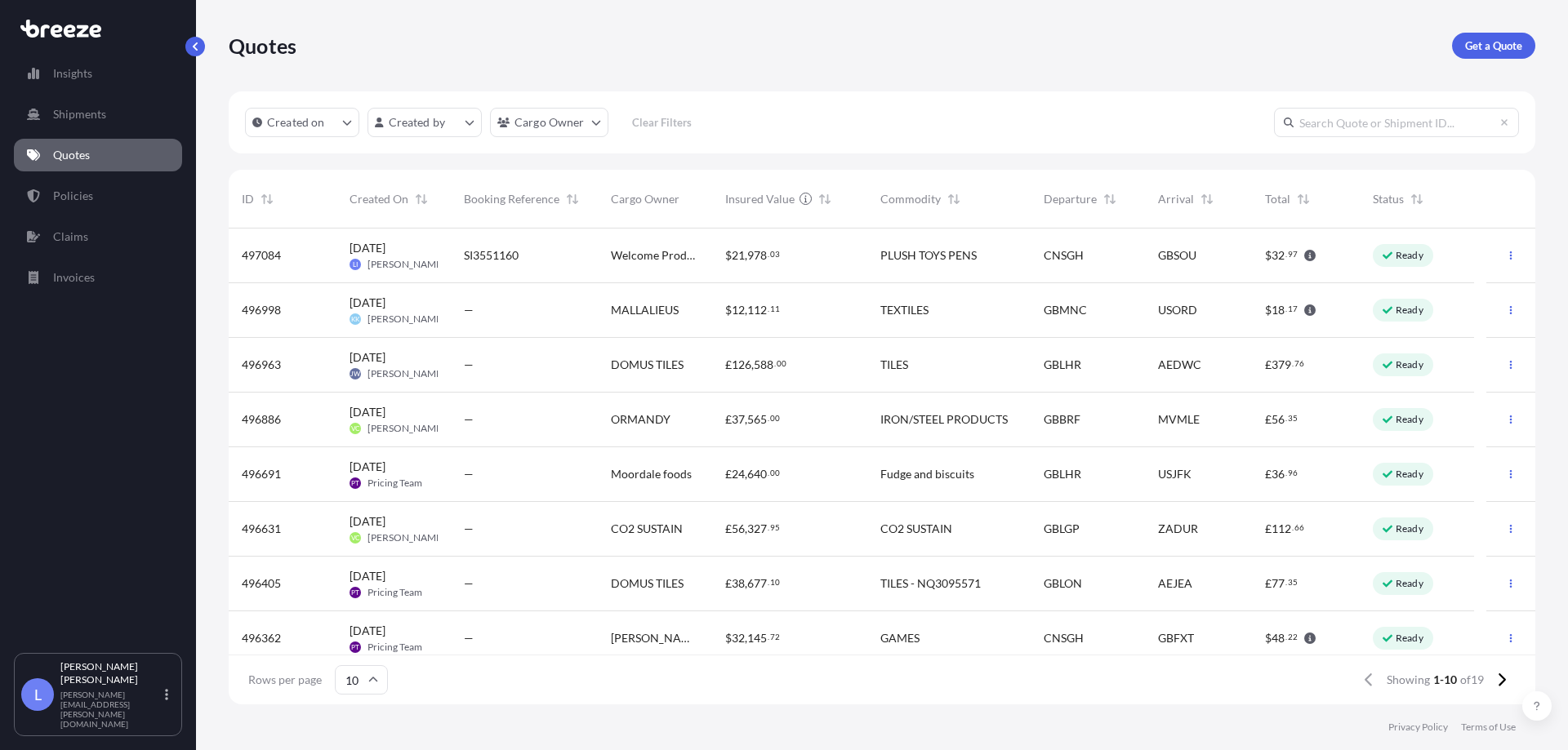
click at [806, 255] on div "$ 21 , 978 . 03" at bounding box center [789, 255] width 129 height 17
select select "Sea"
select select "Road"
select select "1"
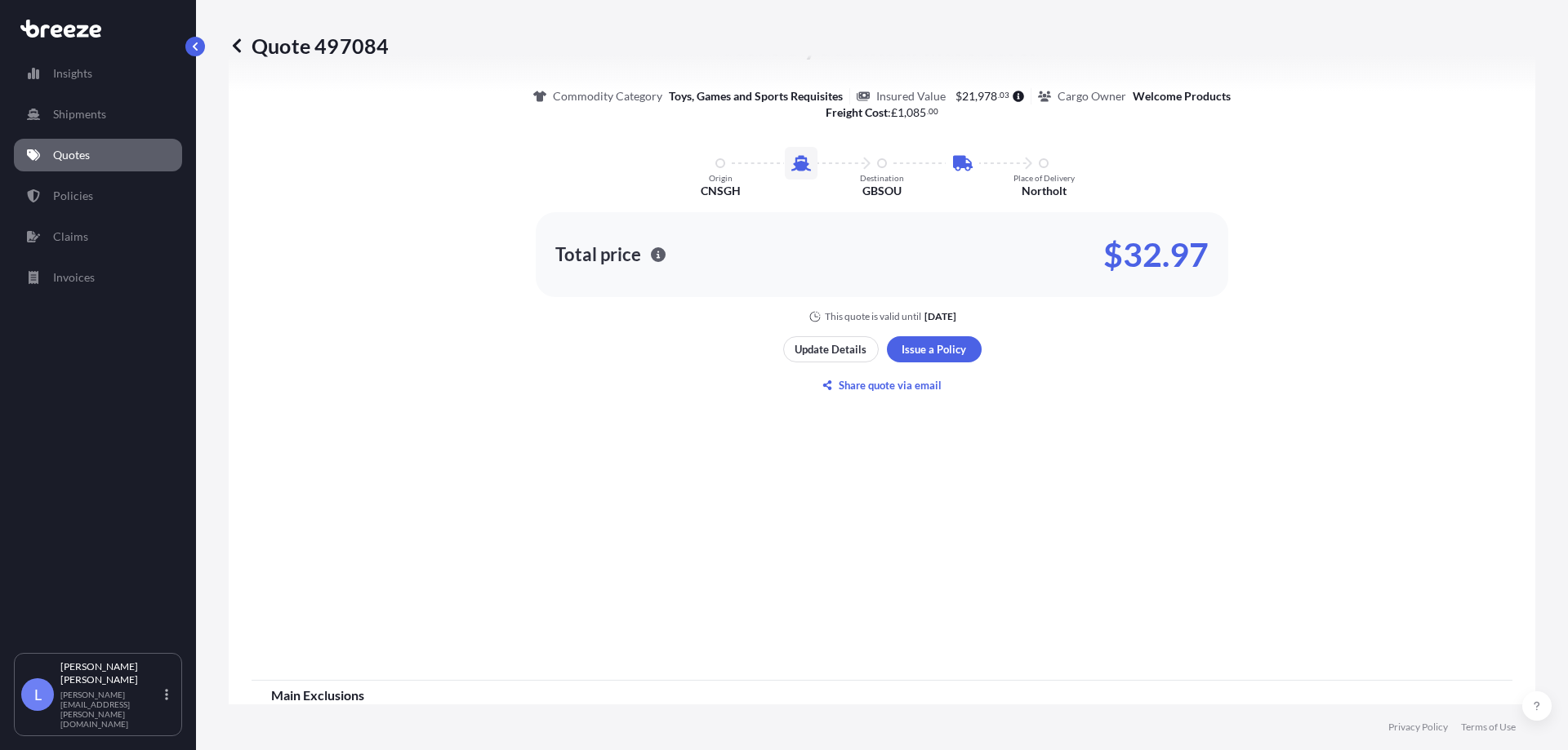
scroll to position [953, 0]
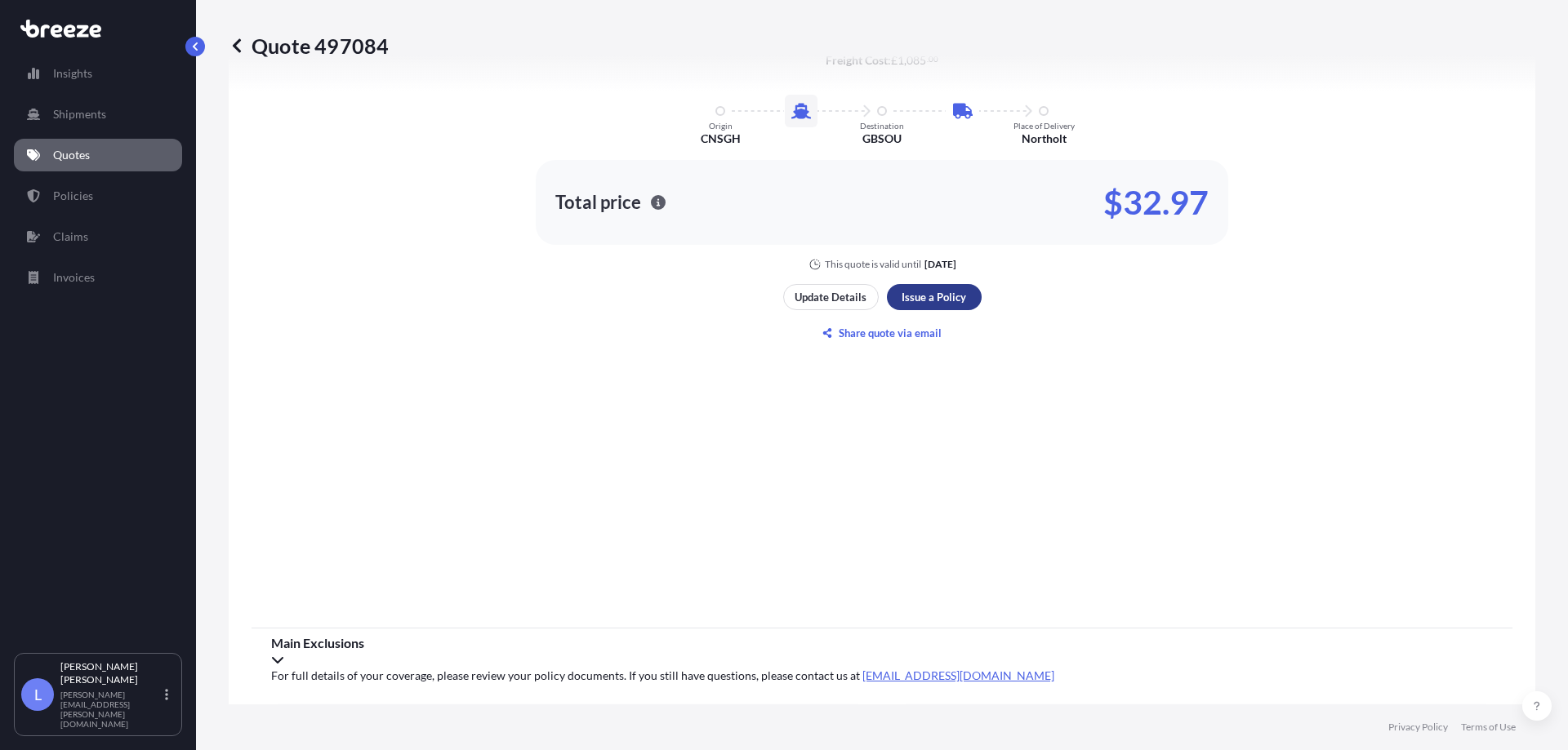
click at [931, 282] on div "Here's your insurance offer Commodity Category Toys, Games and Sports Requisite…" at bounding box center [882, 160] width 1261 height 903
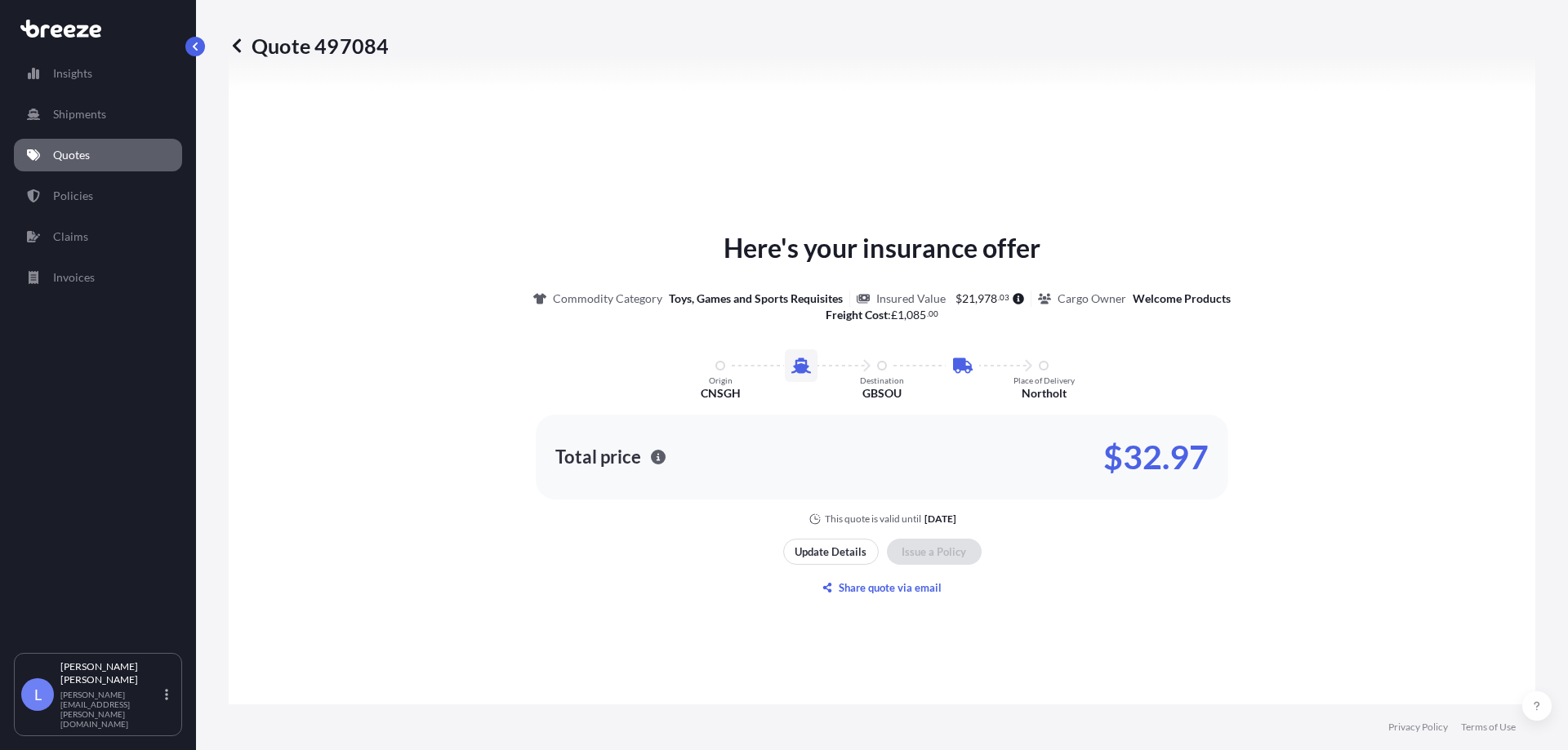
scroll to position [1970, 0]
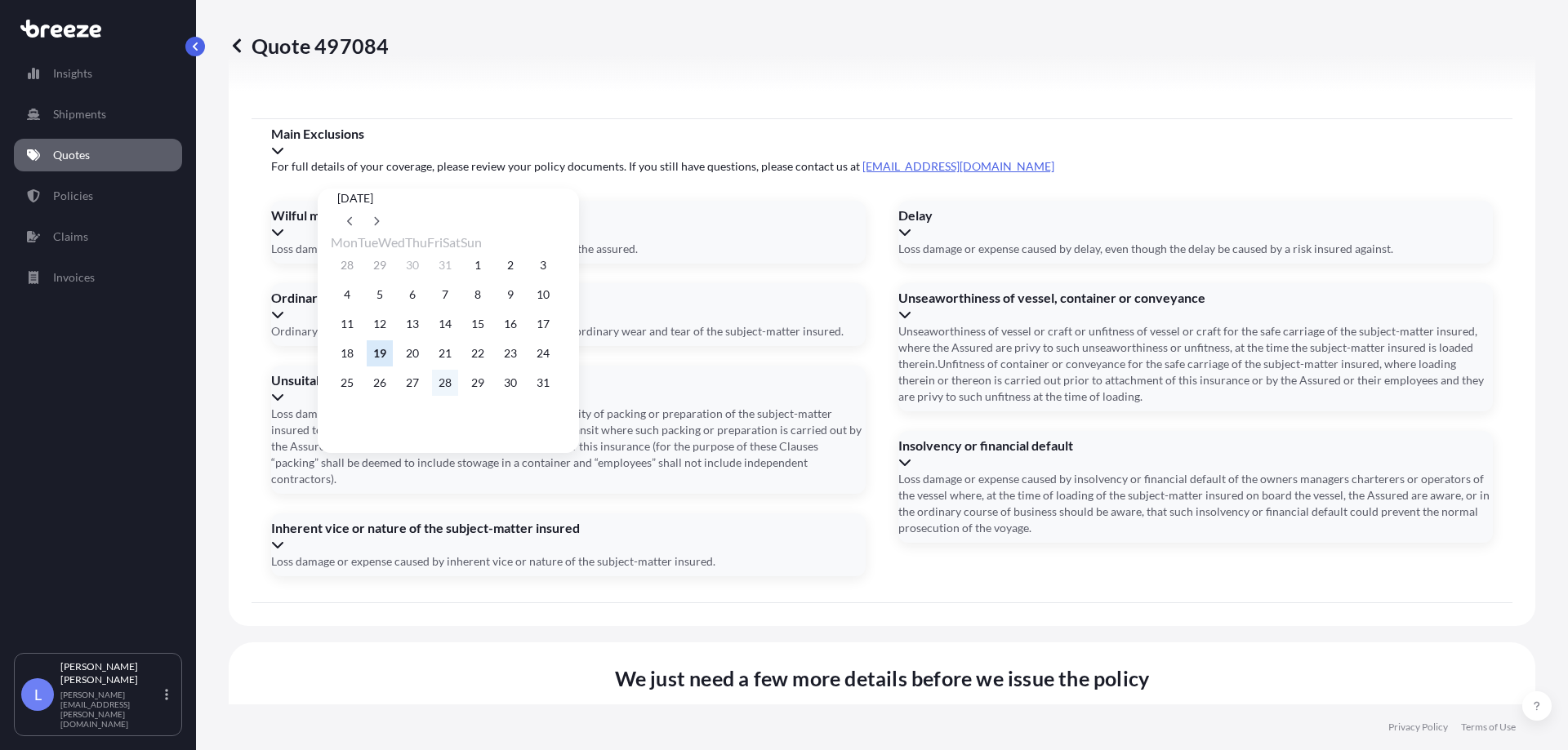
click at [458, 386] on button "28" at bounding box center [444, 383] width 26 height 26
type input "[DATE]"
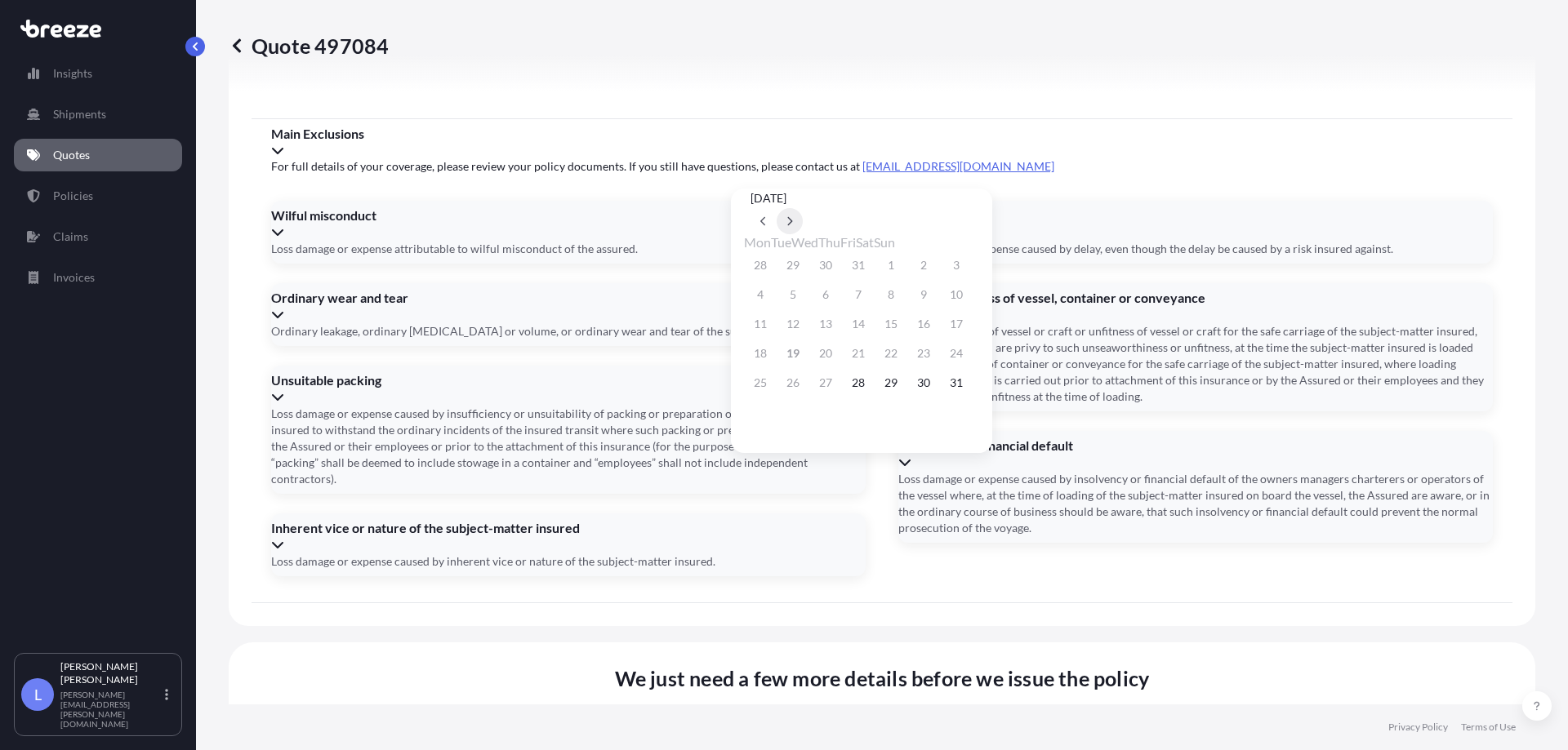
click at [803, 208] on button at bounding box center [789, 221] width 26 height 26
click at [793, 264] on button "2" at bounding box center [792, 265] width 26 height 26
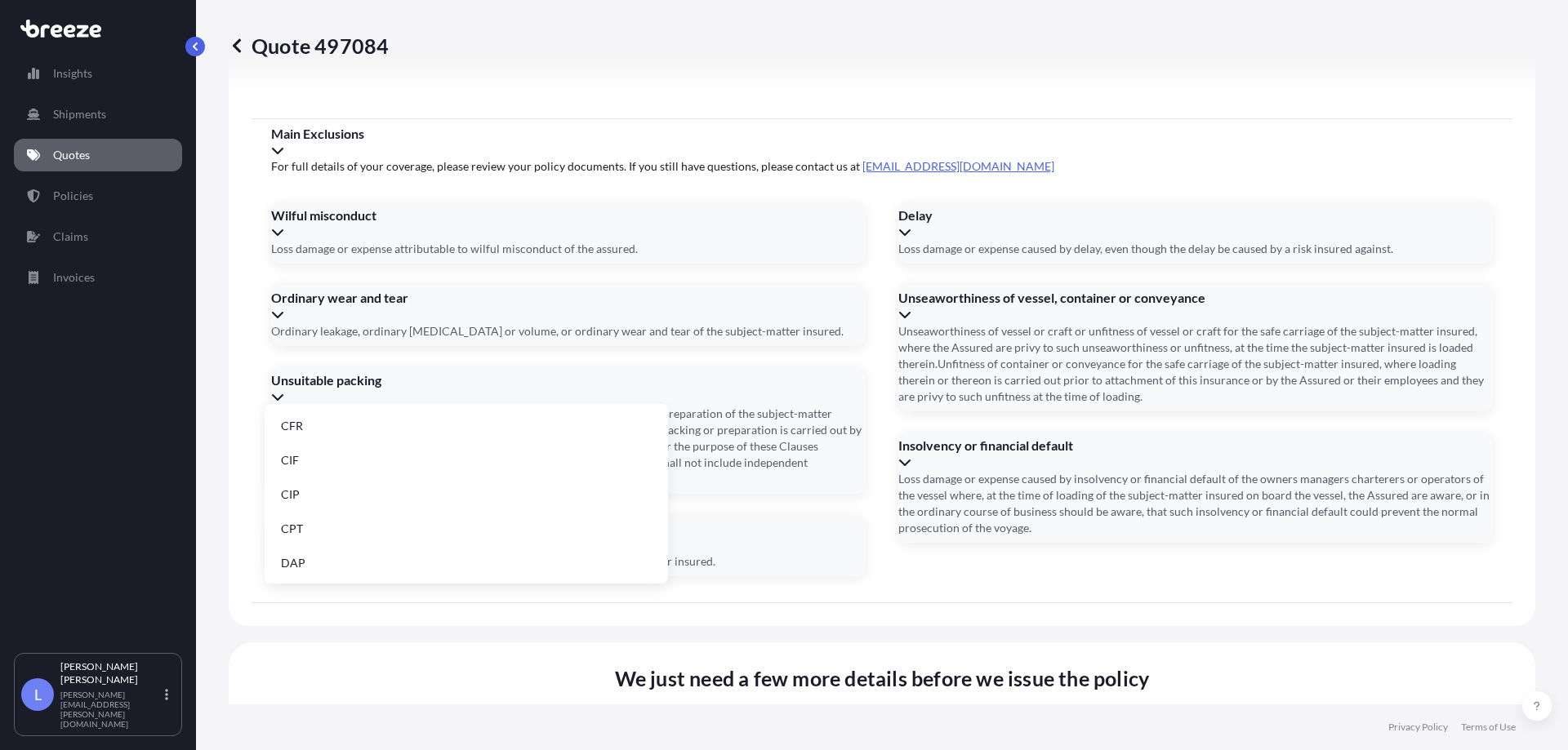
click at [343, 558] on li "FOB" at bounding box center [466, 562] width 391 height 31
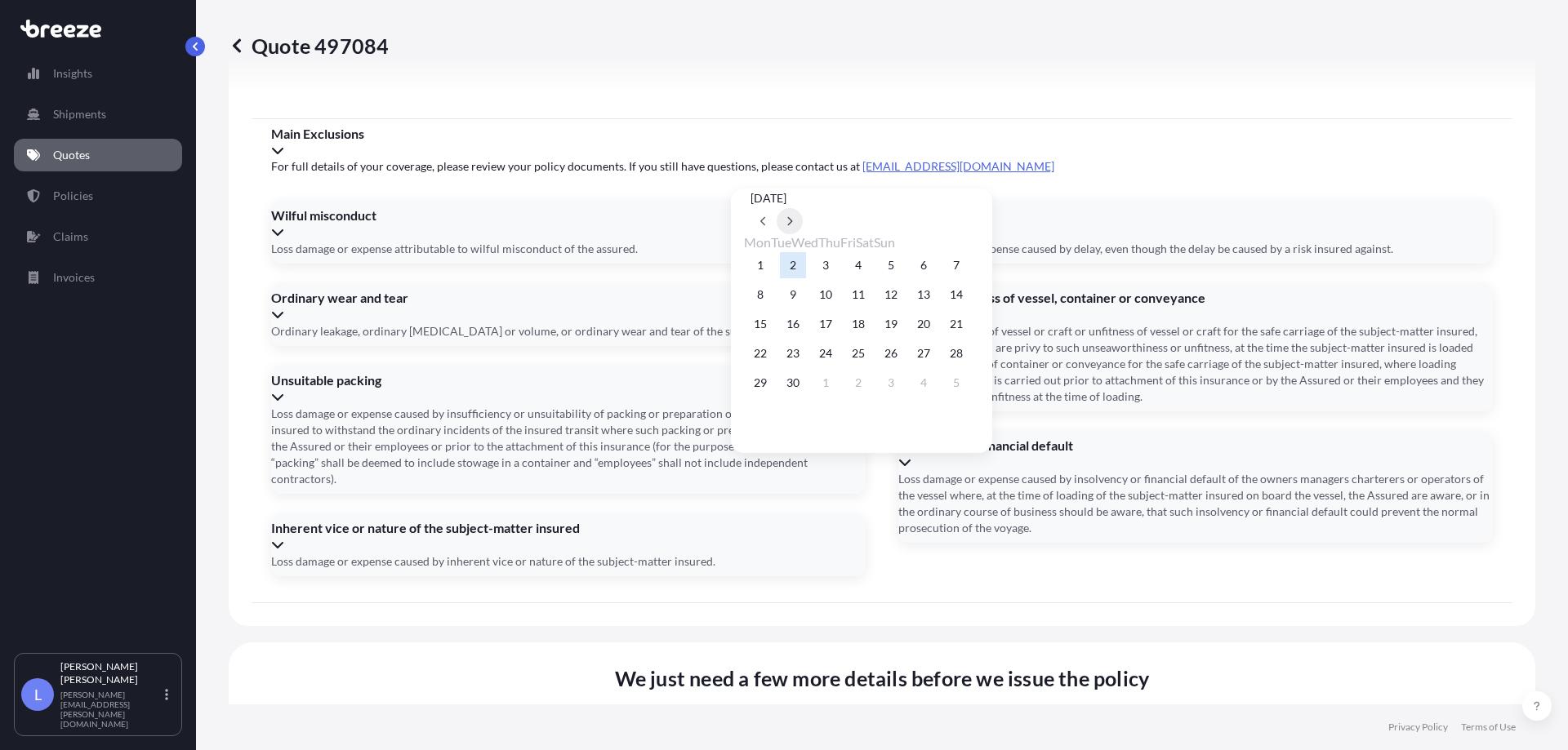
click at [803, 208] on button at bounding box center [789, 221] width 26 height 26
click at [904, 300] on button "10" at bounding box center [891, 294] width 26 height 26
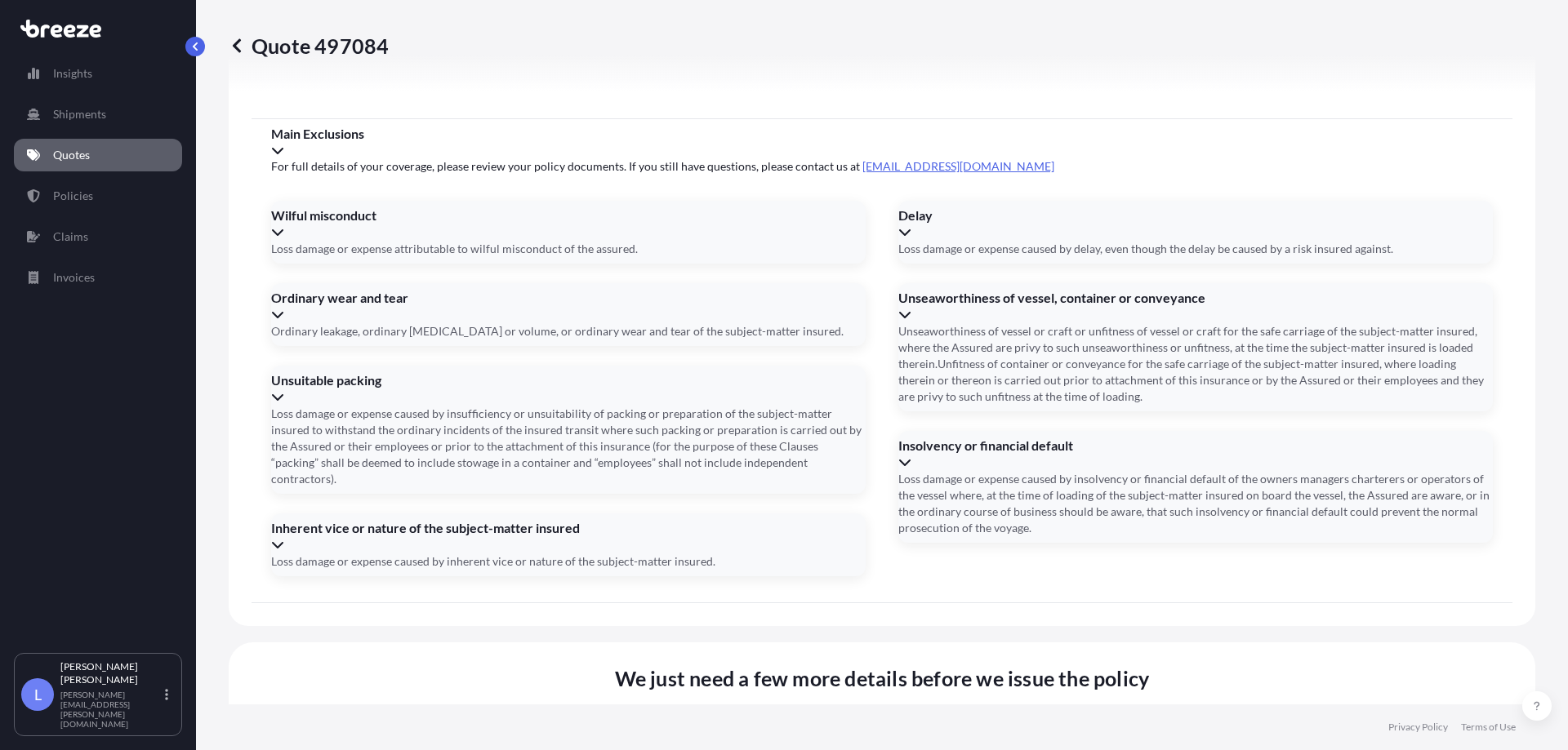
type input "[DATE]"
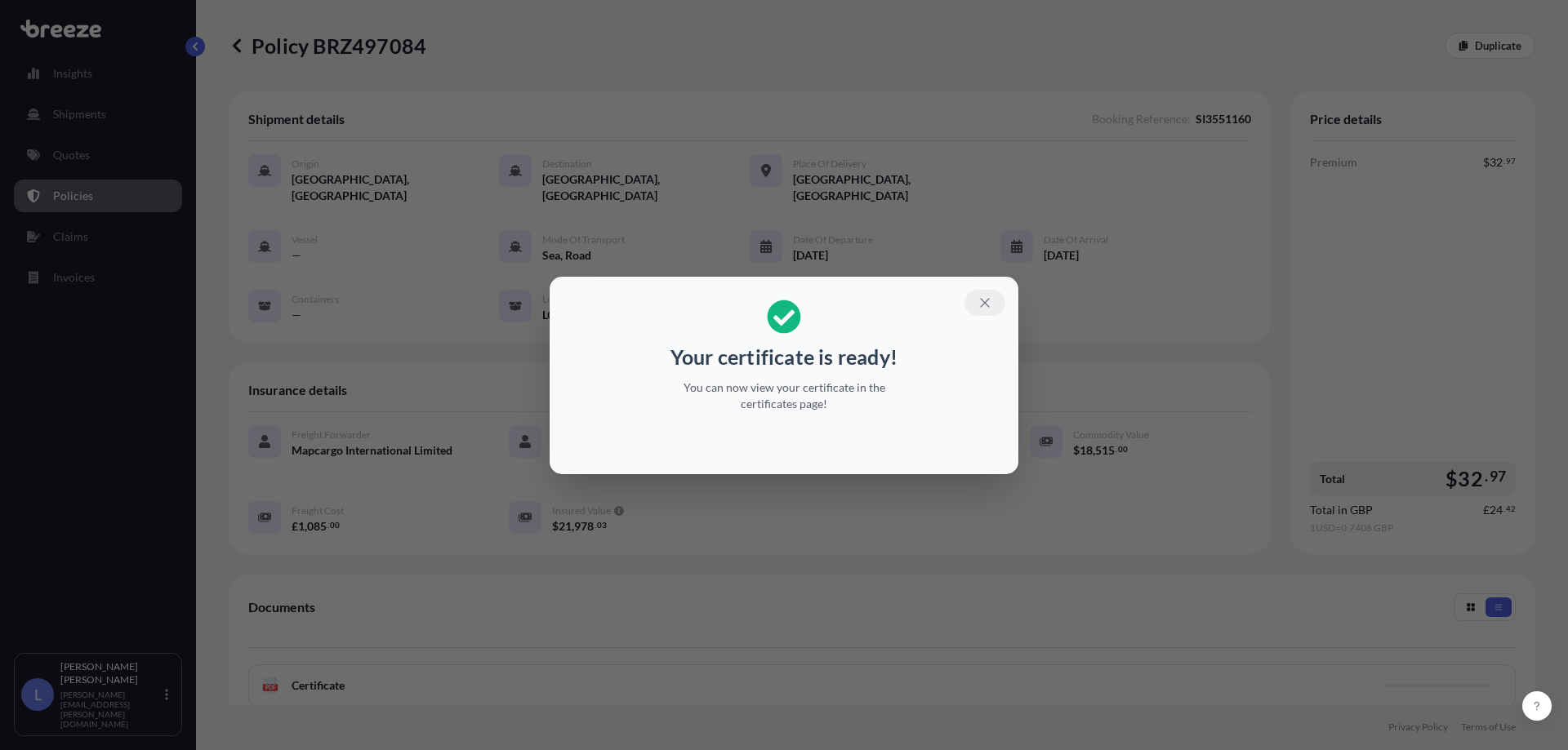
click at [984, 300] on icon "button" at bounding box center [984, 302] width 15 height 15
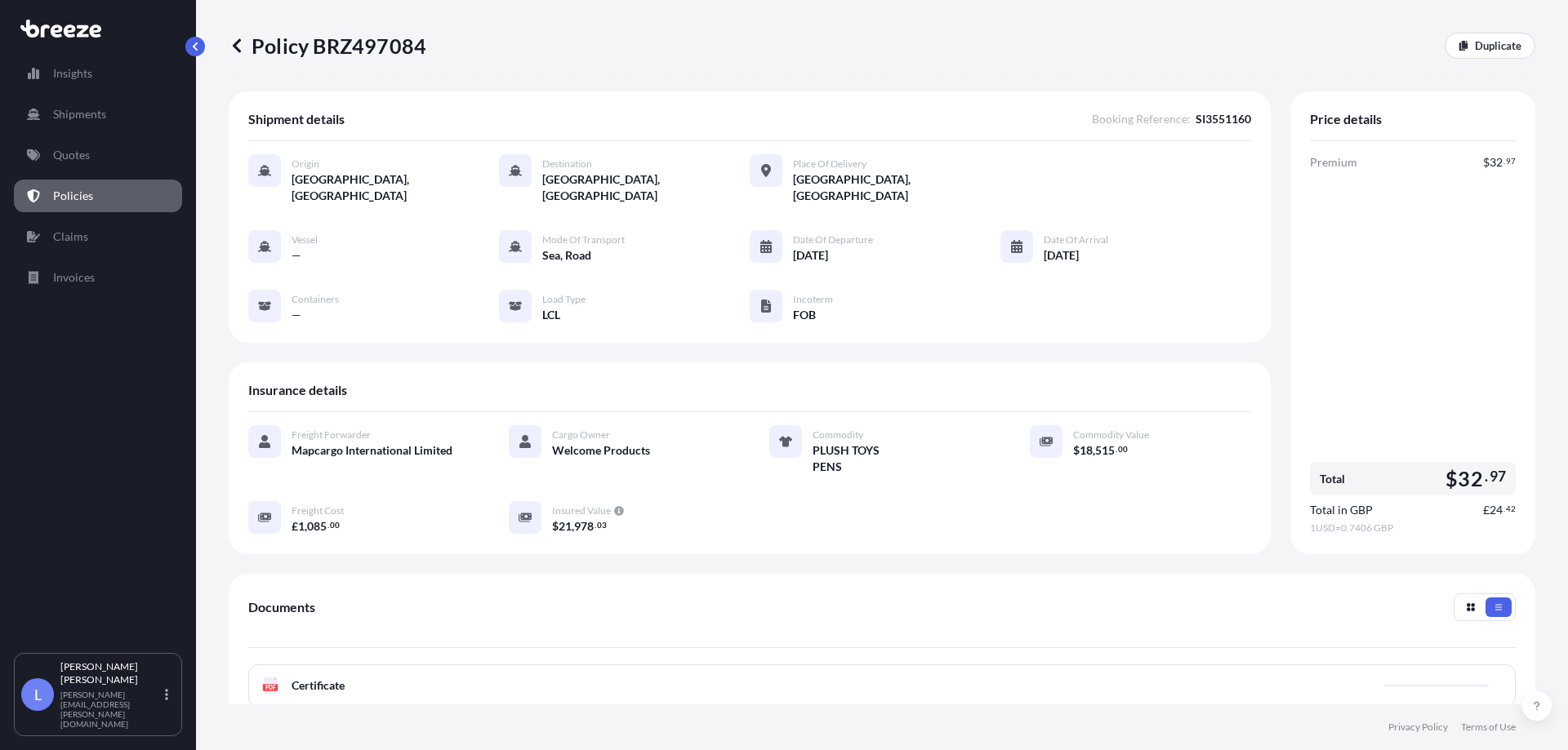
scroll to position [232, 0]
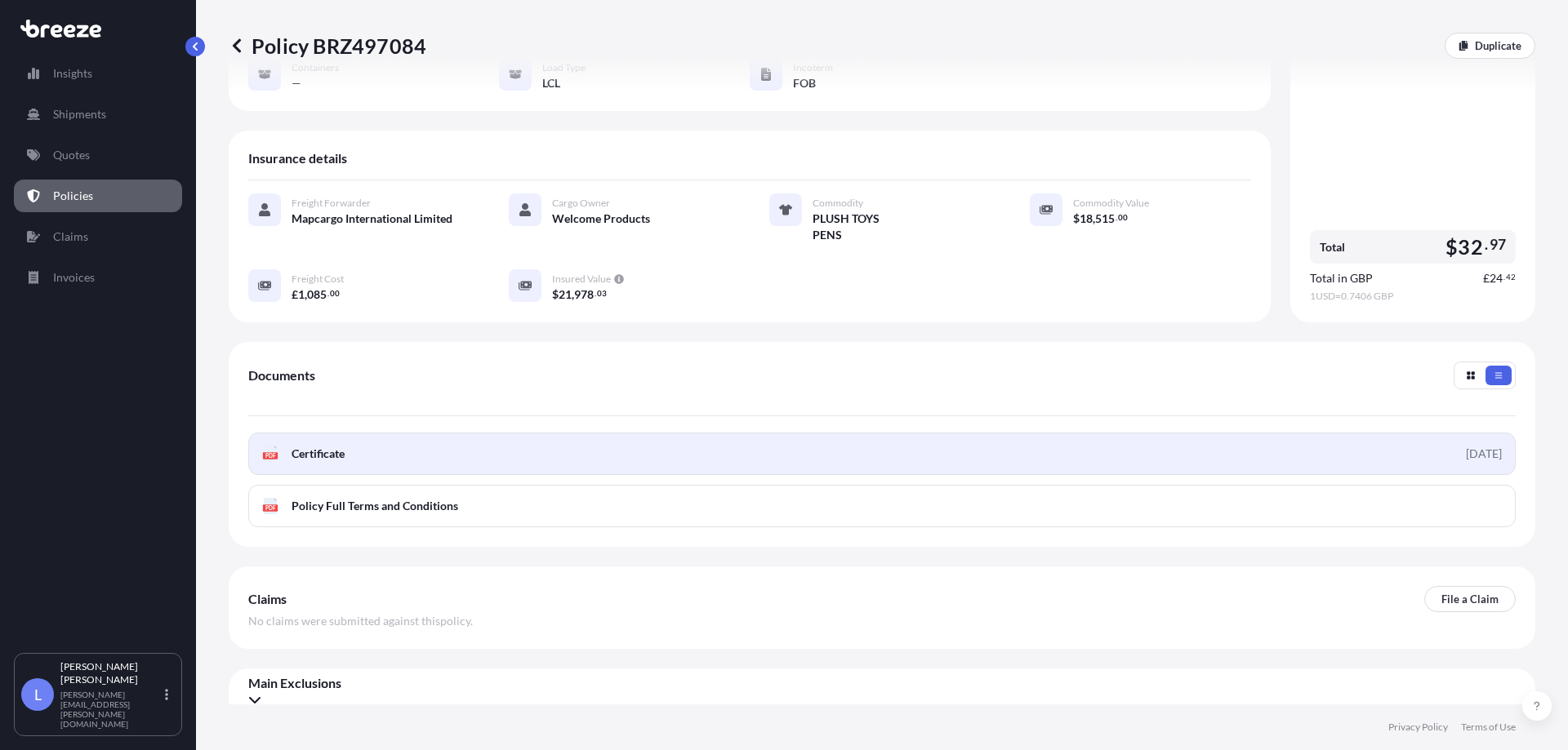
click at [1369, 442] on link "PDF Certificate [DATE]" at bounding box center [882, 454] width 1267 height 43
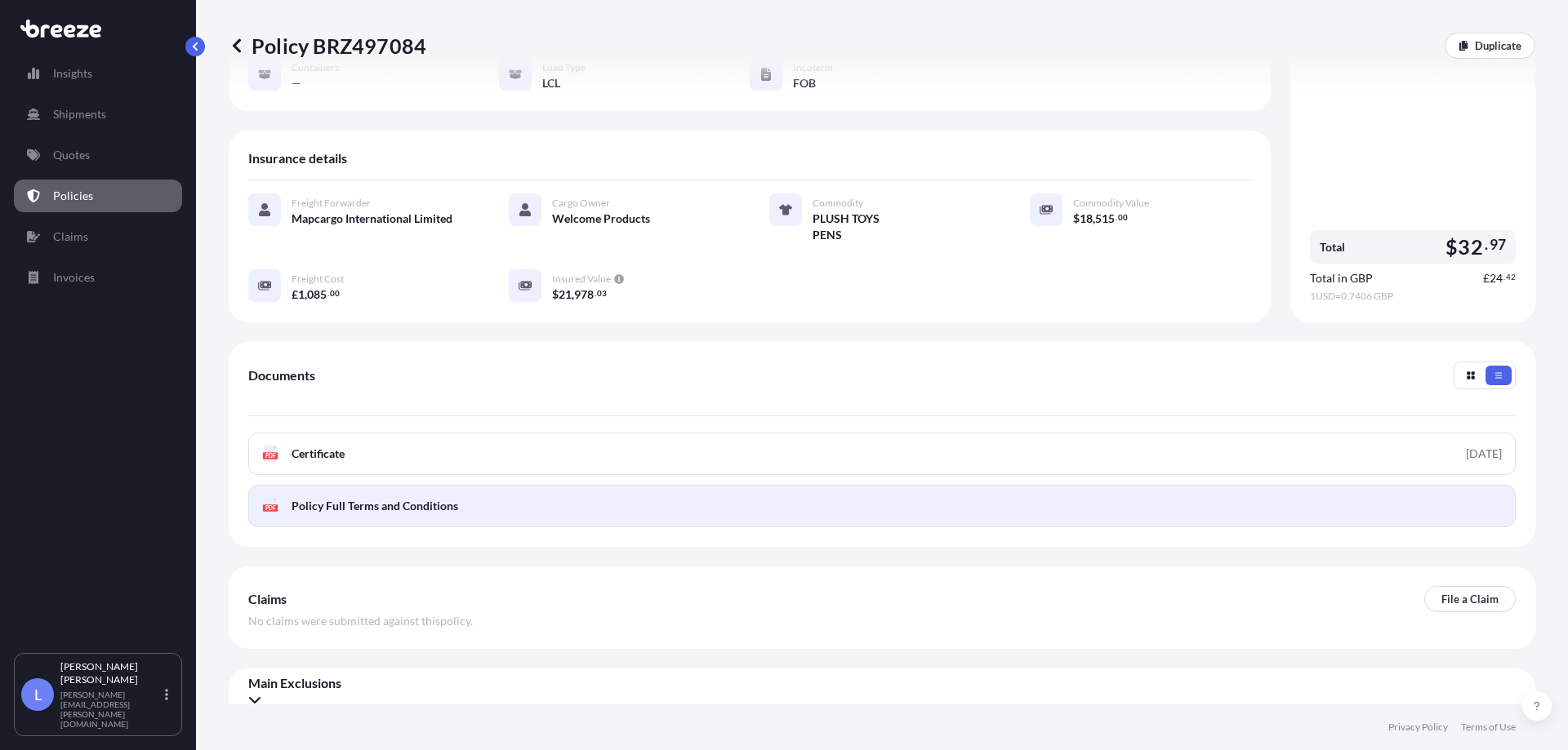
click at [730, 490] on link "PDF Policy Full Terms and Conditions" at bounding box center [882, 506] width 1267 height 43
